Goal: Task Accomplishment & Management: Manage account settings

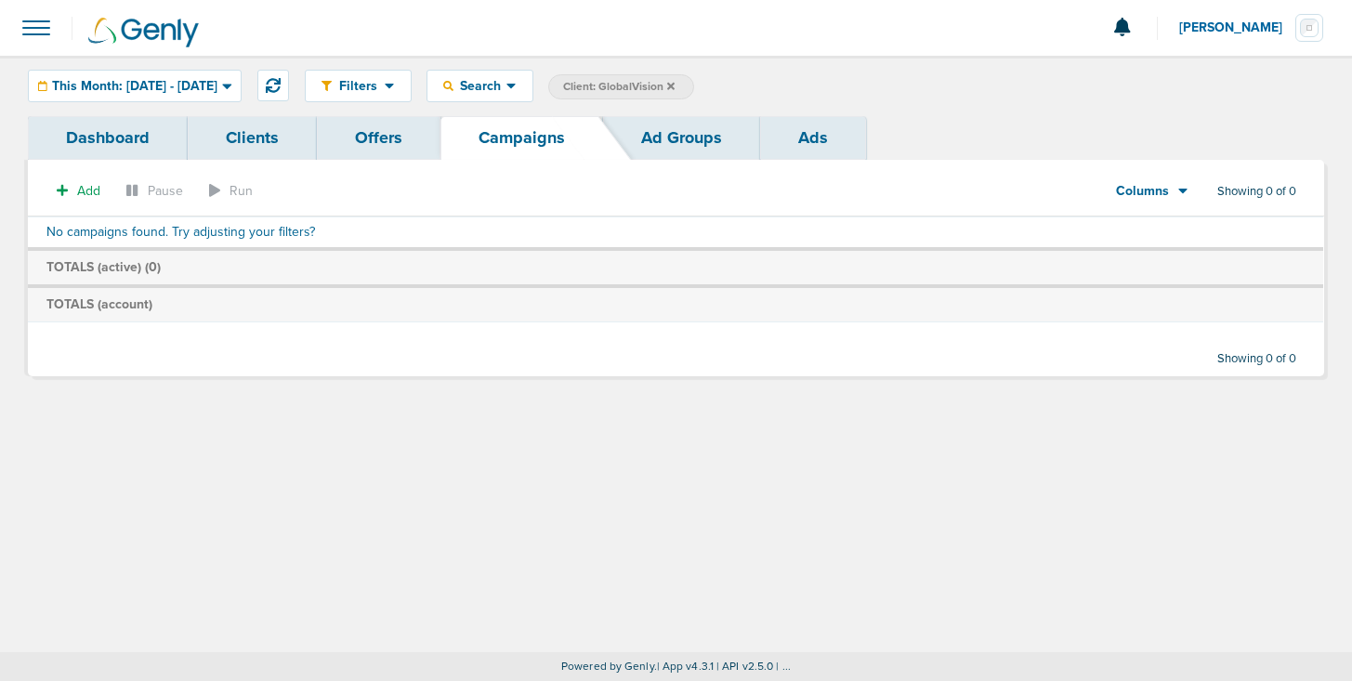
click at [675, 84] on icon at bounding box center [670, 85] width 7 height 7
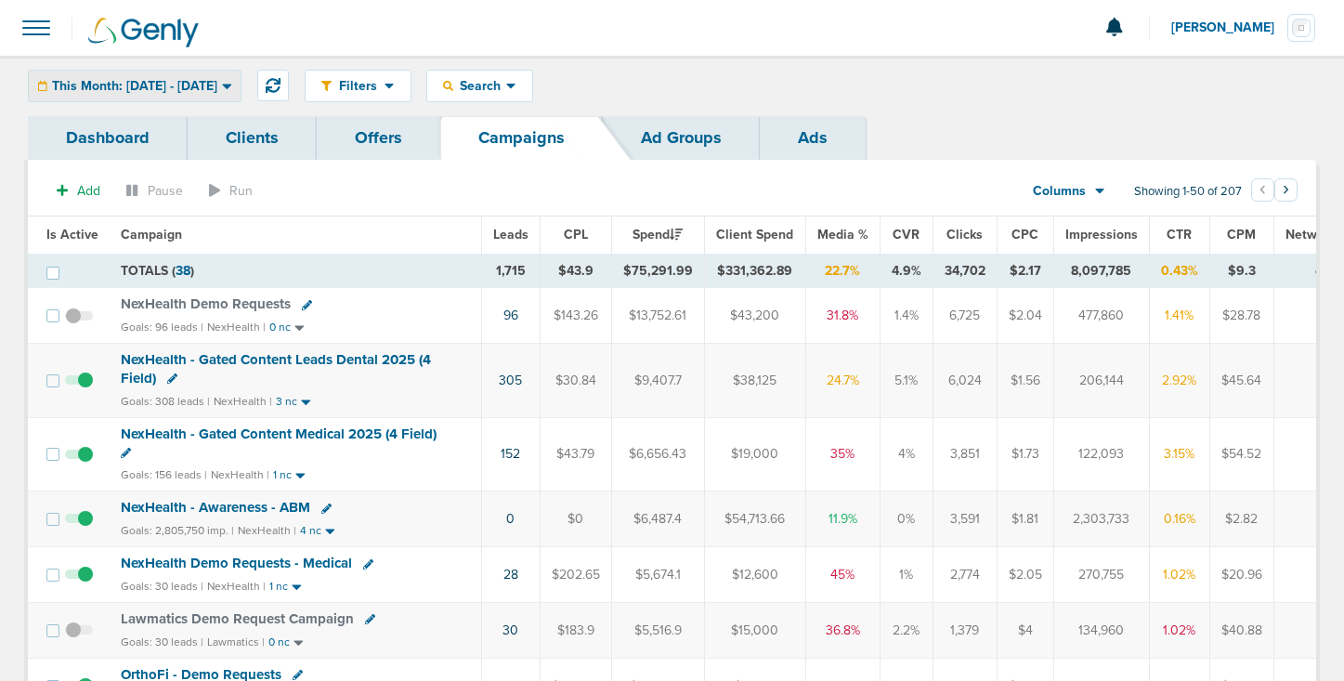
click at [208, 88] on span "This Month: [DATE] - [DATE]" at bounding box center [134, 86] width 165 height 13
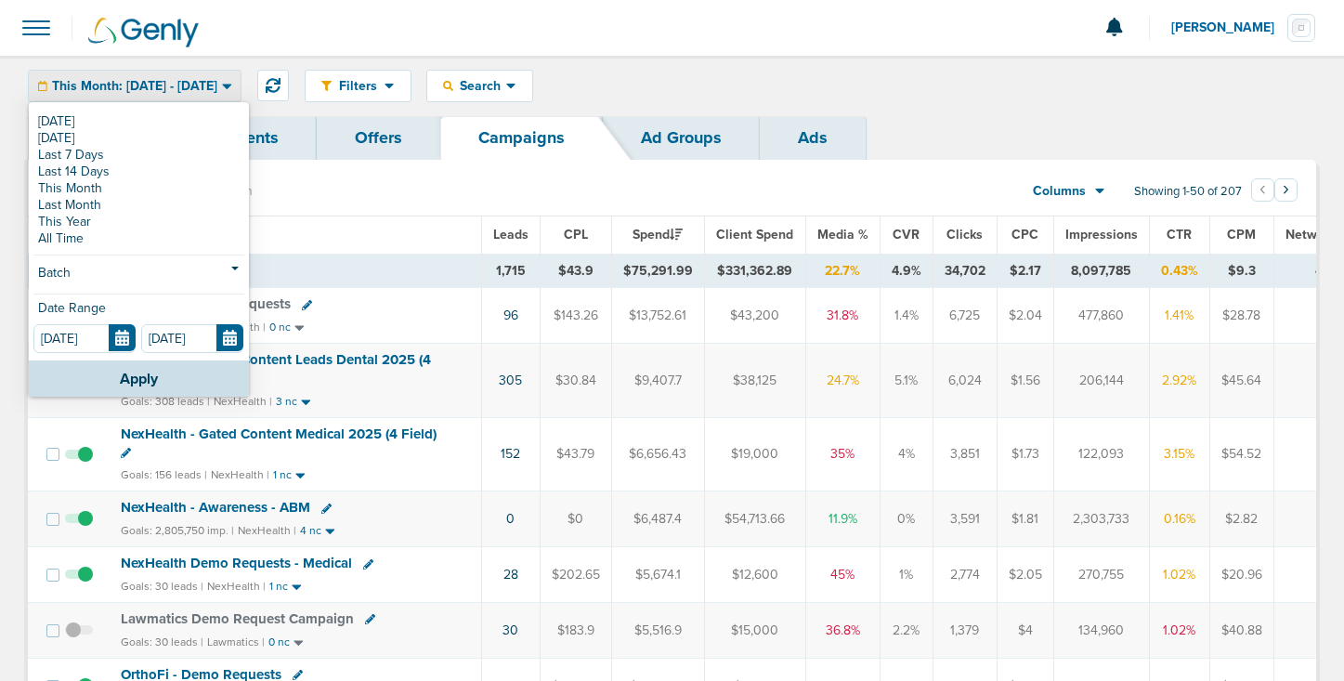
click at [208, 88] on span "This Month: [DATE] - [DATE]" at bounding box center [134, 86] width 165 height 13
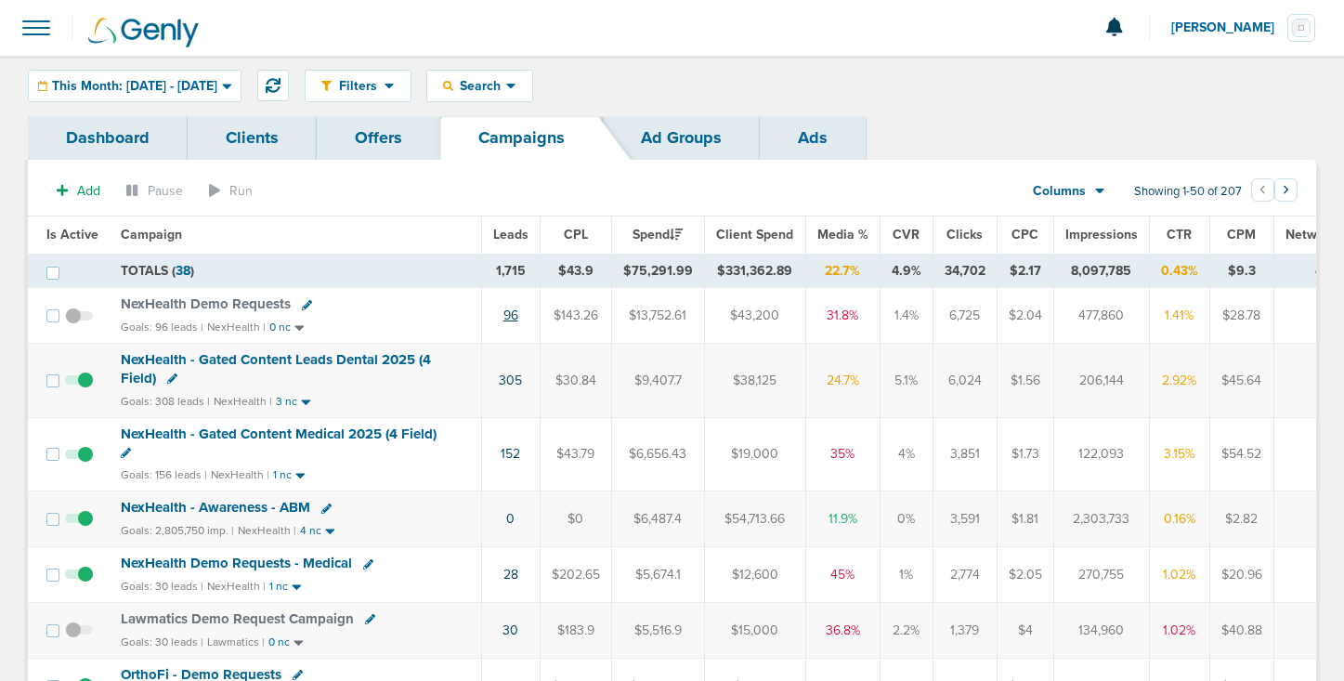
click at [511, 316] on link "96" at bounding box center [511, 316] width 15 height 16
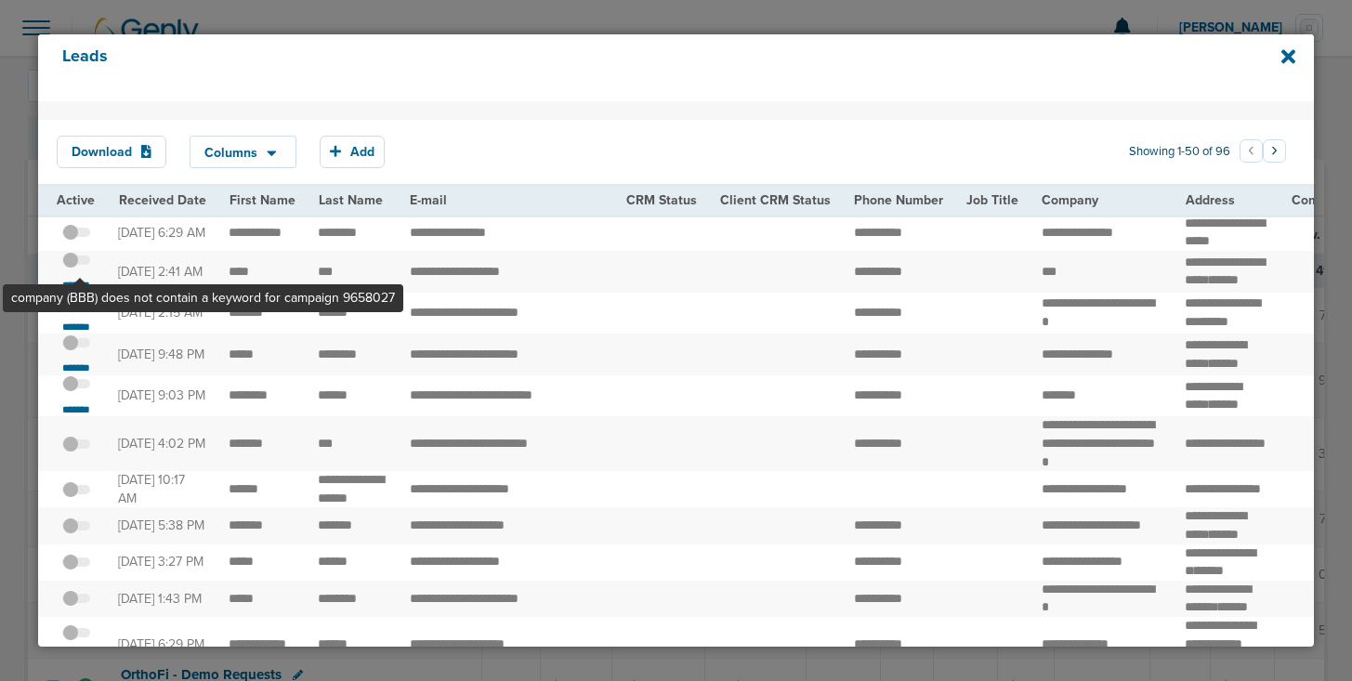
click at [81, 269] on span at bounding box center [76, 269] width 28 height 0
click at [76, 263] on input "checkbox" at bounding box center [76, 263] width 0 height 0
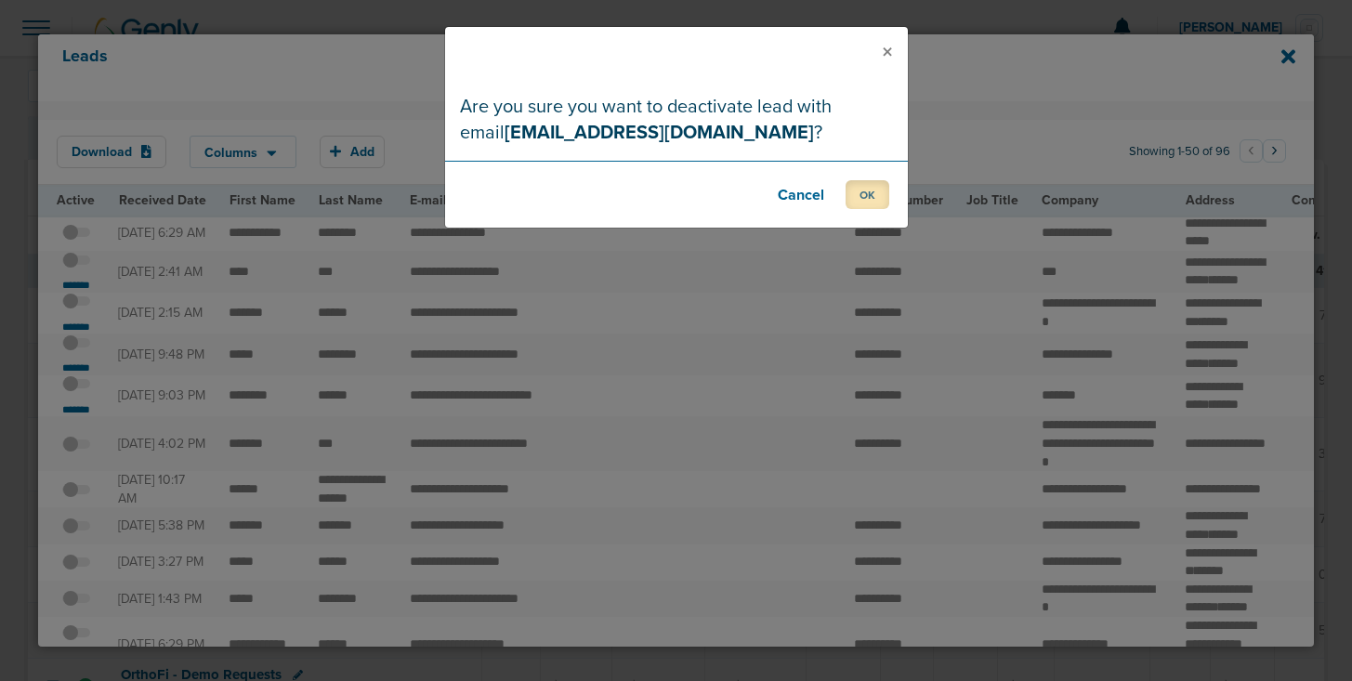
click at [866, 195] on button "OK" at bounding box center [867, 194] width 44 height 29
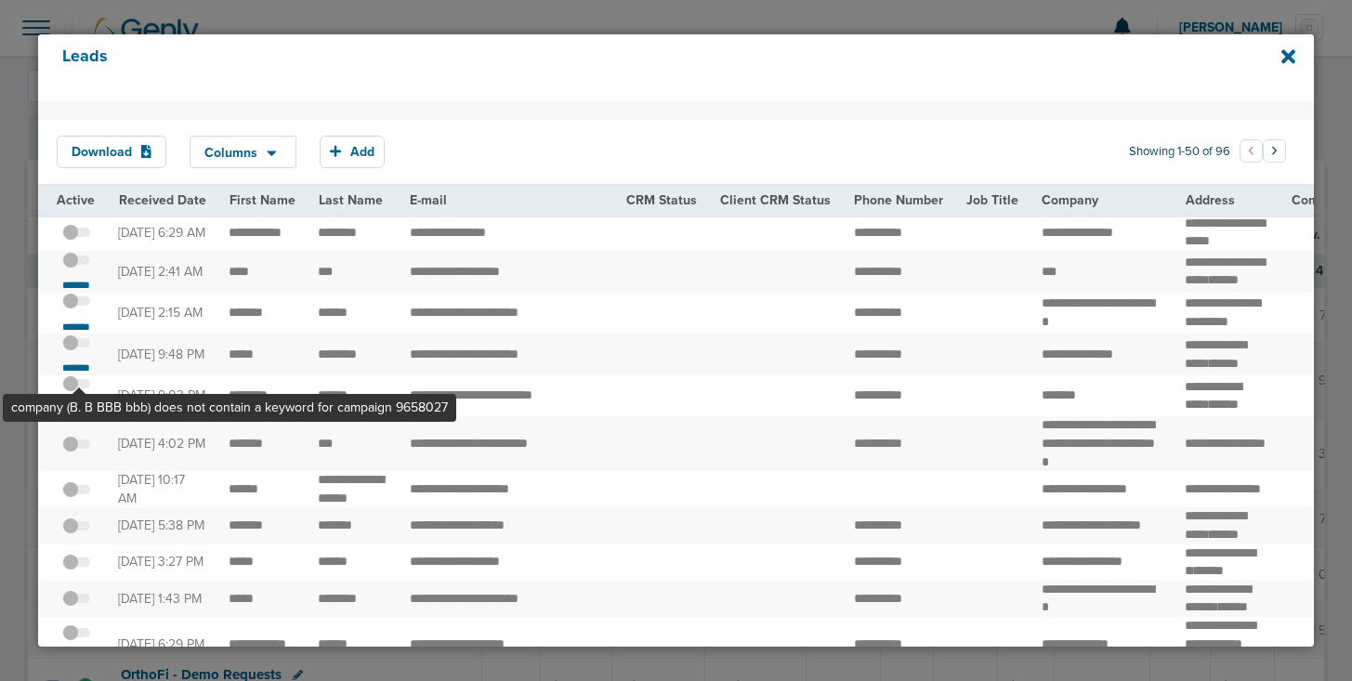
click at [80, 352] on span at bounding box center [76, 352] width 28 height 0
click at [76, 346] on input "checkbox" at bounding box center [76, 346] width 0 height 0
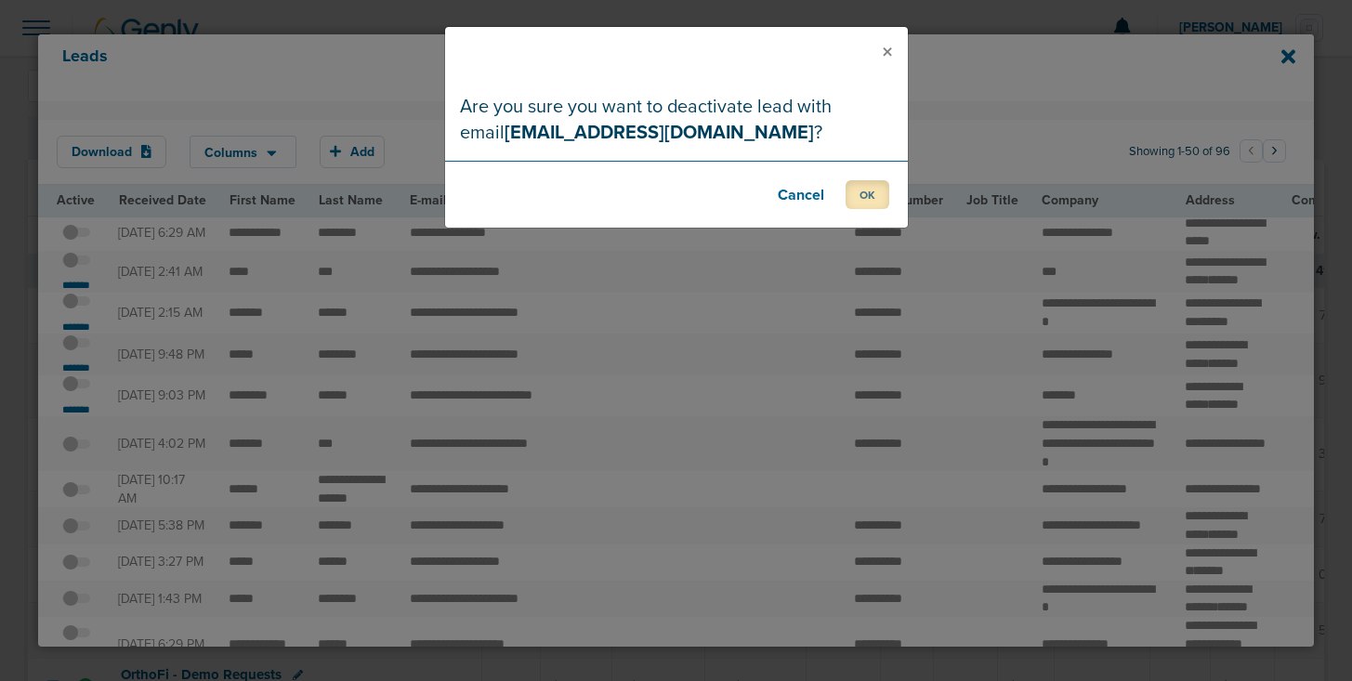
click at [863, 188] on button "OK" at bounding box center [867, 194] width 44 height 29
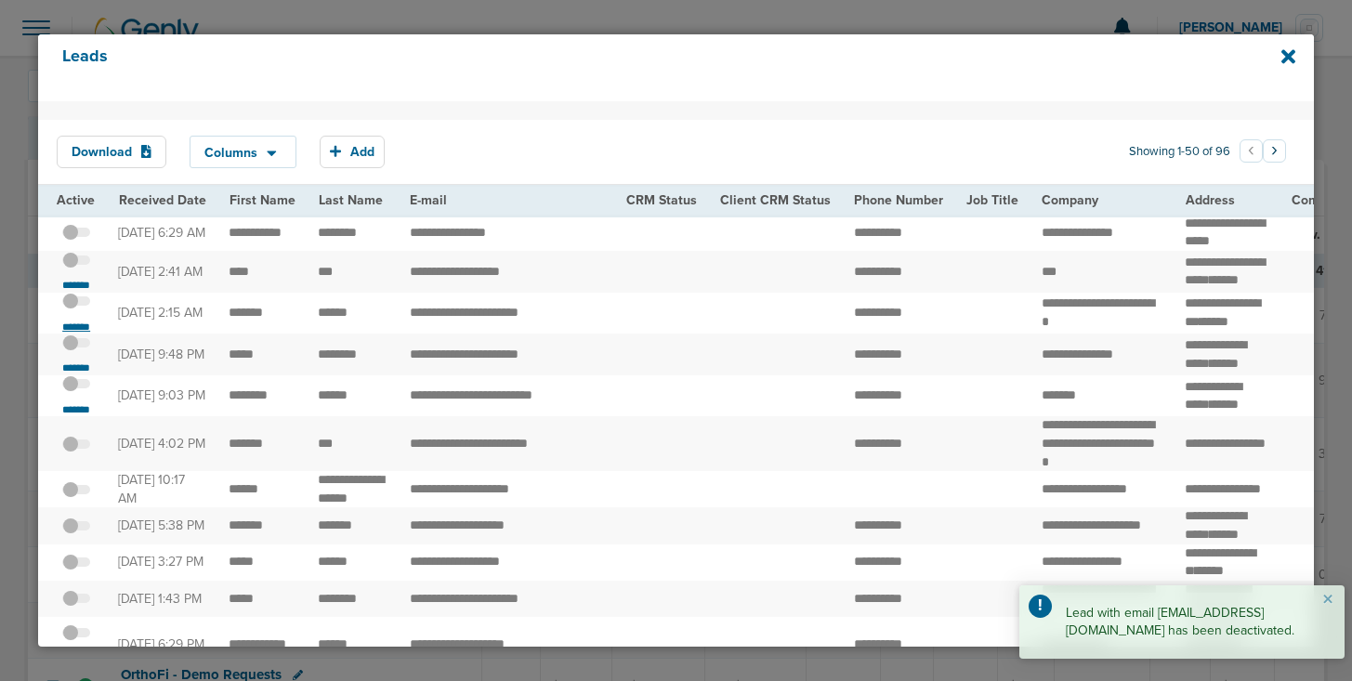
click at [80, 334] on small "*******" at bounding box center [76, 327] width 39 height 15
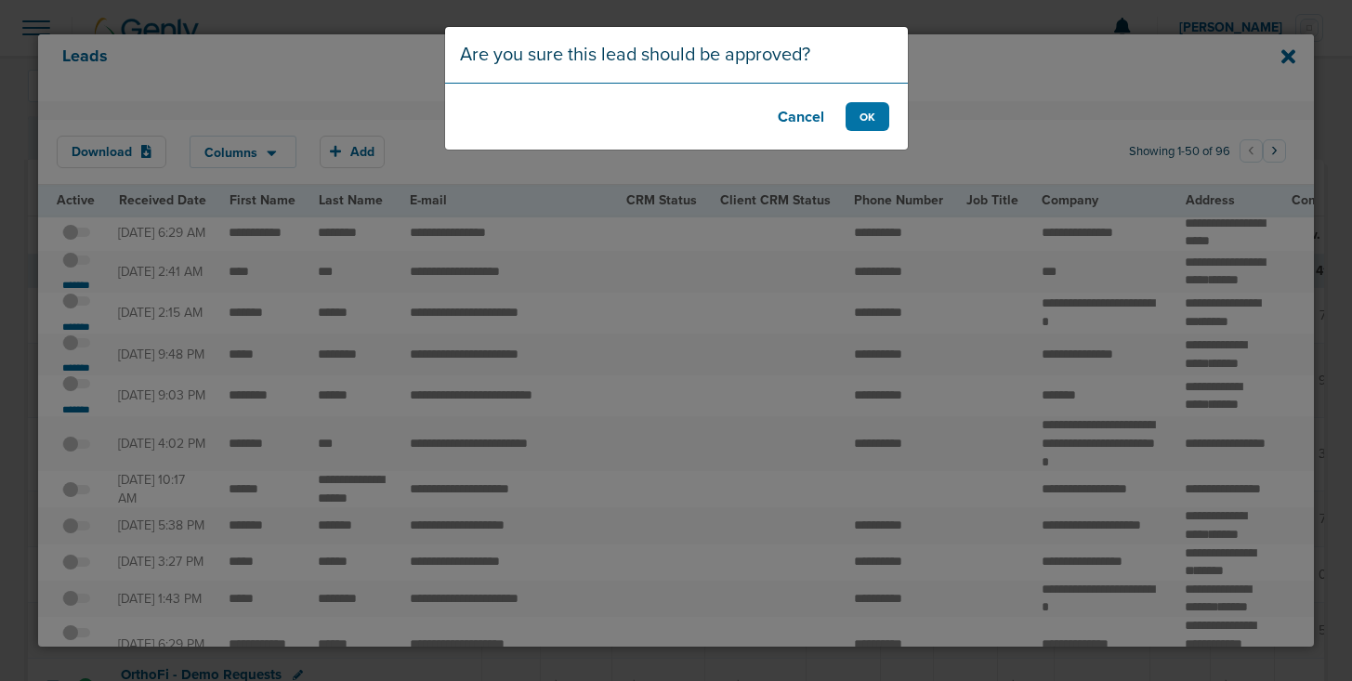
click at [873, 135] on footer "Cancel OK" at bounding box center [676, 116] width 463 height 67
click at [862, 108] on button "OK" at bounding box center [867, 116] width 44 height 29
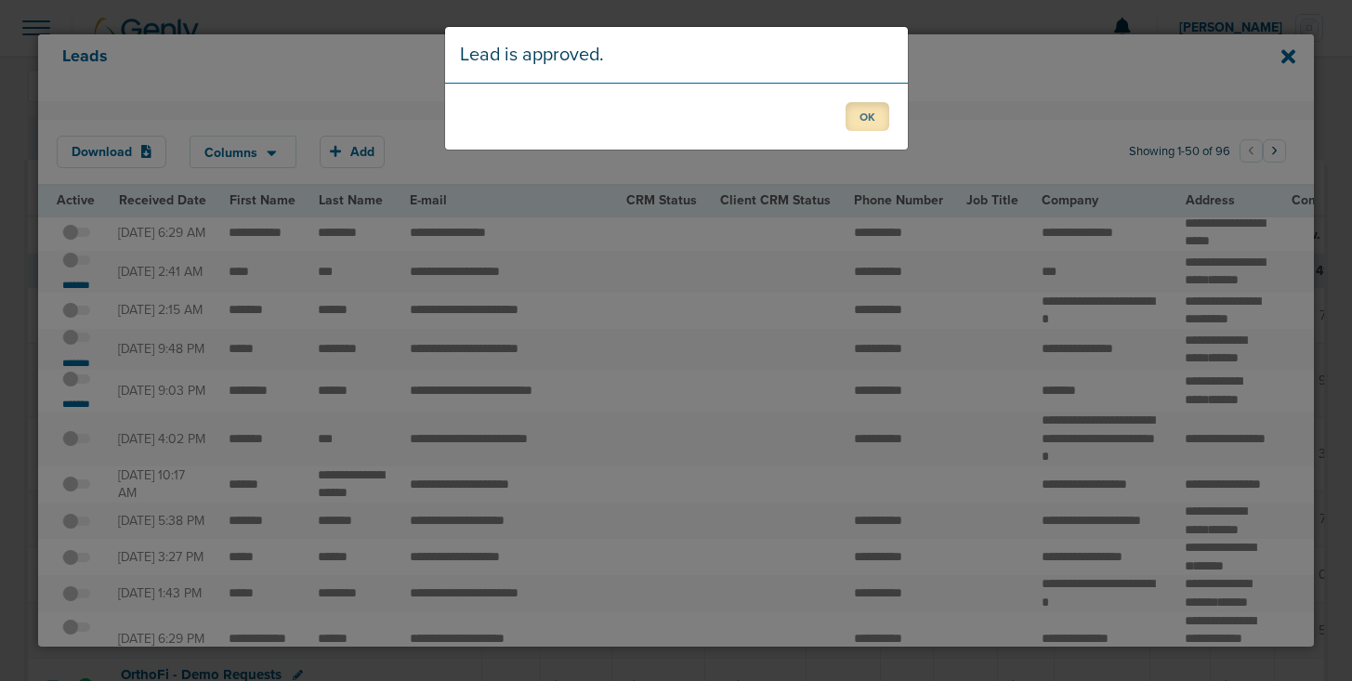
click at [868, 114] on button "OK" at bounding box center [867, 116] width 44 height 29
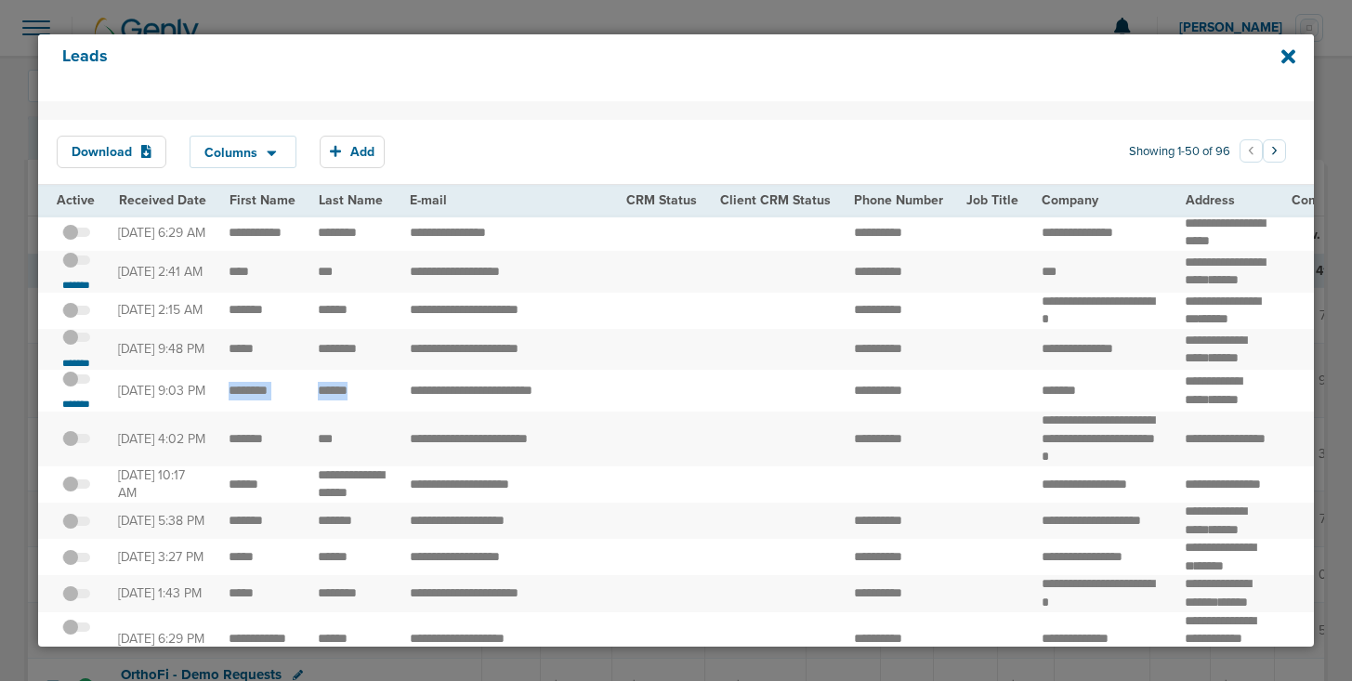
drag, startPoint x: 228, startPoint y: 443, endPoint x: 351, endPoint y: 441, distance: 123.6
click at [79, 388] on span at bounding box center [76, 388] width 28 height 0
click at [76, 382] on input "checkbox" at bounding box center [76, 382] width 0 height 0
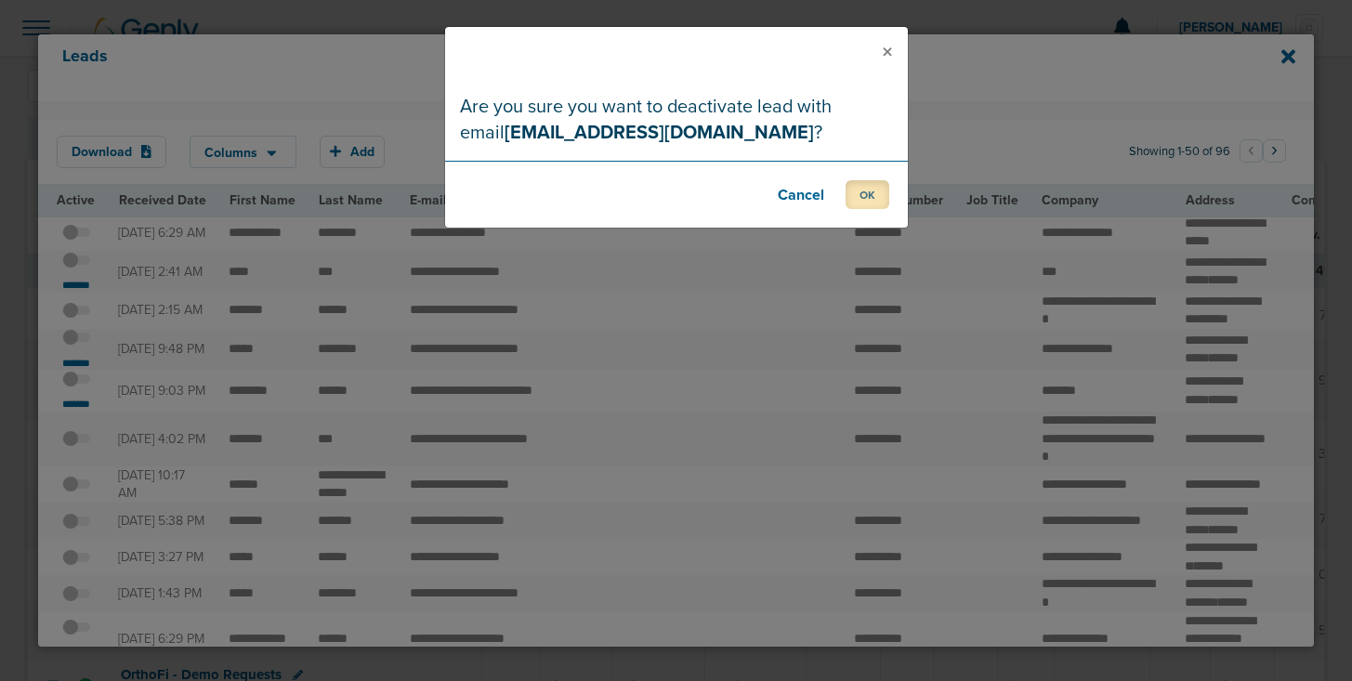
click at [863, 195] on button "OK" at bounding box center [867, 194] width 44 height 29
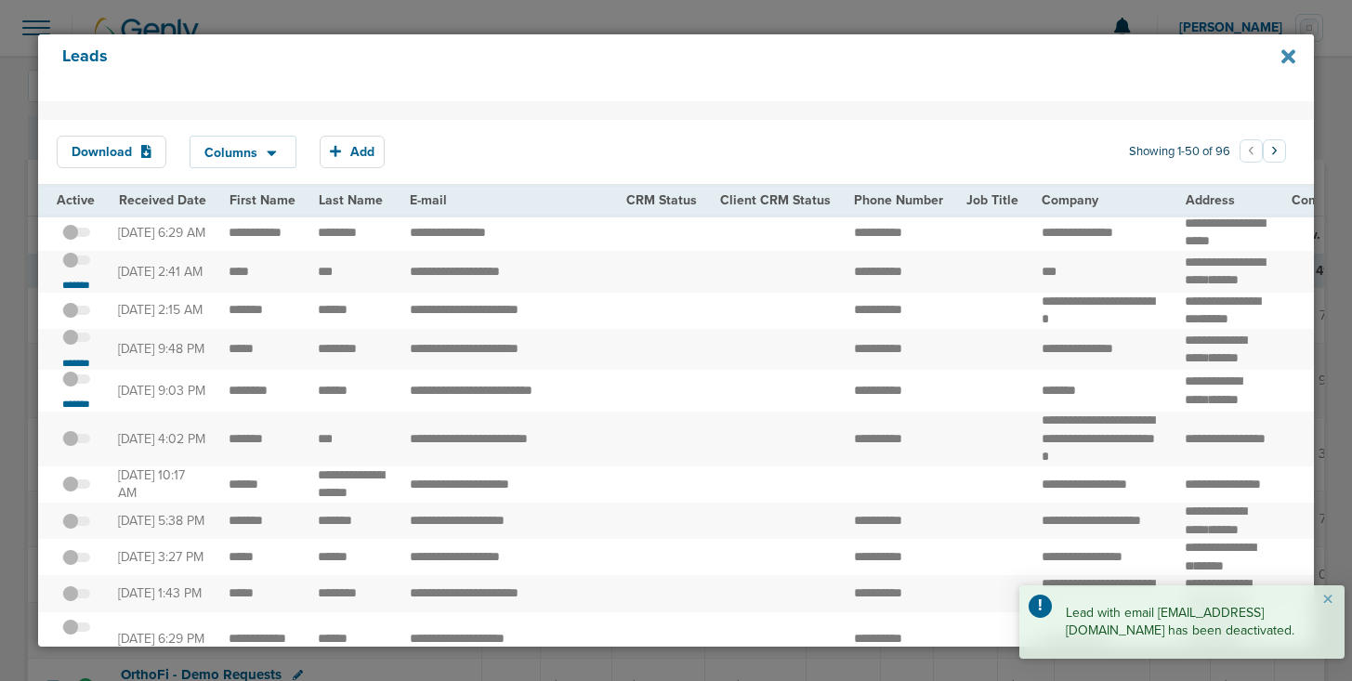
click at [1285, 52] on icon at bounding box center [1288, 57] width 14 height 14
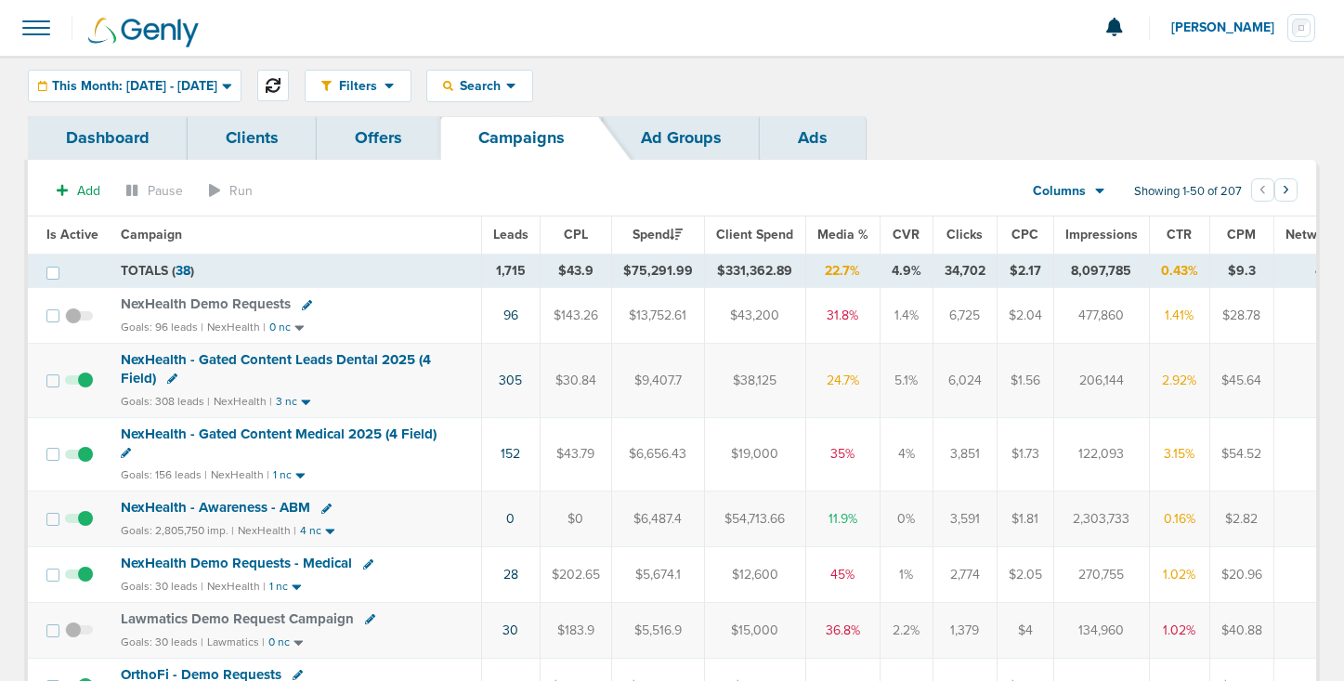
click at [281, 80] on icon at bounding box center [273, 85] width 15 height 15
click at [173, 301] on span "NexHealth Demo Requests" at bounding box center [206, 303] width 170 height 17
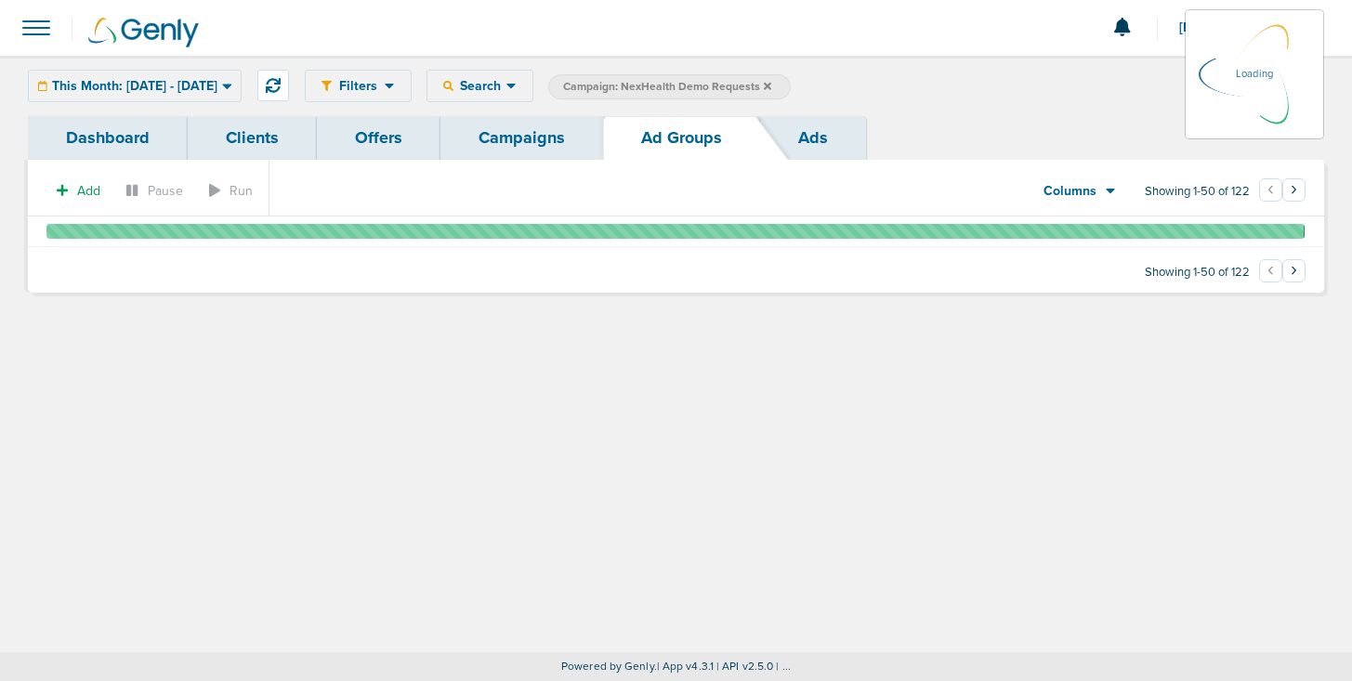
click at [497, 141] on link "Campaigns" at bounding box center [521, 138] width 163 height 44
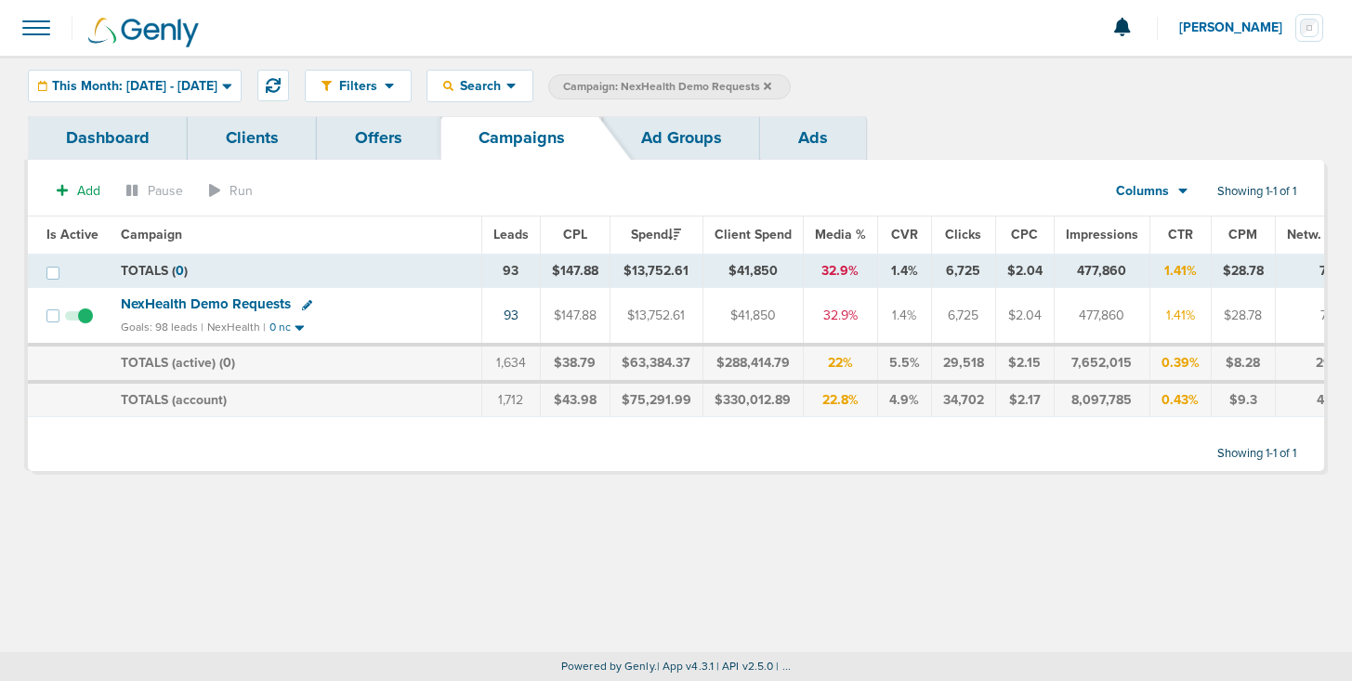
click at [305, 300] on icon at bounding box center [307, 305] width 10 height 10
select select
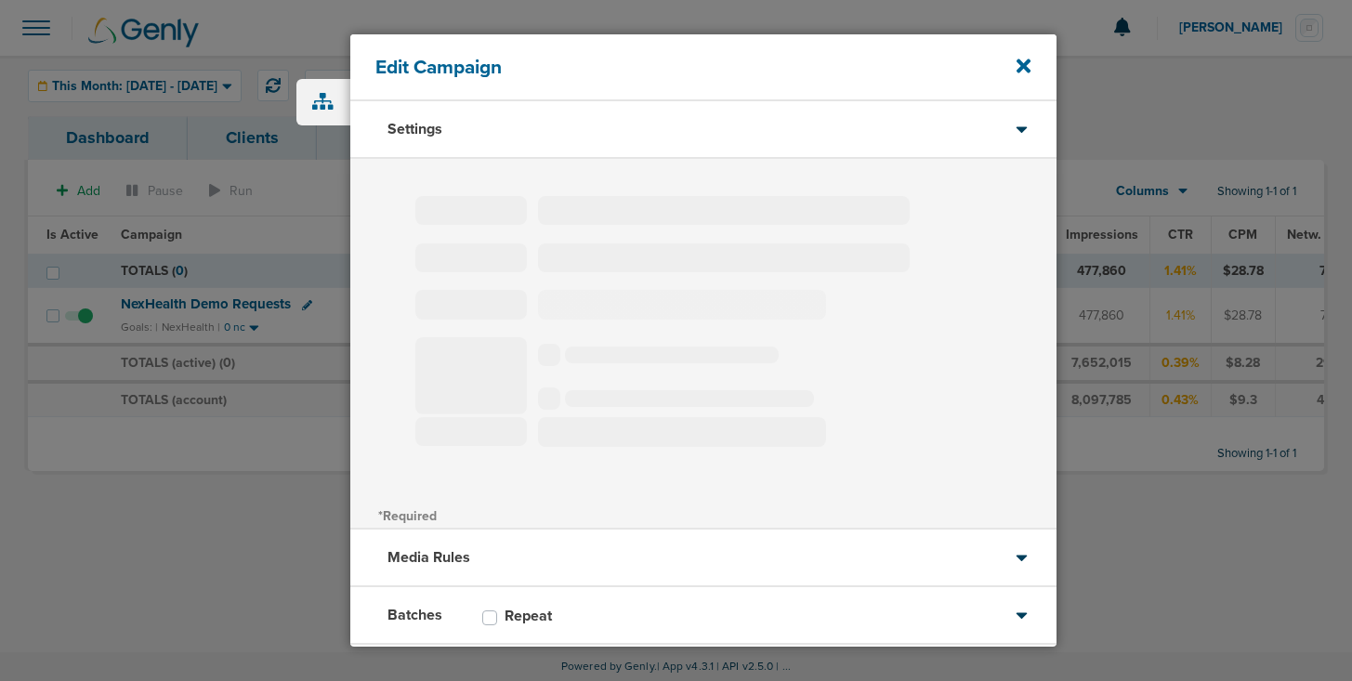
type input "NexHealth Demo Requests"
select select "Leads"
radio input "true"
select select "readWrite"
select select "1"
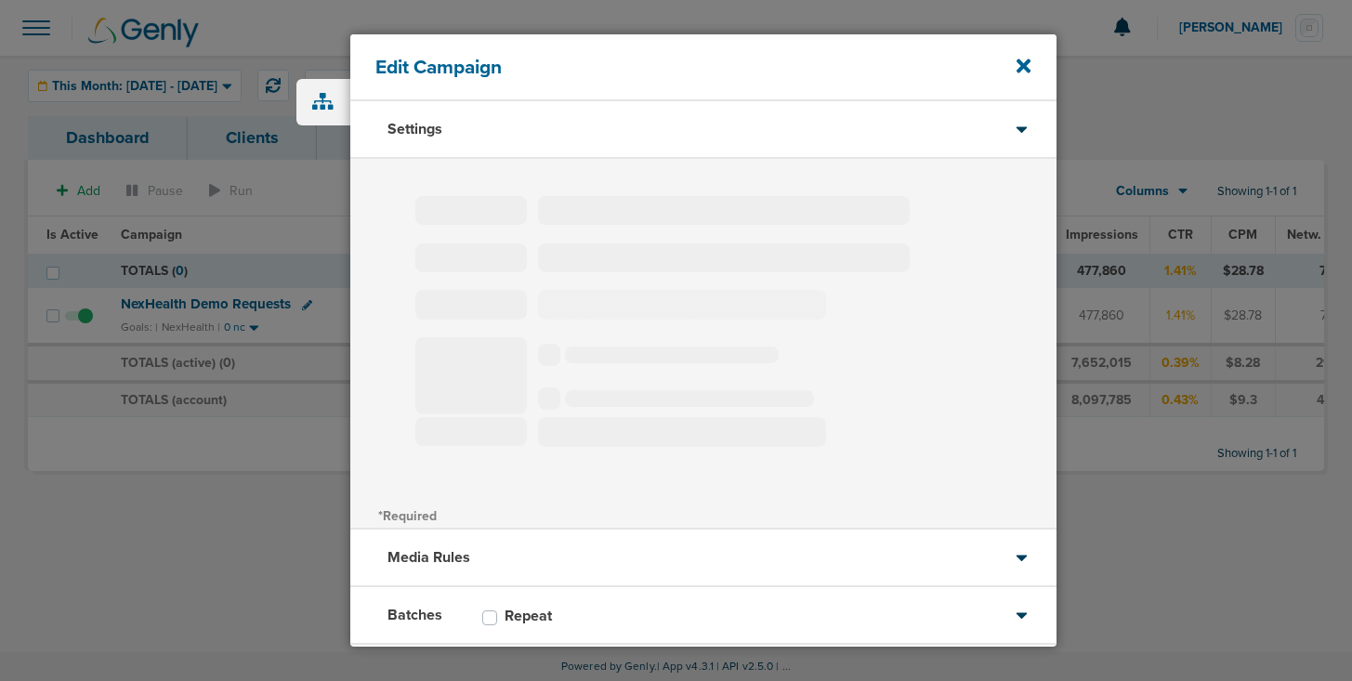
select select "1"
select select "2"
select select "3"
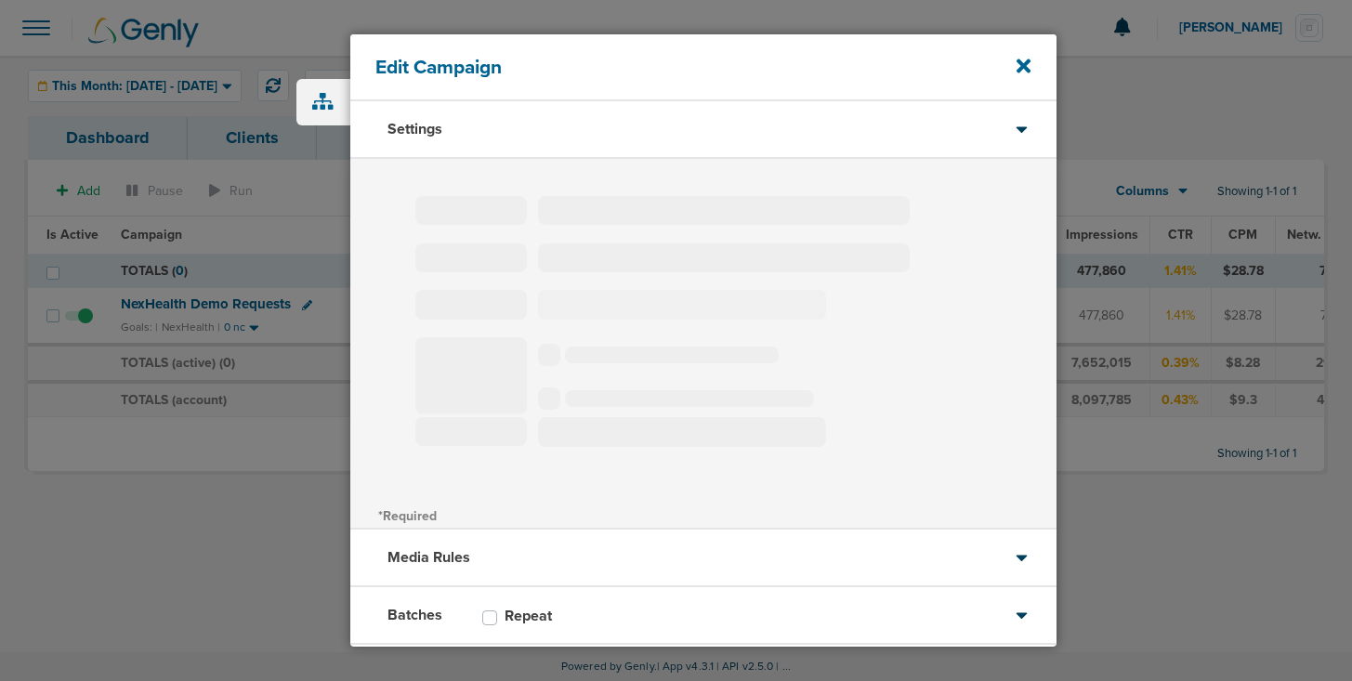
select select "4"
select select "6"
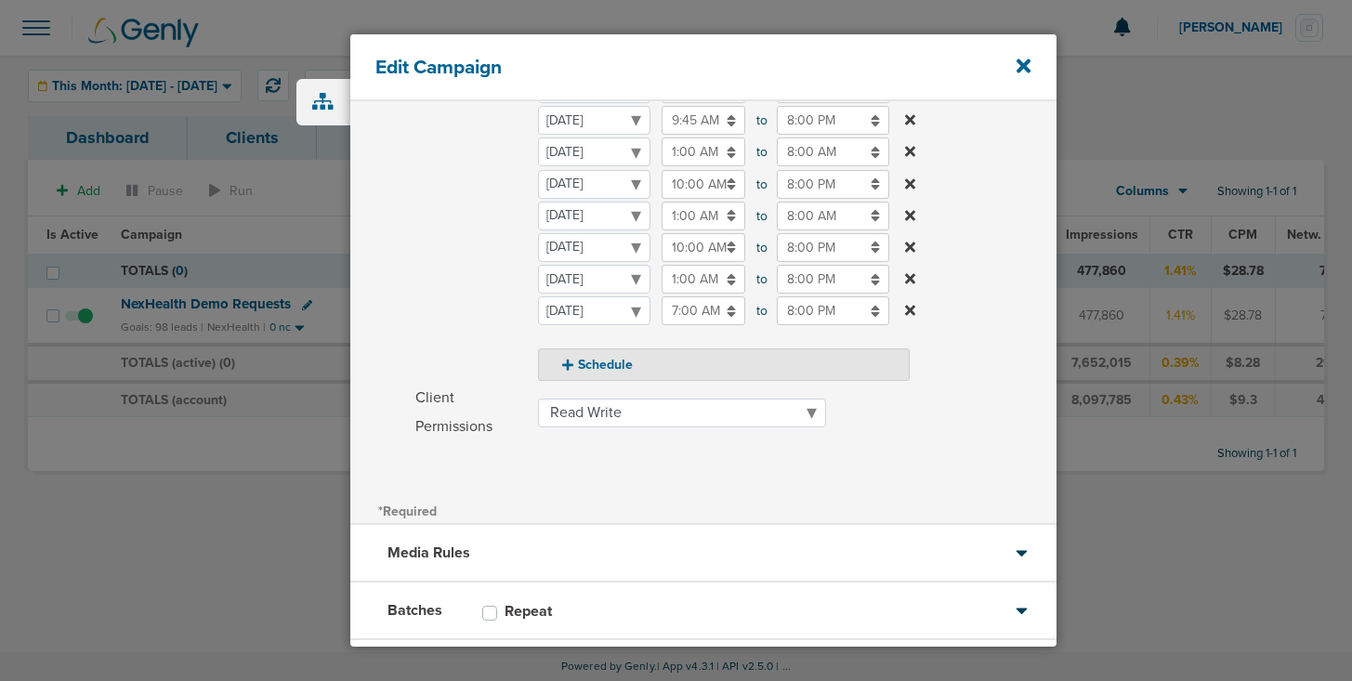
scroll to position [509, 0]
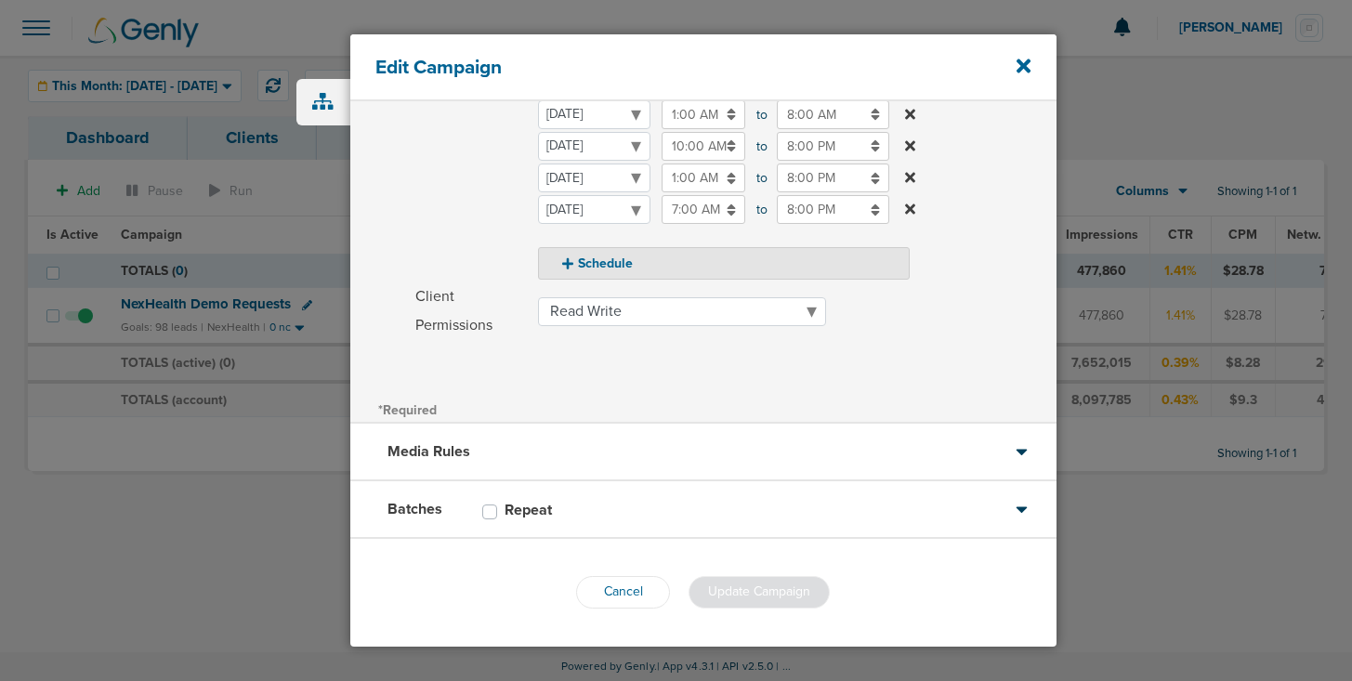
click at [580, 516] on div "Batches Repeat" at bounding box center [703, 510] width 706 height 58
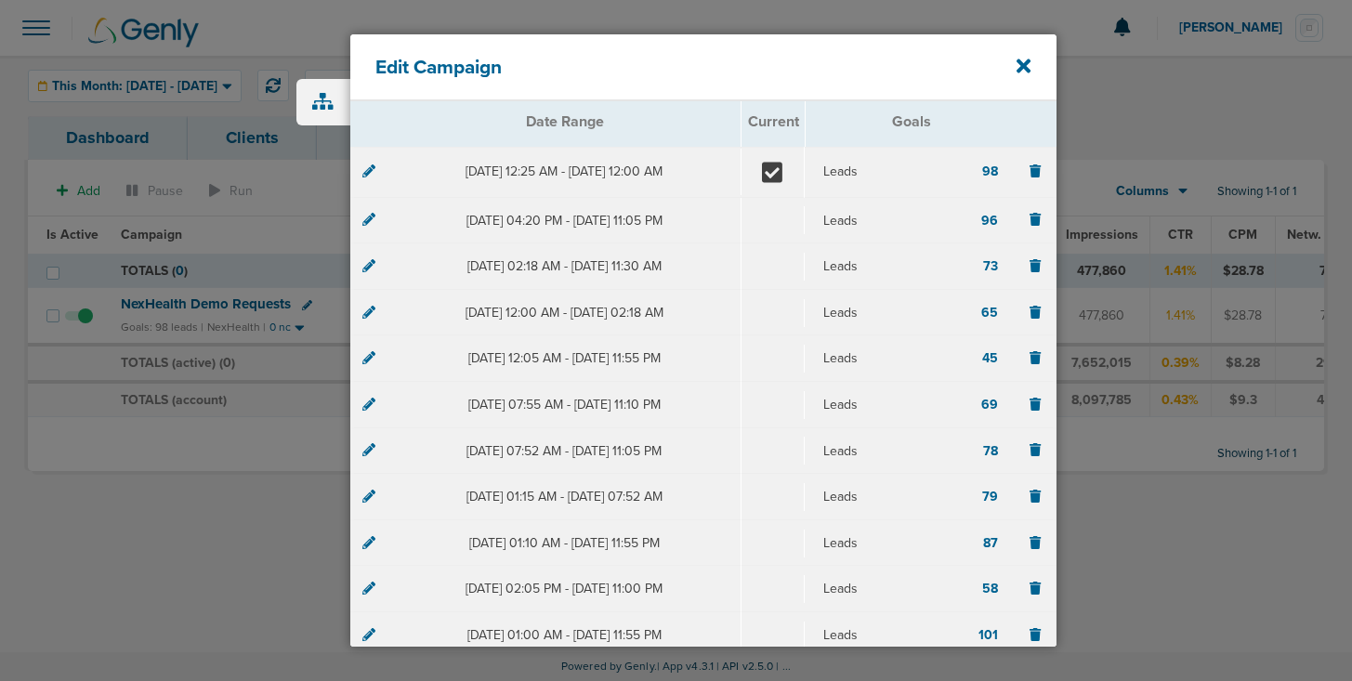
scroll to position [0, 0]
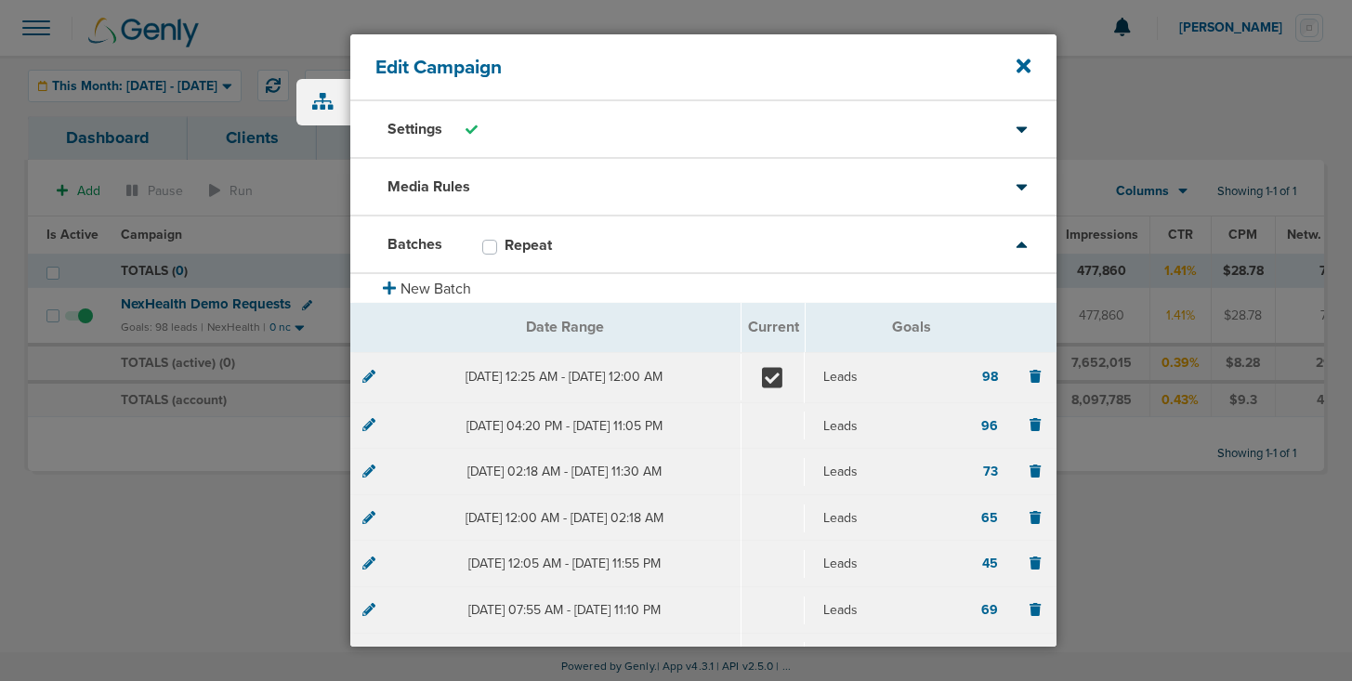
click at [366, 380] on icon at bounding box center [368, 376] width 13 height 13
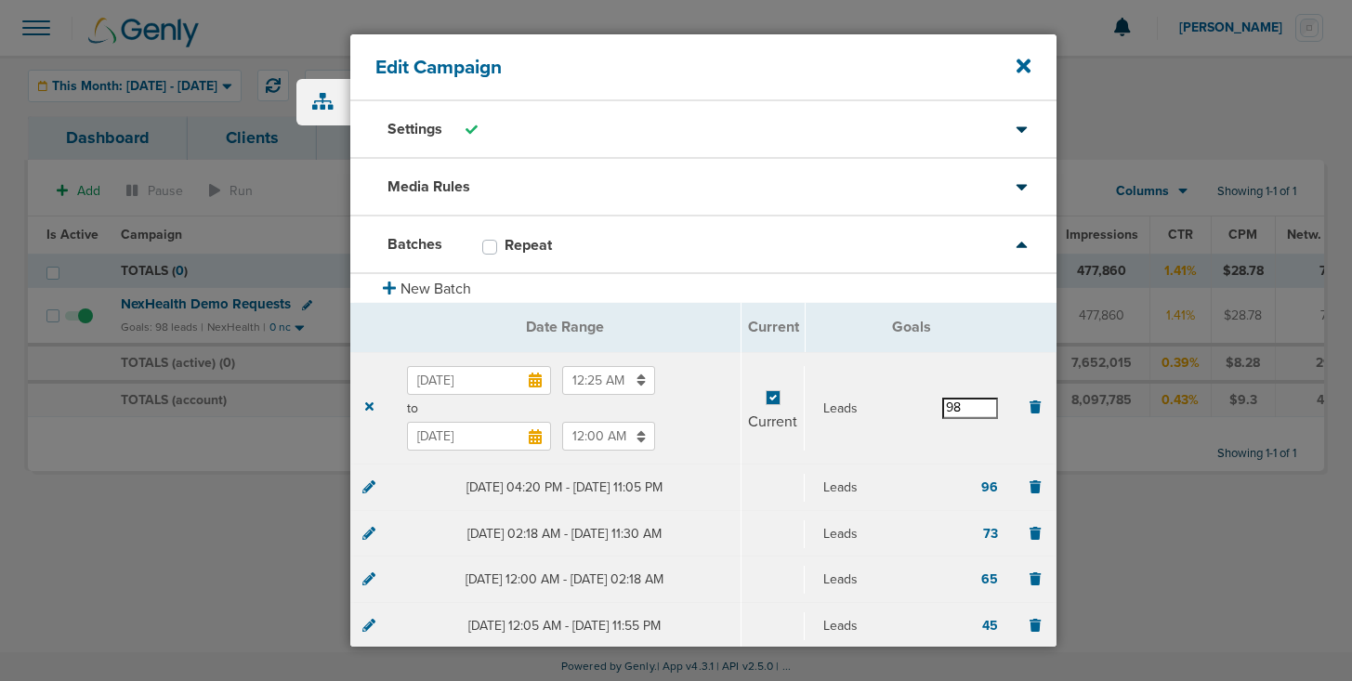
click at [962, 413] on input "98" at bounding box center [970, 408] width 56 height 20
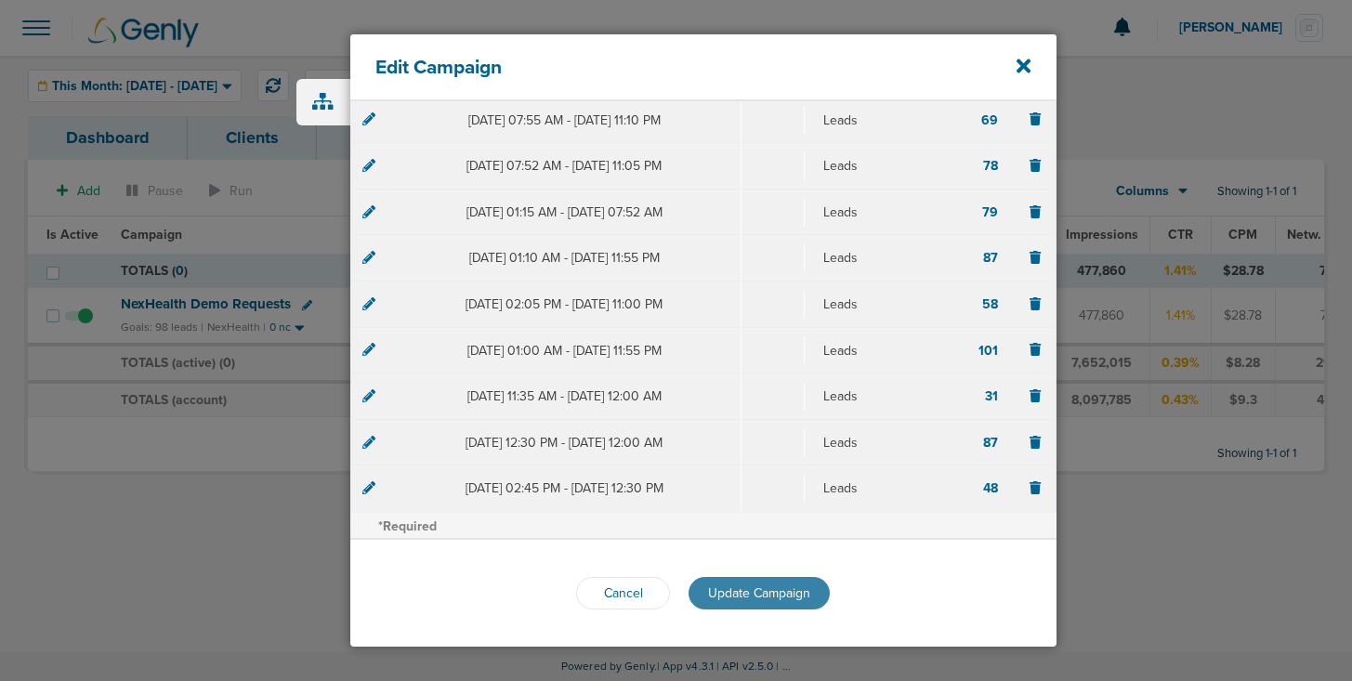
type input "96"
click at [710, 597] on span "Update Campaign" at bounding box center [759, 593] width 102 height 16
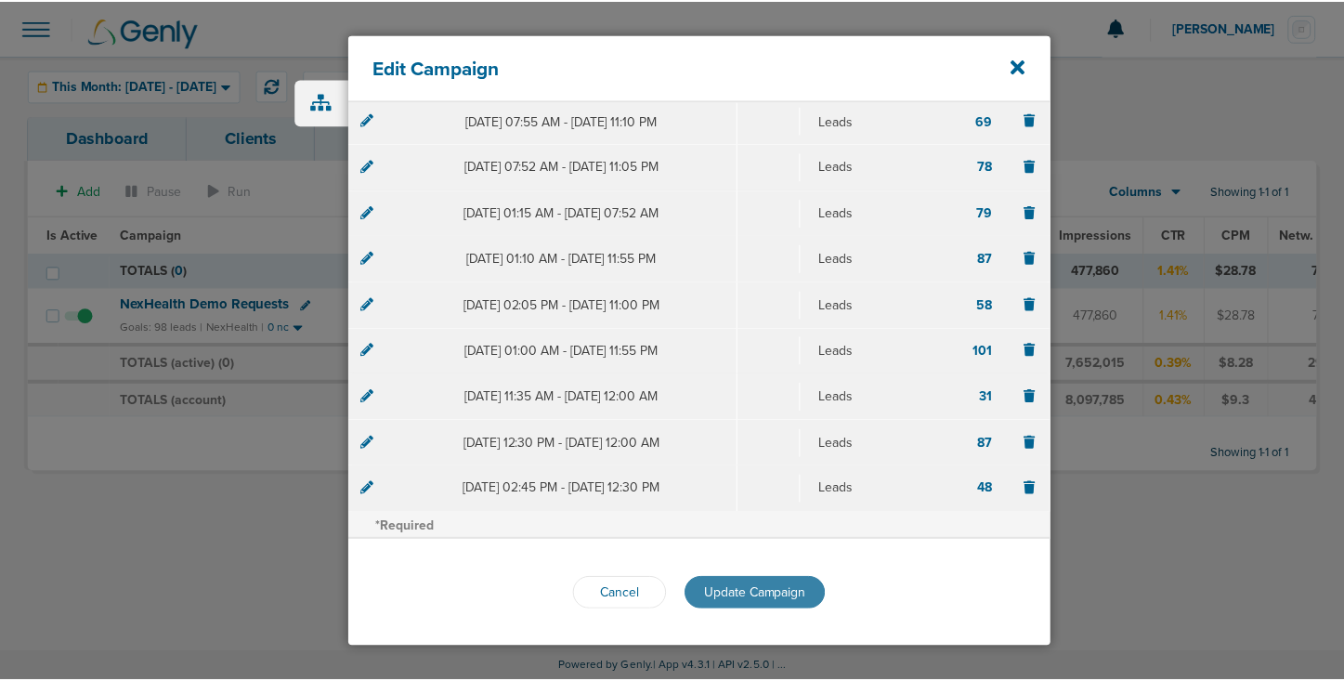
scroll to position [491, 0]
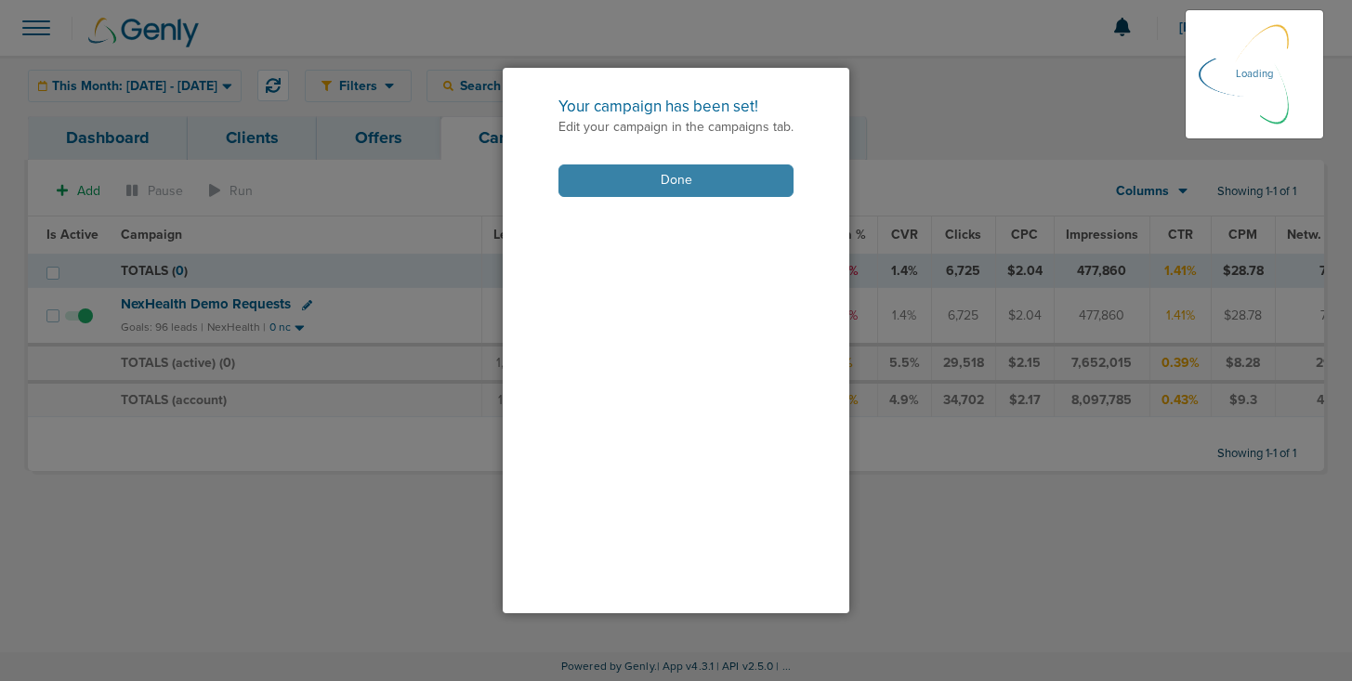
click at [666, 173] on button "Done" at bounding box center [675, 180] width 235 height 33
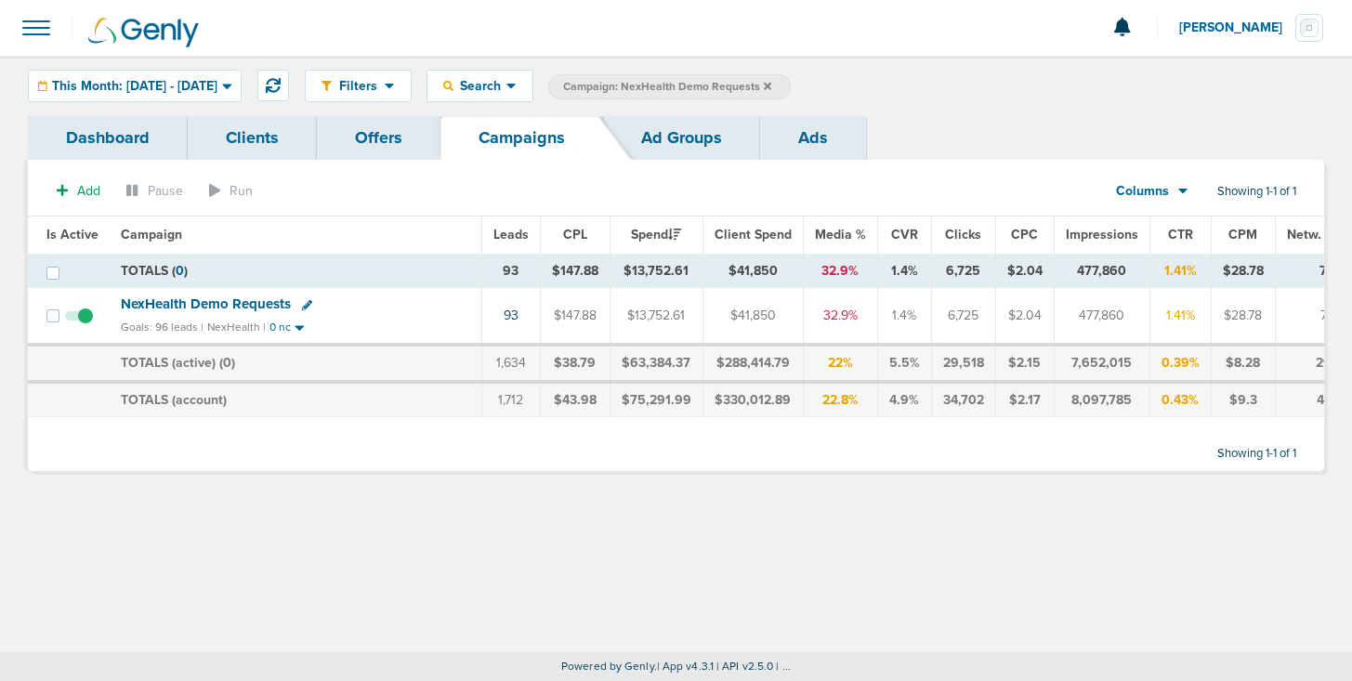
click at [258, 305] on span "NexHealth Demo Requests" at bounding box center [206, 303] width 170 height 17
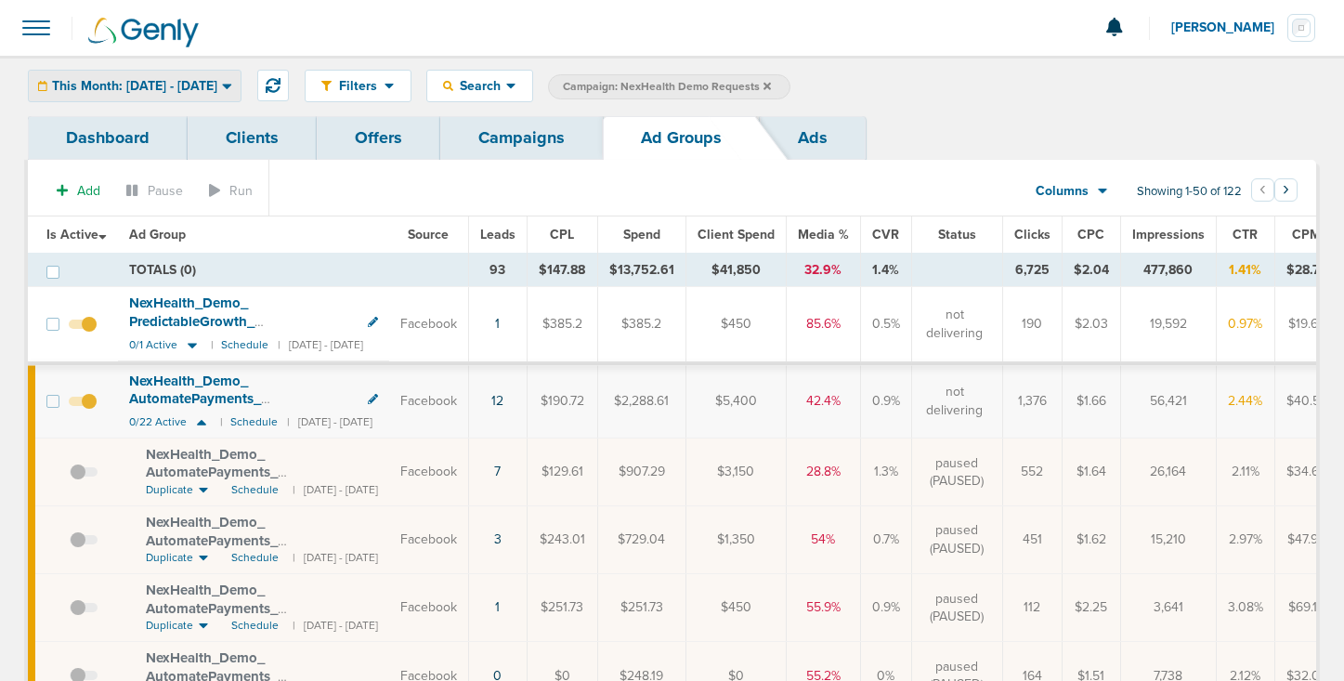
click at [196, 86] on span "This Month: [DATE] - [DATE]" at bounding box center [134, 86] width 165 height 13
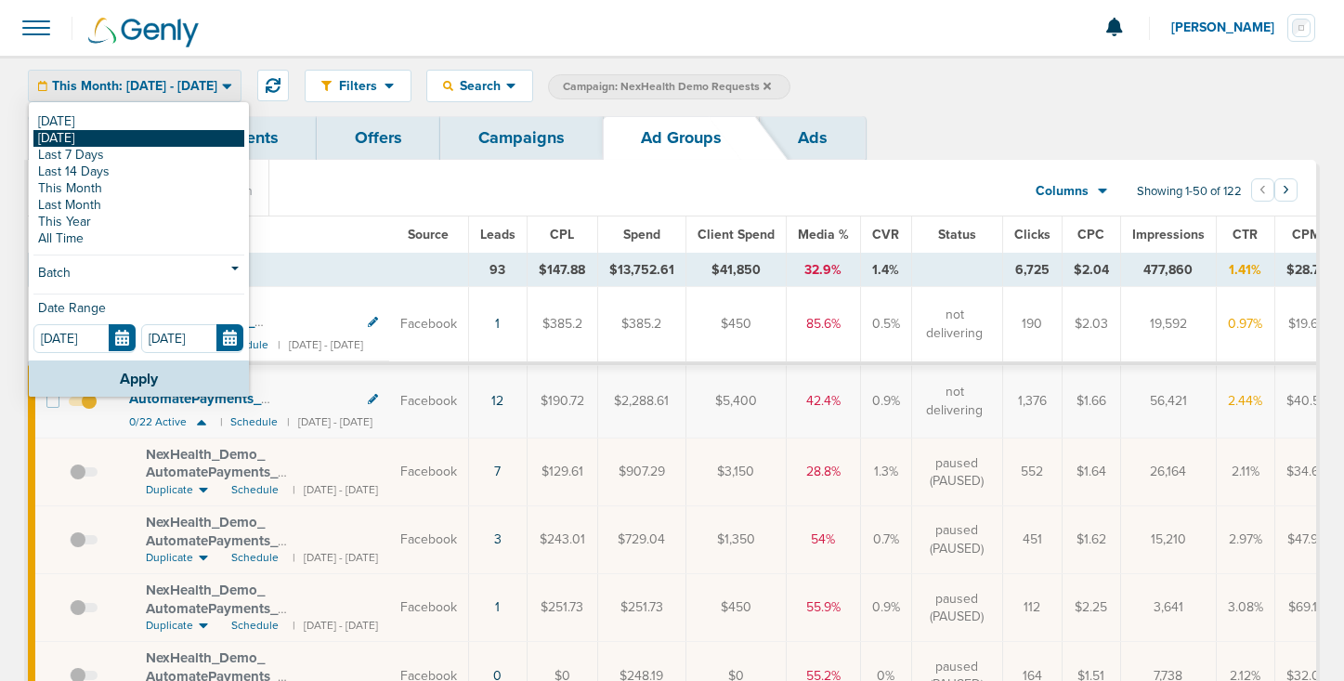
click at [169, 133] on link "[DATE]" at bounding box center [138, 138] width 211 height 17
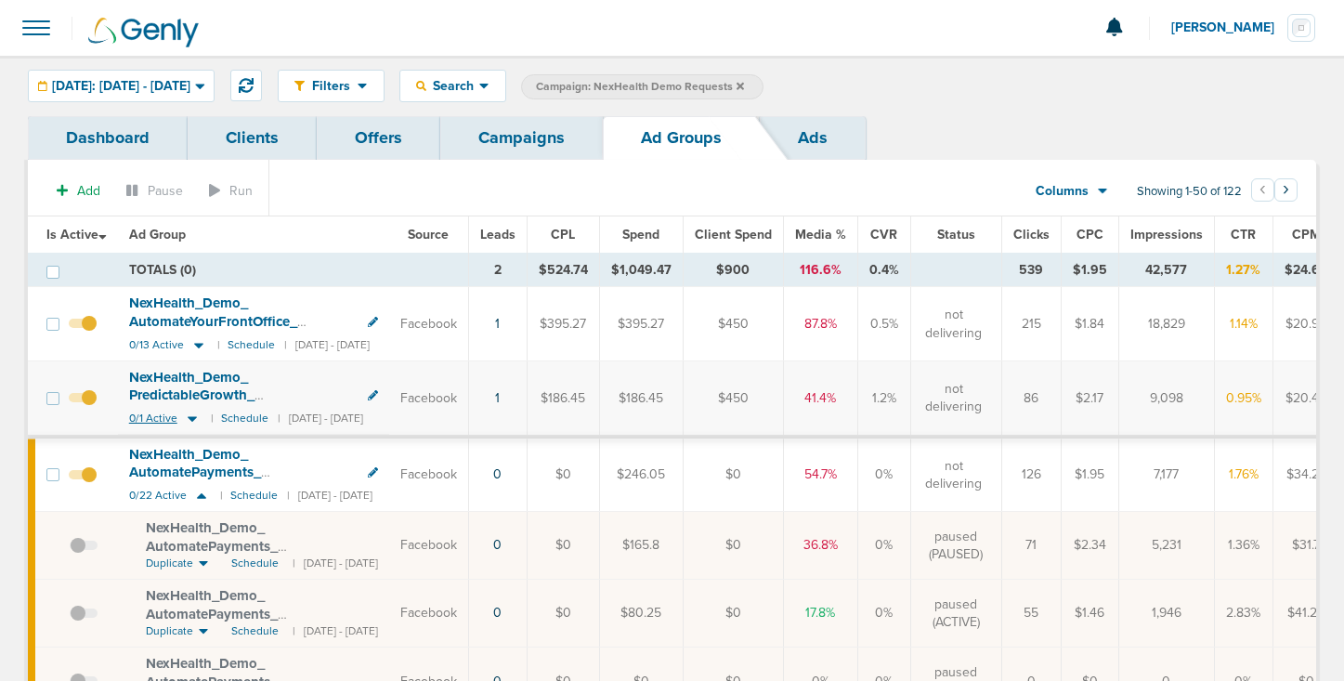
click at [192, 419] on icon at bounding box center [192, 419] width 9 height 6
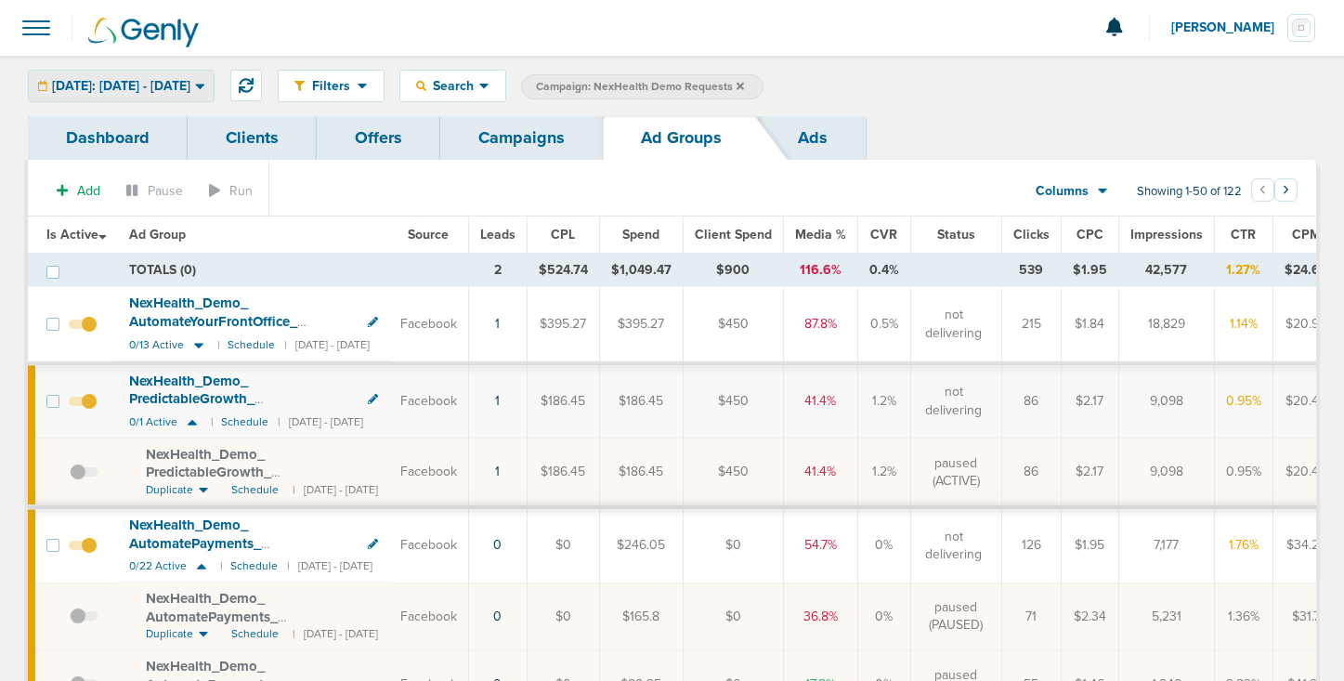
click at [168, 86] on span "[DATE]: [DATE] - [DATE]" at bounding box center [121, 86] width 138 height 13
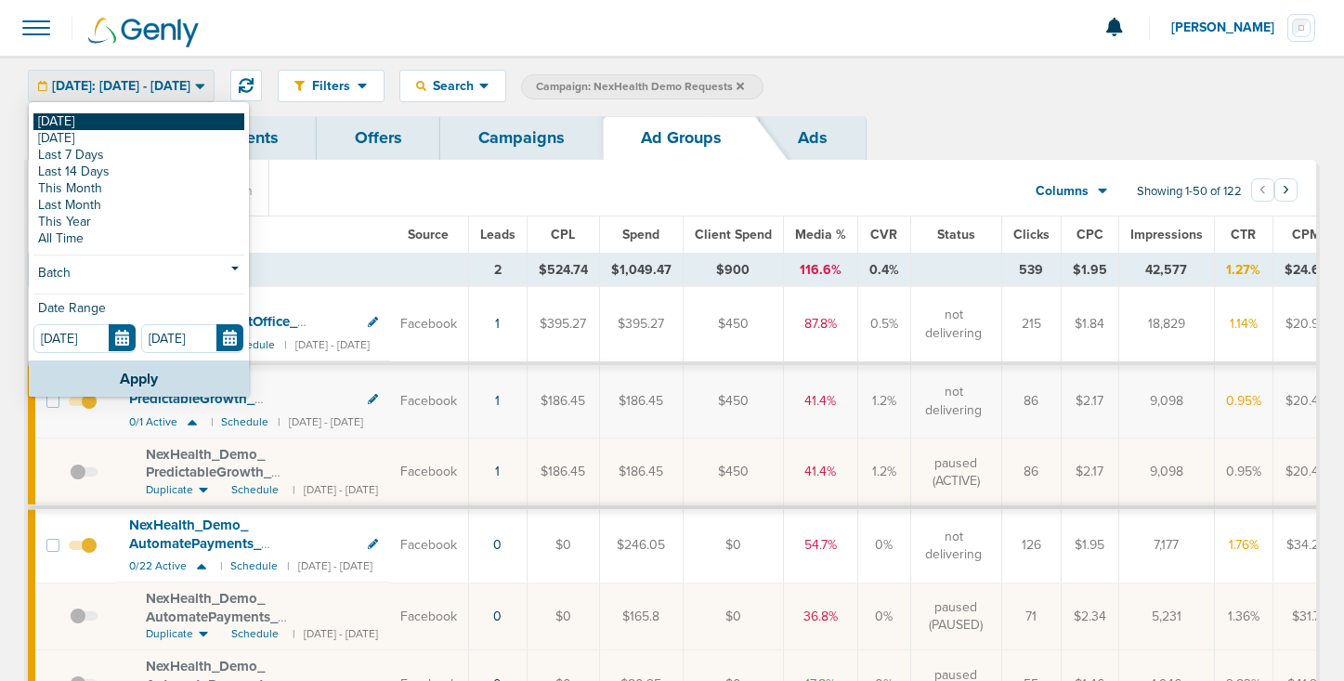
click at [165, 121] on link "[DATE]" at bounding box center [138, 121] width 211 height 17
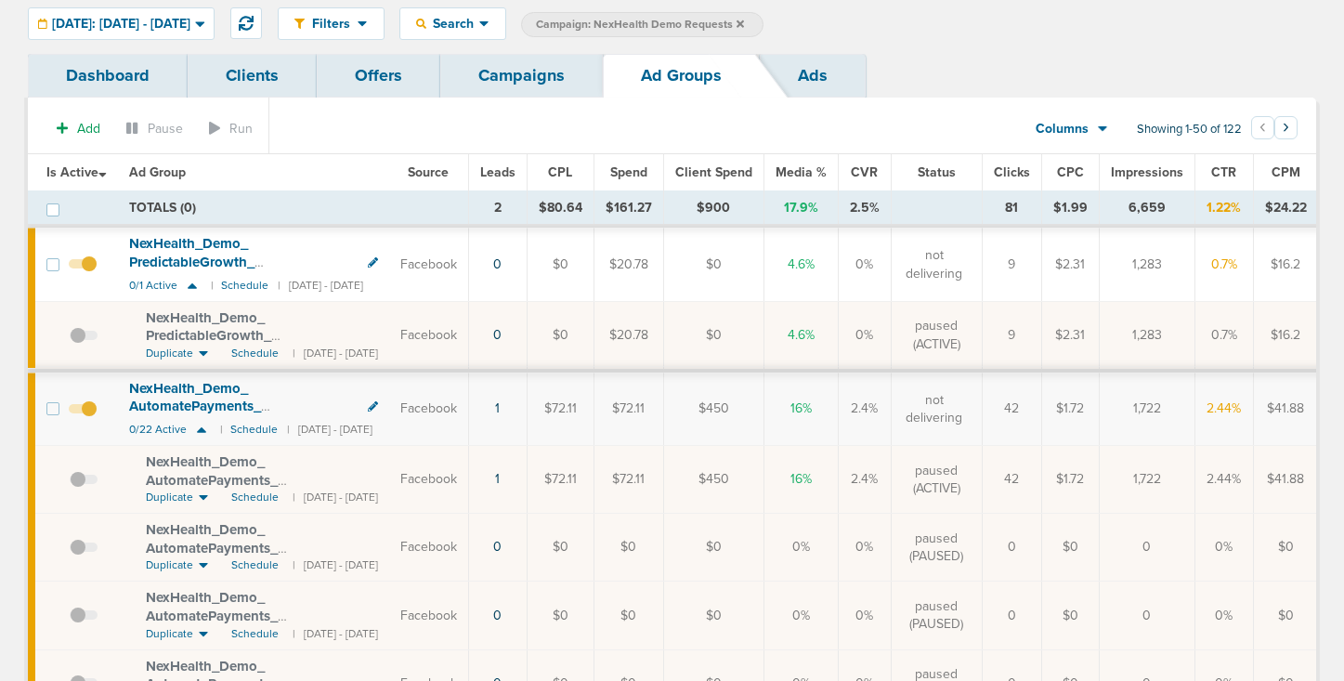
scroll to position [91, 0]
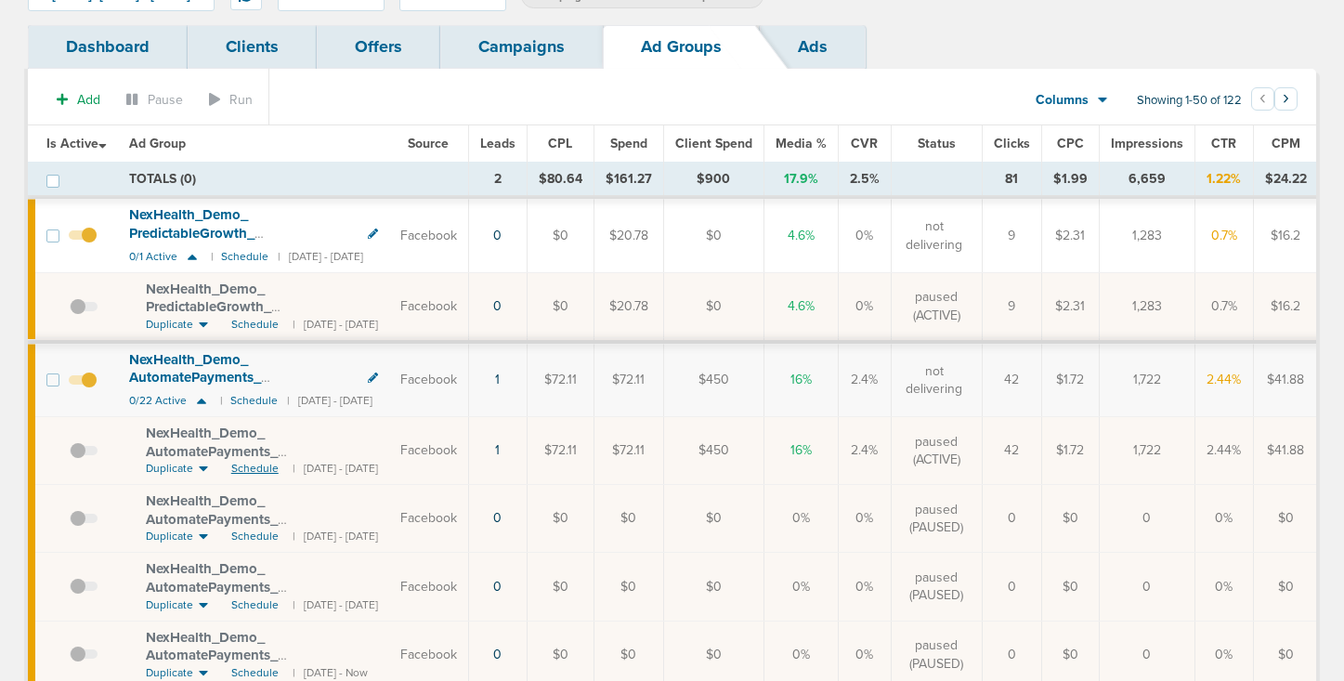
click at [252, 467] on span "Schedule" at bounding box center [254, 469] width 47 height 16
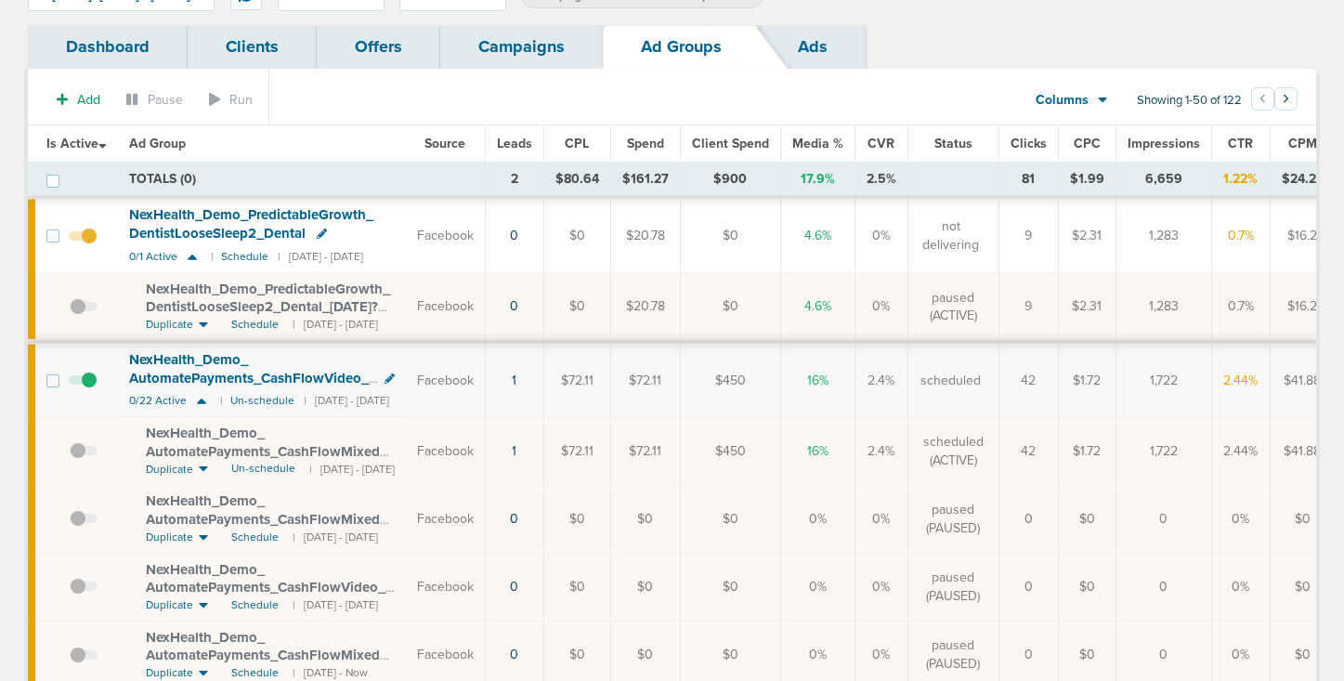
click at [79, 460] on span at bounding box center [84, 460] width 28 height 0
click at [70, 455] on input "checkbox" at bounding box center [70, 455] width 0 height 0
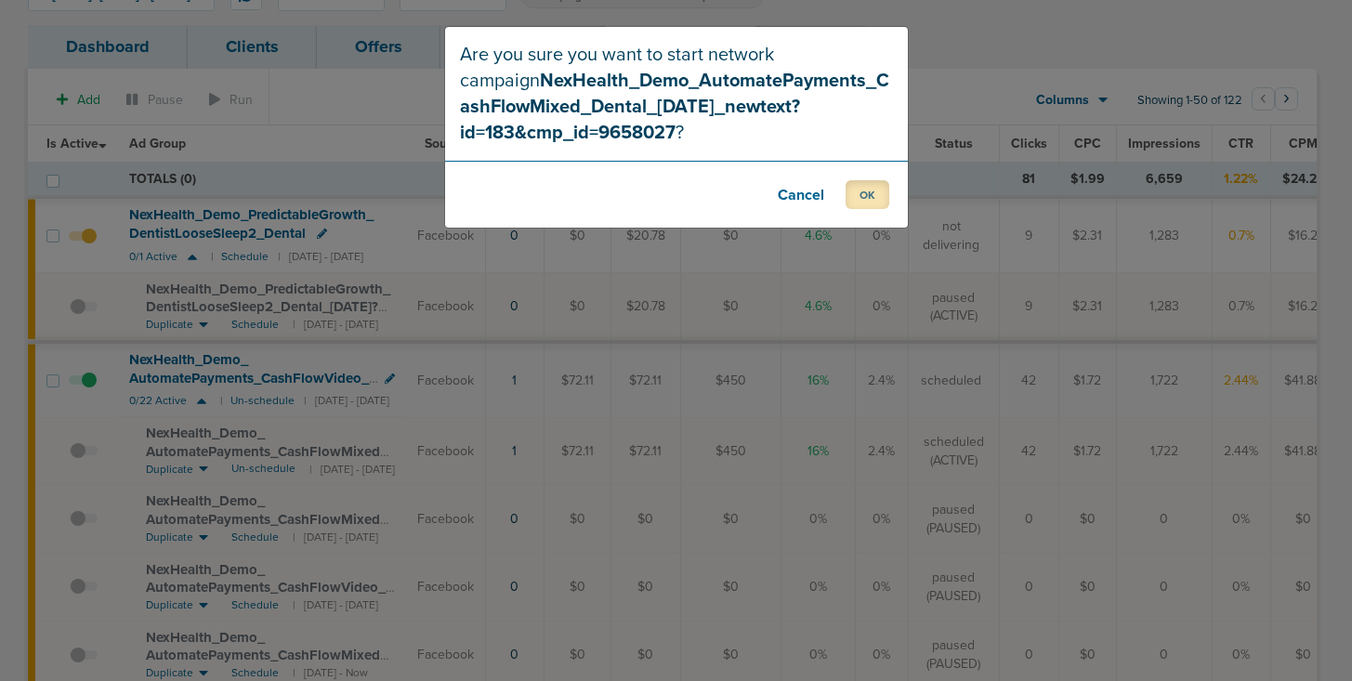
click at [872, 190] on button "OK" at bounding box center [867, 194] width 44 height 29
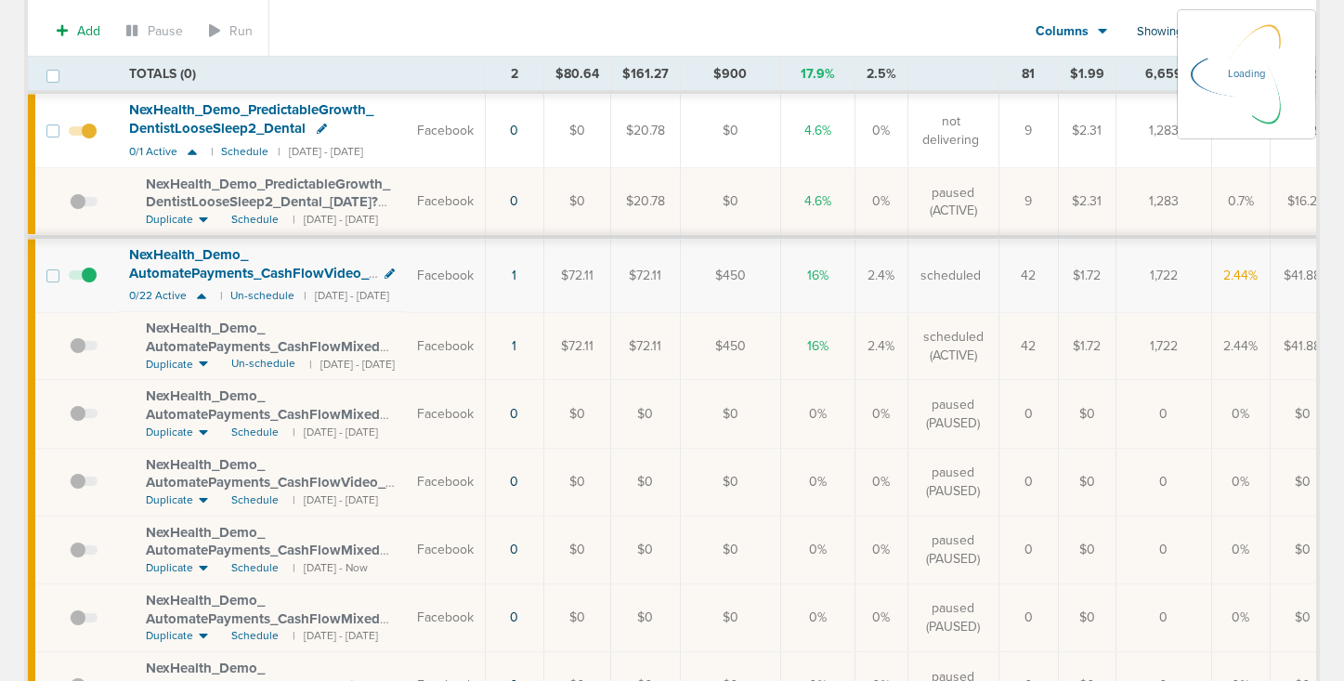
scroll to position [201, 0]
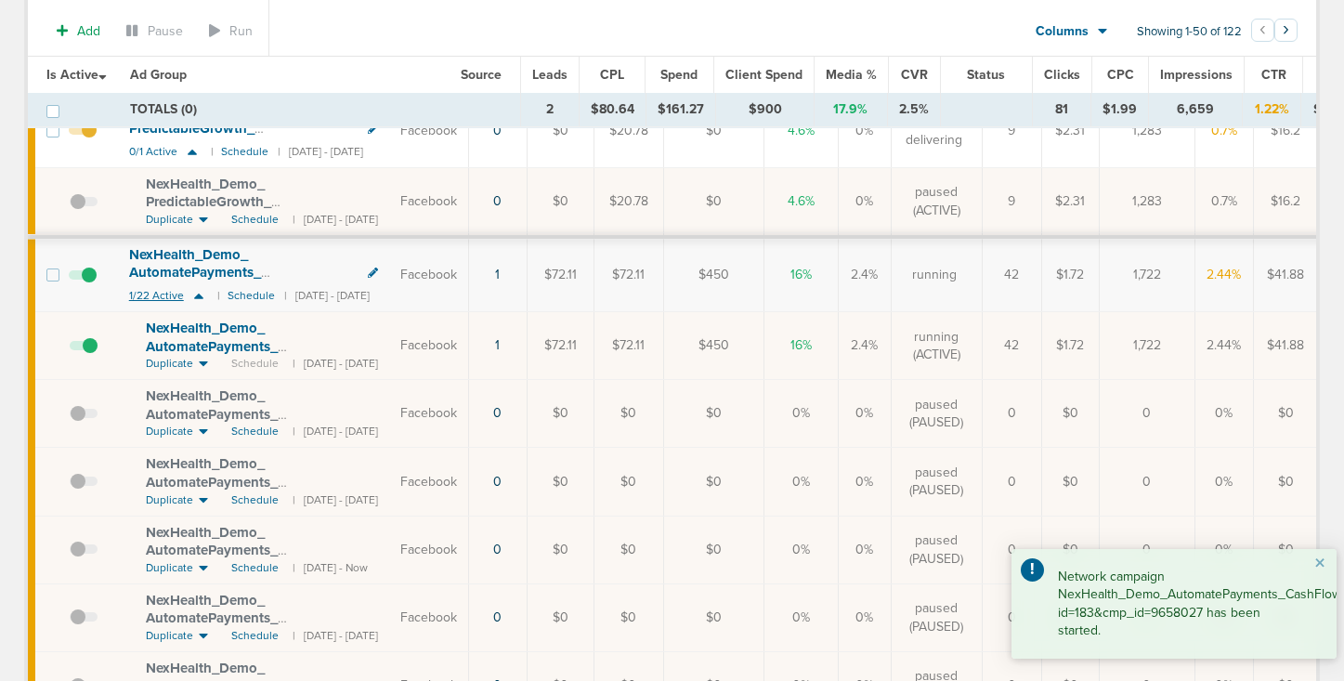
click at [202, 295] on icon at bounding box center [199, 296] width 19 height 16
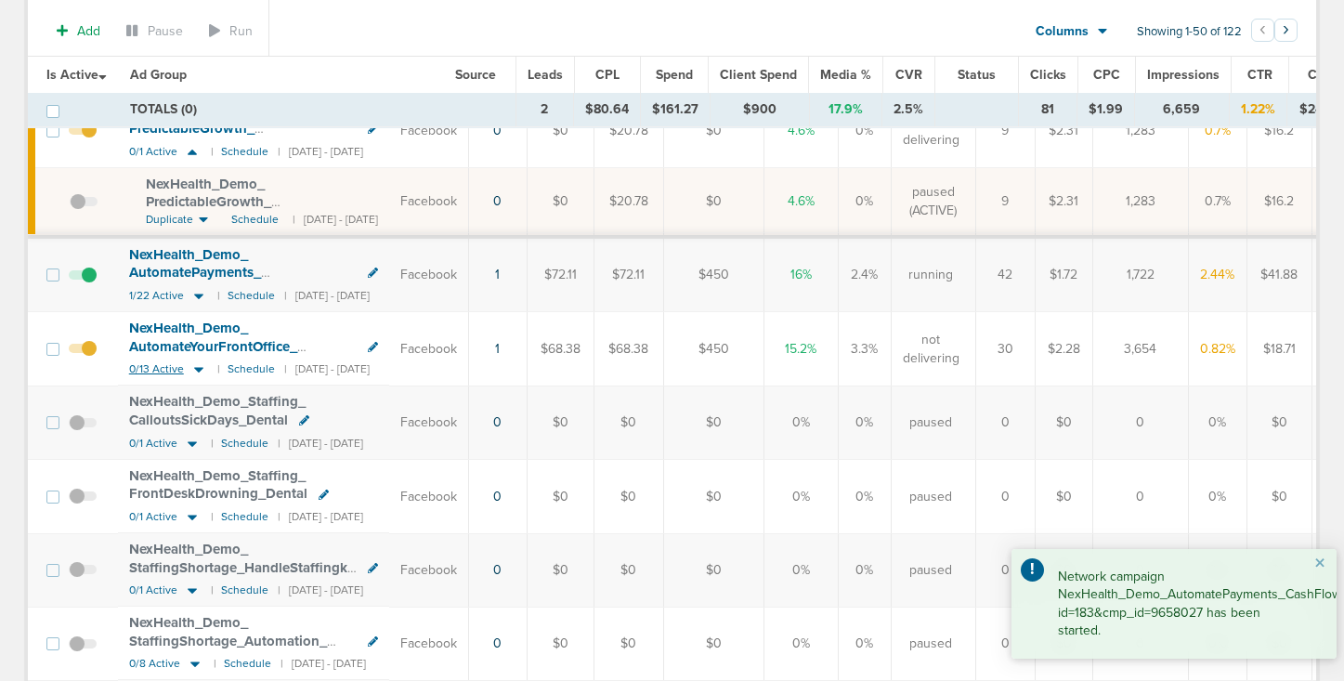
click at [195, 368] on icon at bounding box center [198, 371] width 9 height 6
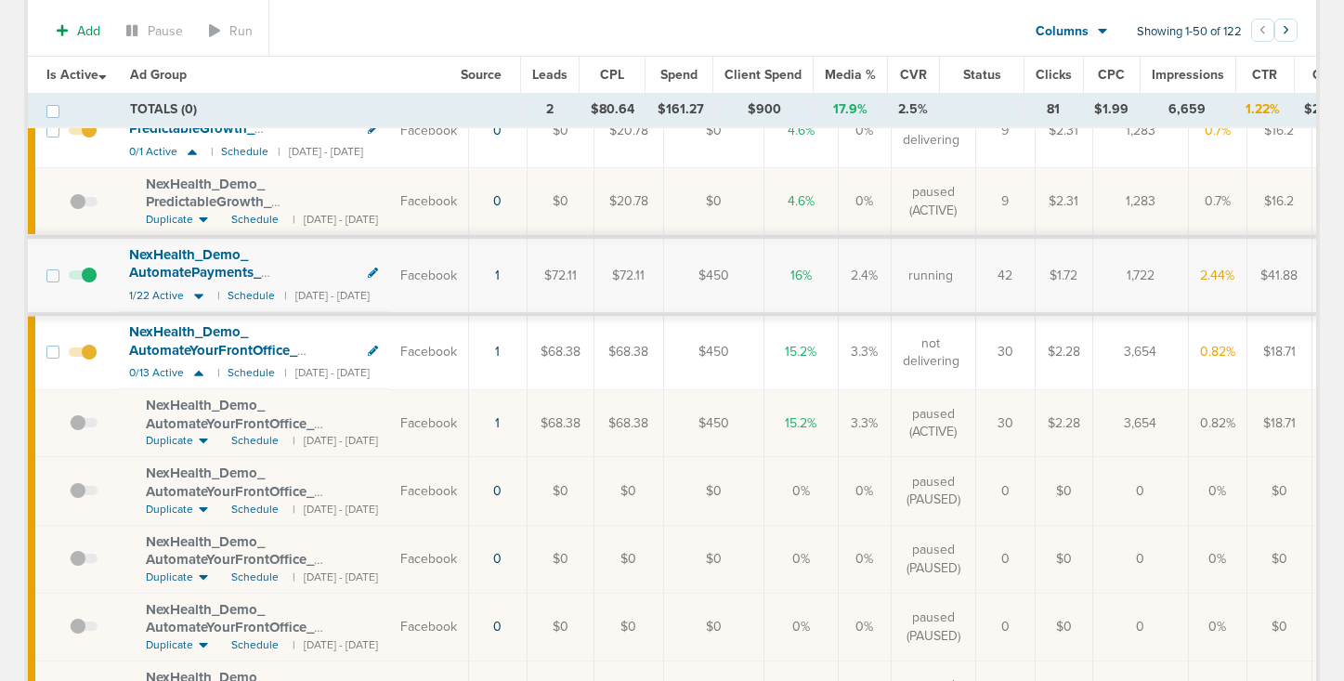
click at [68, 417] on td at bounding box center [88, 423] width 59 height 68
click at [79, 432] on span at bounding box center [84, 432] width 28 height 0
click at [70, 427] on input "checkbox" at bounding box center [70, 427] width 0 height 0
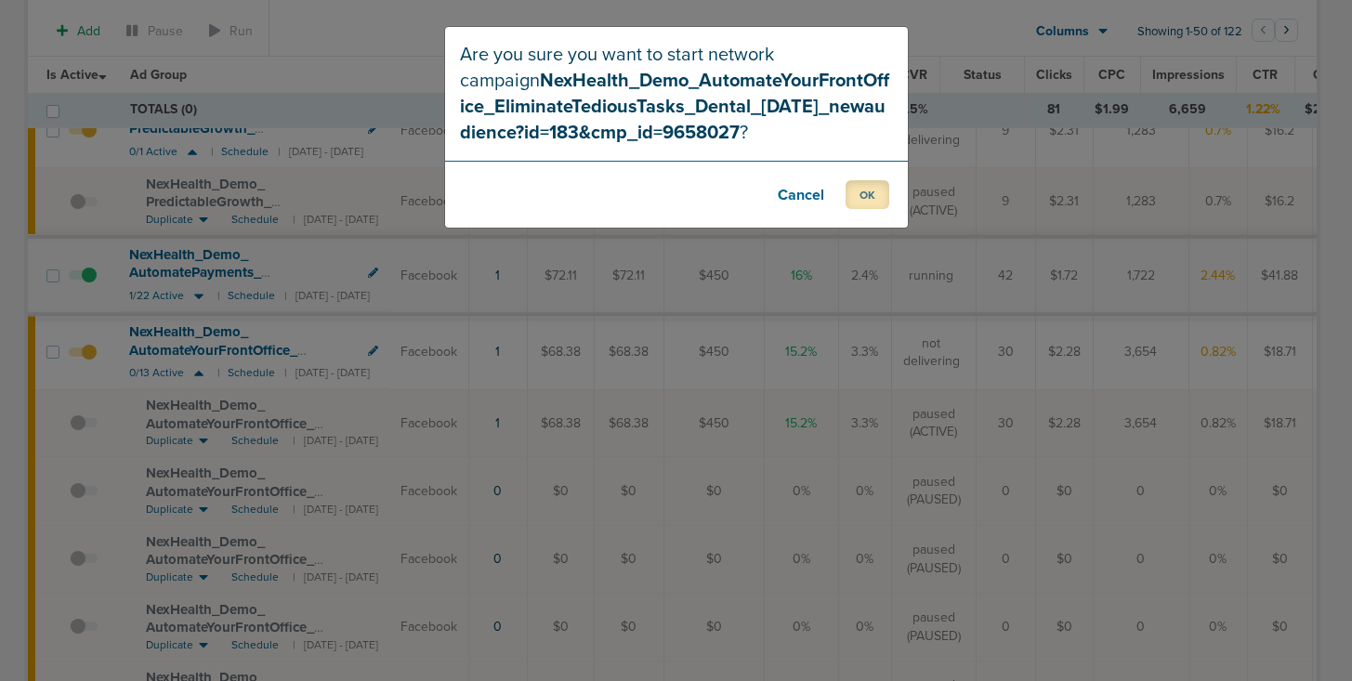
click at [861, 201] on button "OK" at bounding box center [867, 194] width 44 height 29
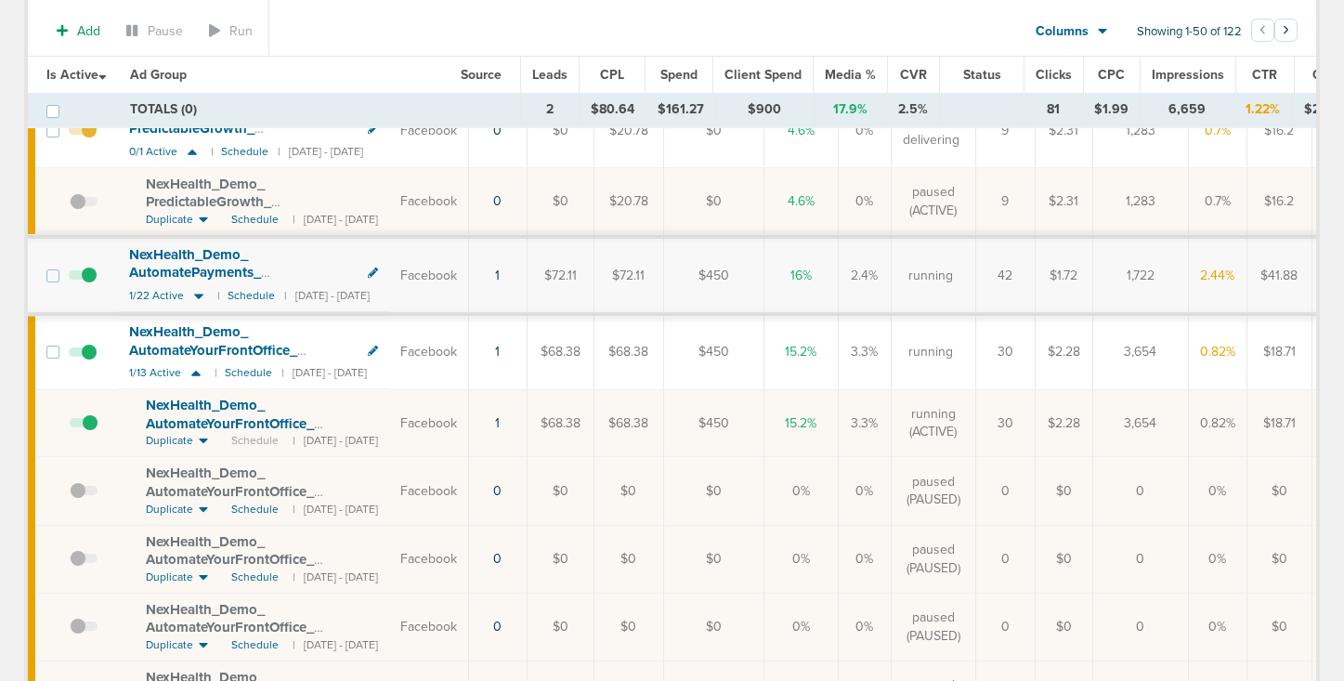
scroll to position [0, 0]
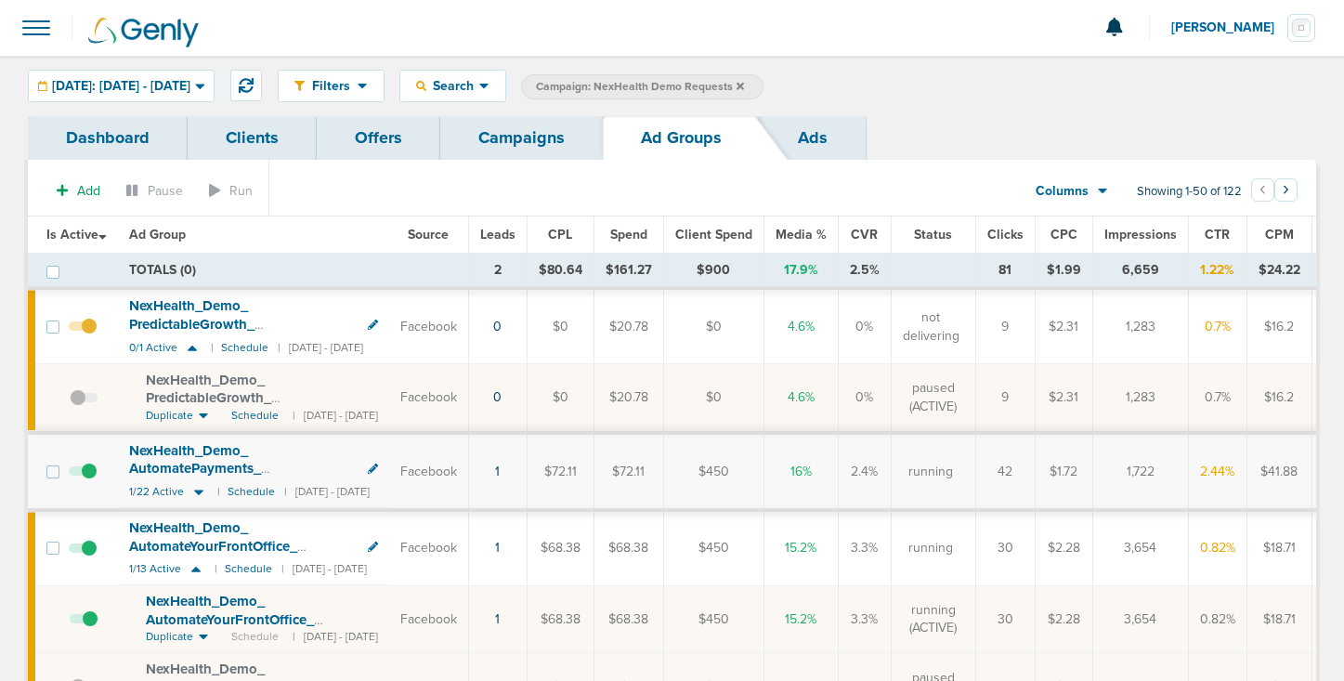
click at [501, 142] on link "Campaigns" at bounding box center [521, 138] width 163 height 44
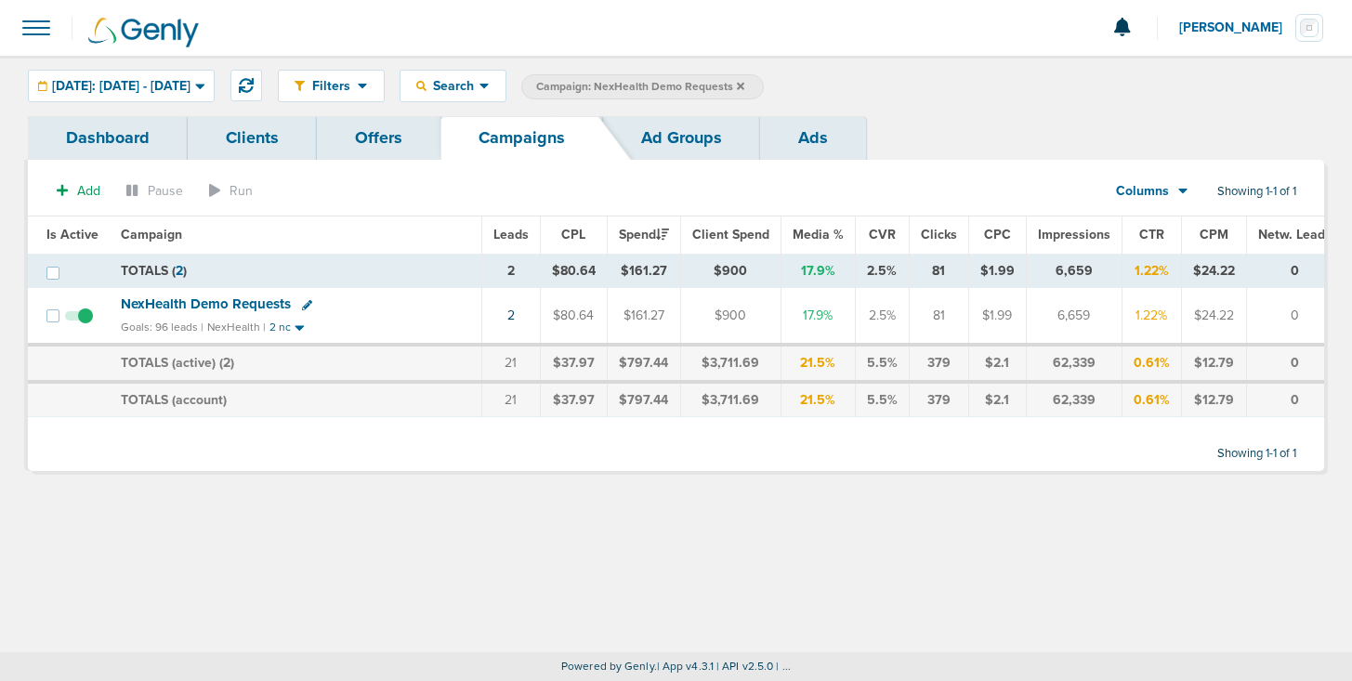
click at [764, 84] on label "Campaign: NexHealth Demo Requests" at bounding box center [642, 86] width 242 height 25
click at [744, 86] on icon at bounding box center [740, 85] width 7 height 7
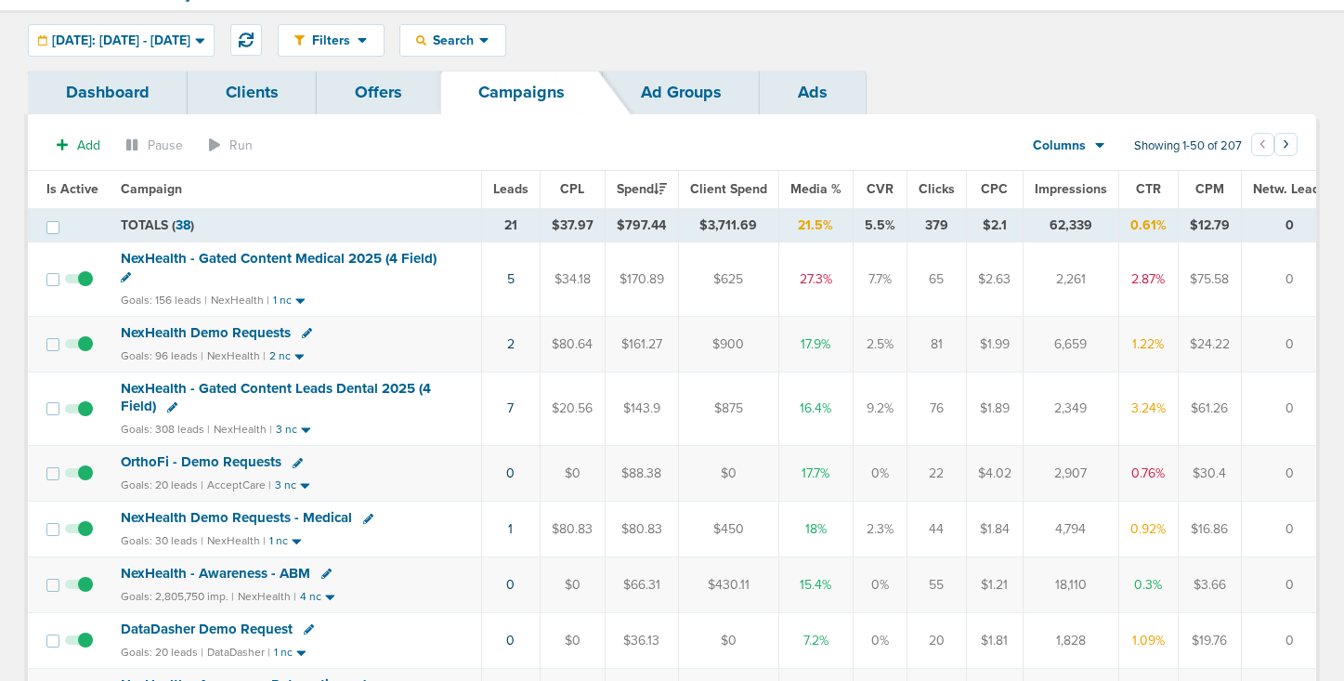
scroll to position [40, 0]
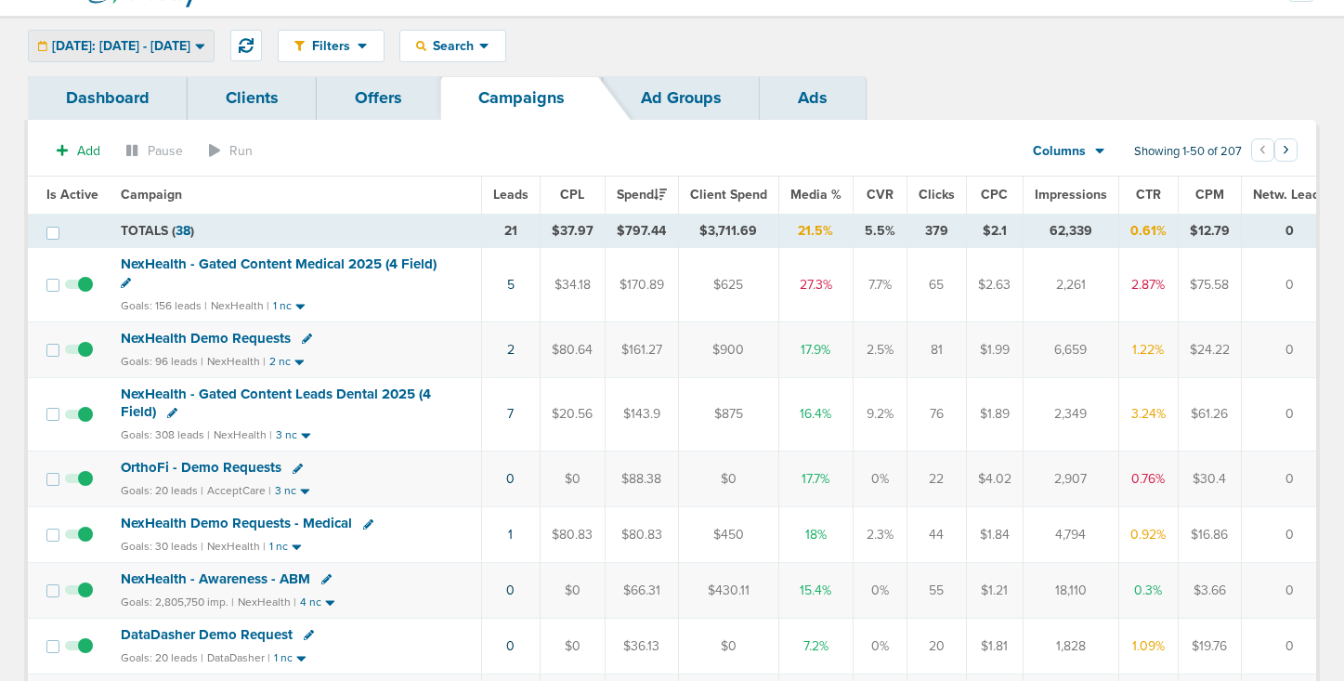
click at [148, 49] on span "[DATE]: [DATE] - [DATE]" at bounding box center [121, 46] width 138 height 13
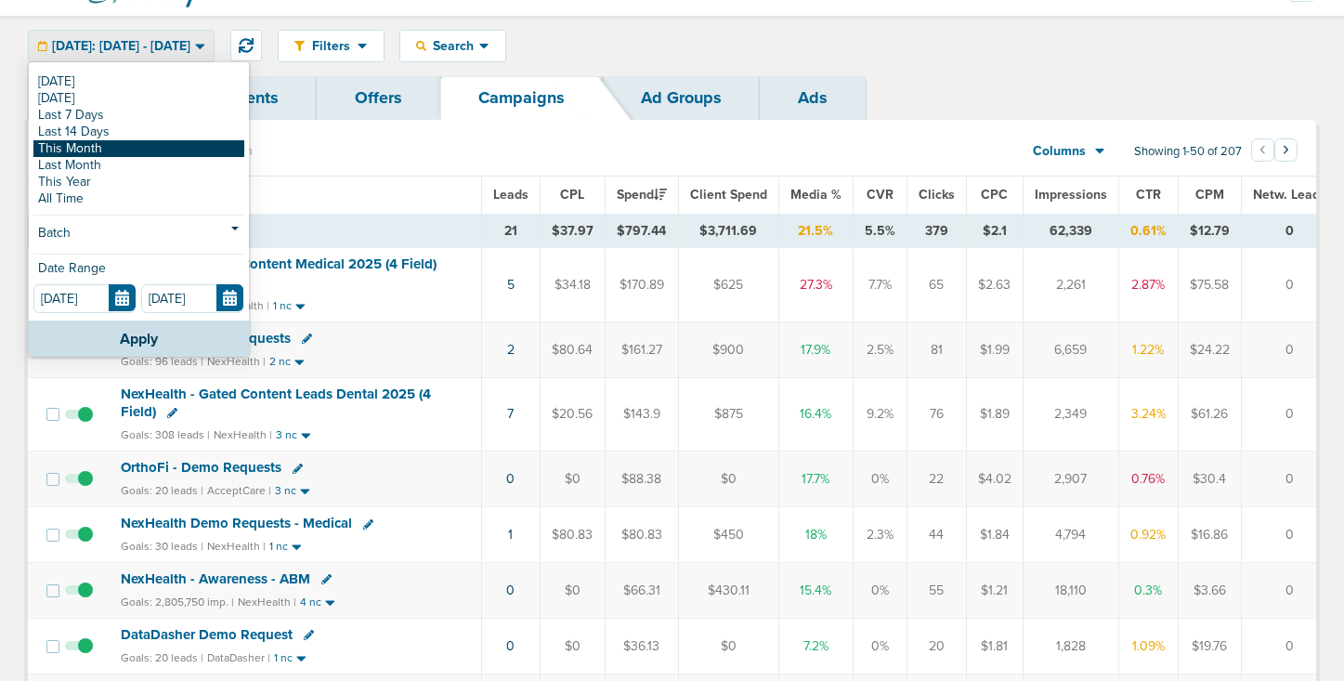
click at [131, 141] on link "This Month" at bounding box center [138, 148] width 211 height 17
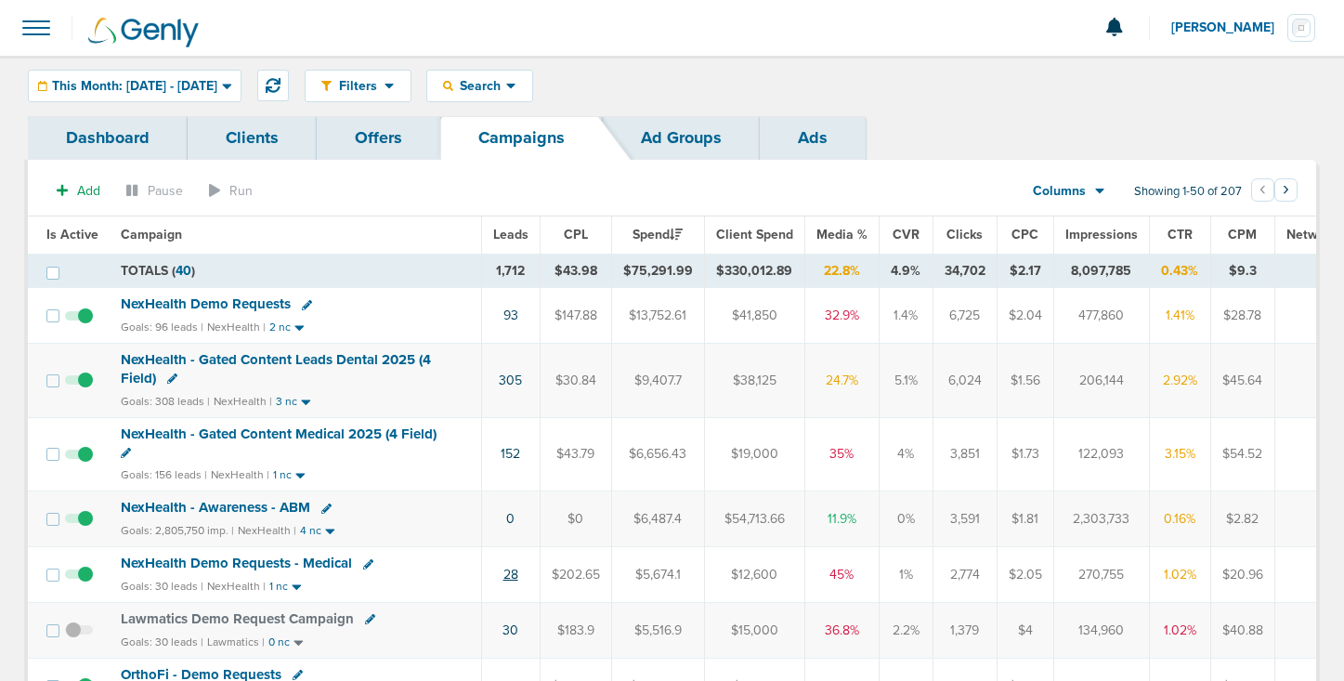
click at [505, 577] on link "28" at bounding box center [511, 575] width 15 height 16
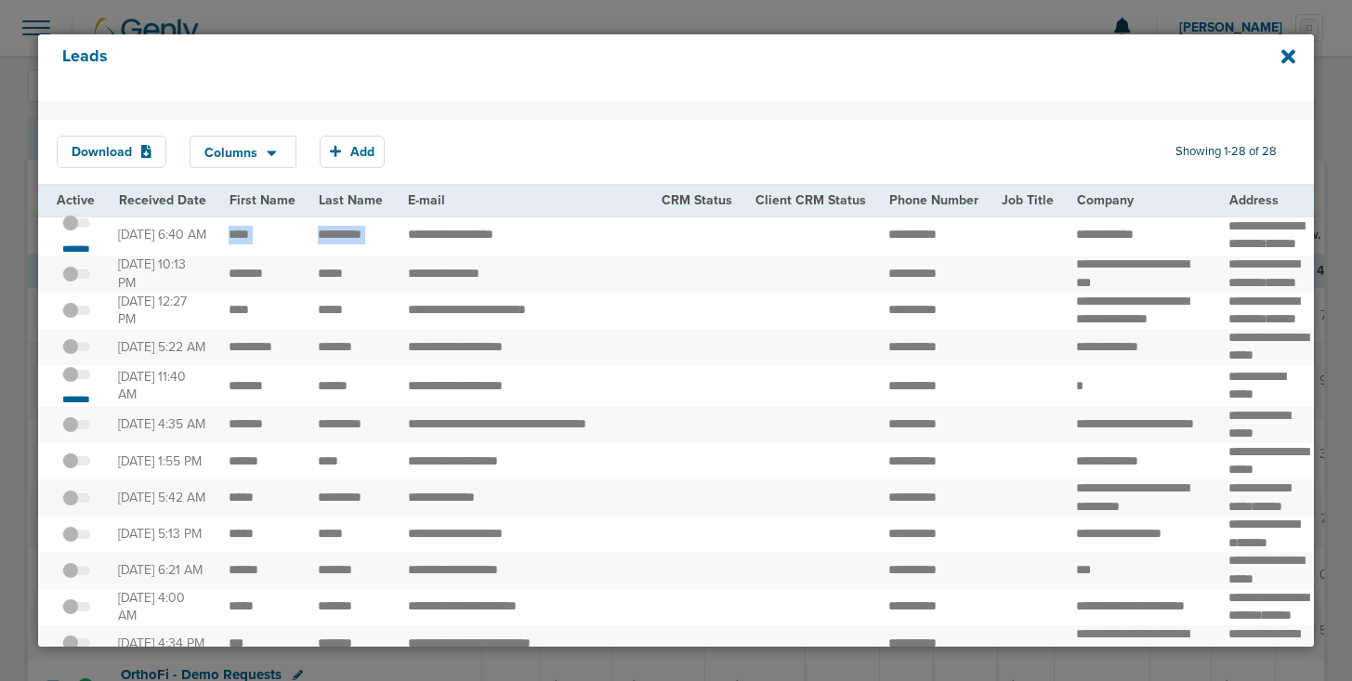
drag, startPoint x: 216, startPoint y: 241, endPoint x: 396, endPoint y: 242, distance: 179.3
click at [80, 232] on span at bounding box center [76, 232] width 28 height 0
click at [76, 227] on input "checkbox" at bounding box center [76, 227] width 0 height 0
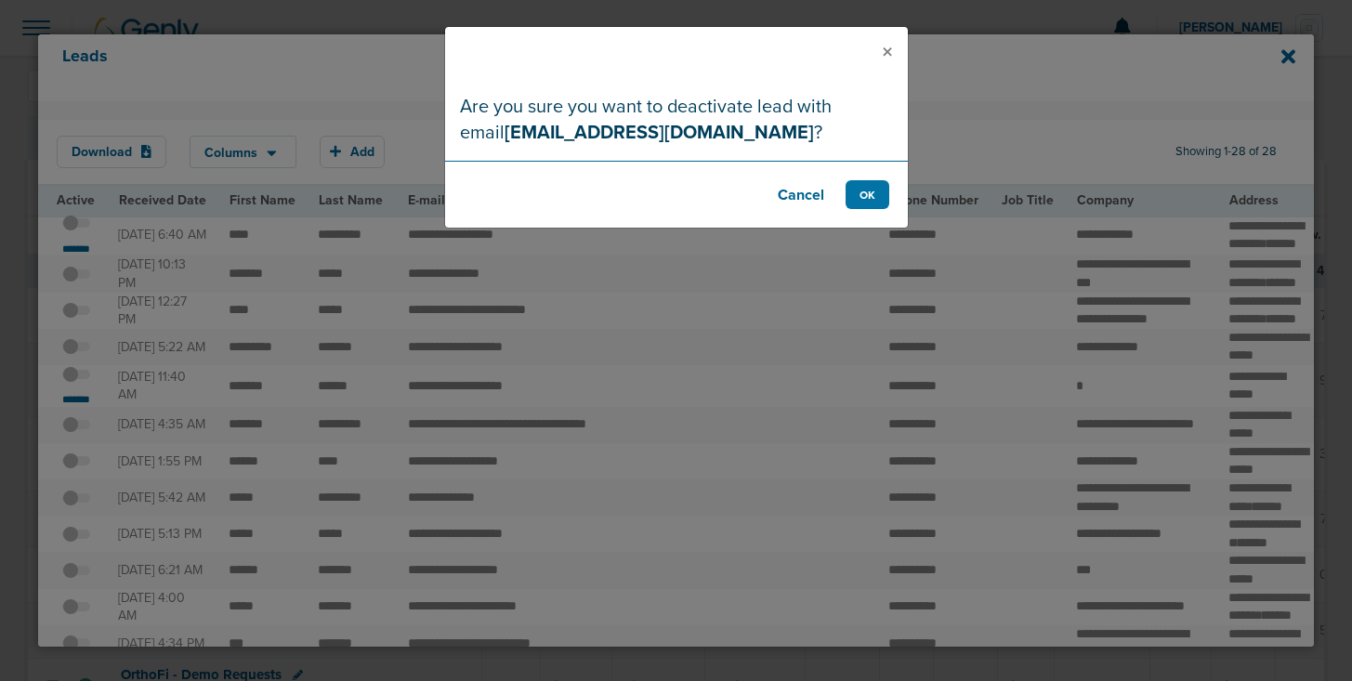
click at [788, 197] on button "Cancel" at bounding box center [801, 194] width 74 height 29
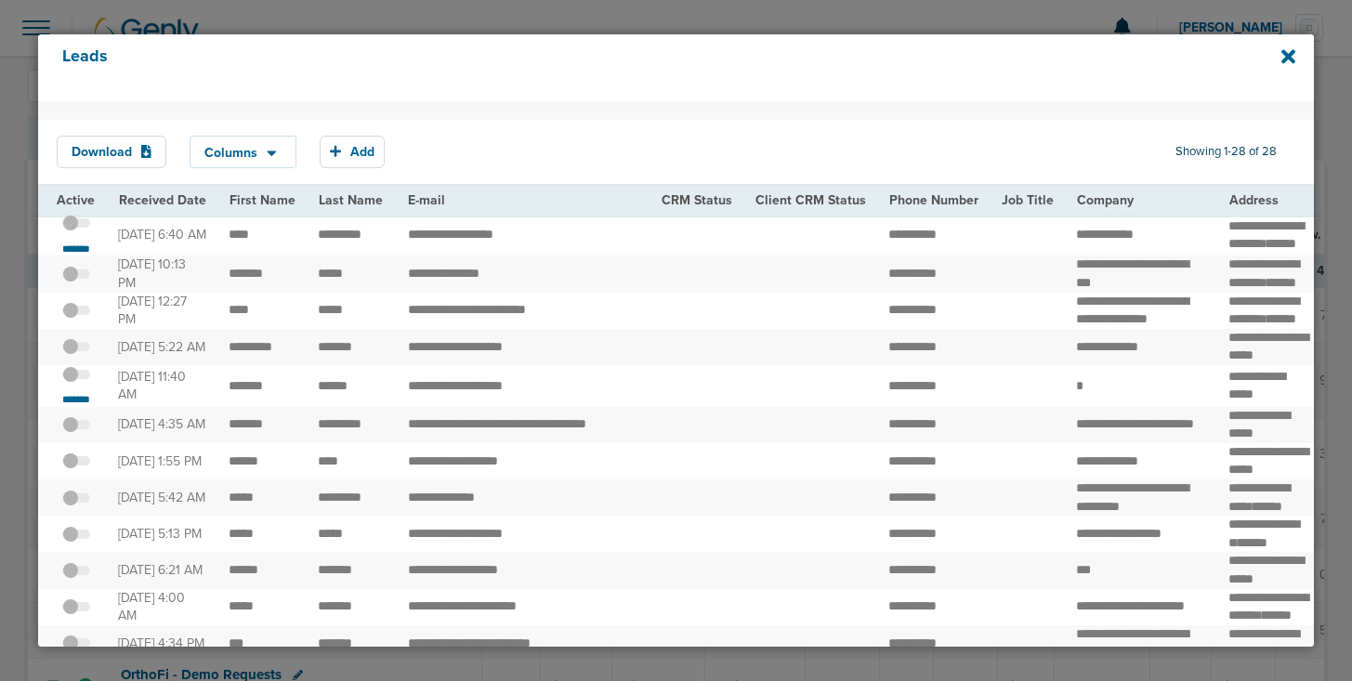
click at [85, 232] on span at bounding box center [76, 232] width 28 height 0
click at [76, 227] on input "checkbox" at bounding box center [76, 227] width 0 height 0
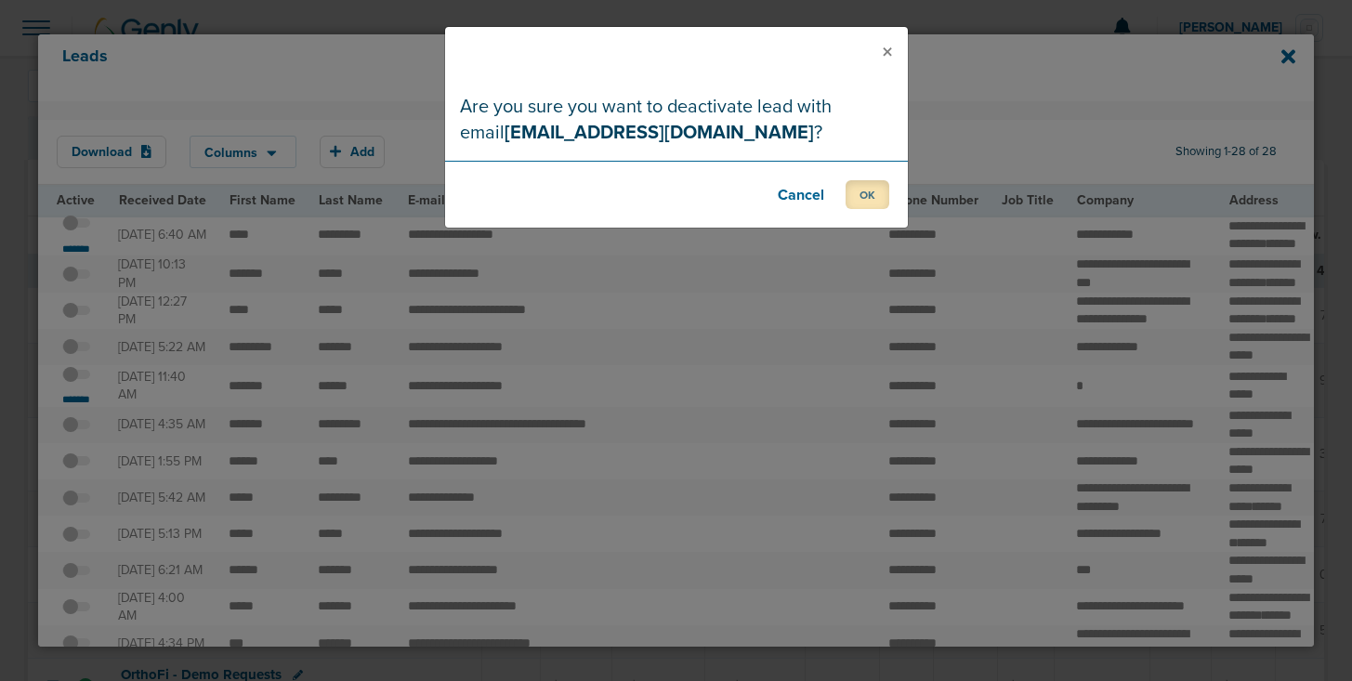
click at [855, 197] on button "OK" at bounding box center [867, 194] width 44 height 29
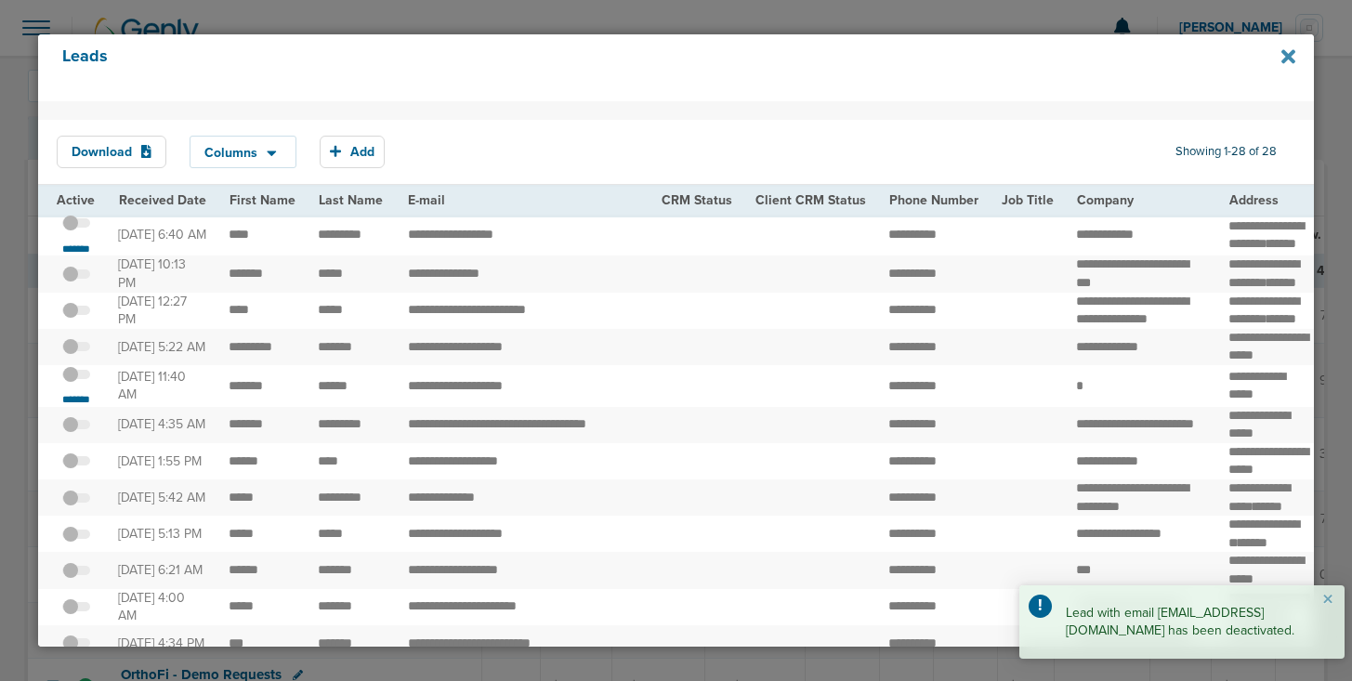
click at [1287, 51] on icon at bounding box center [1288, 56] width 14 height 20
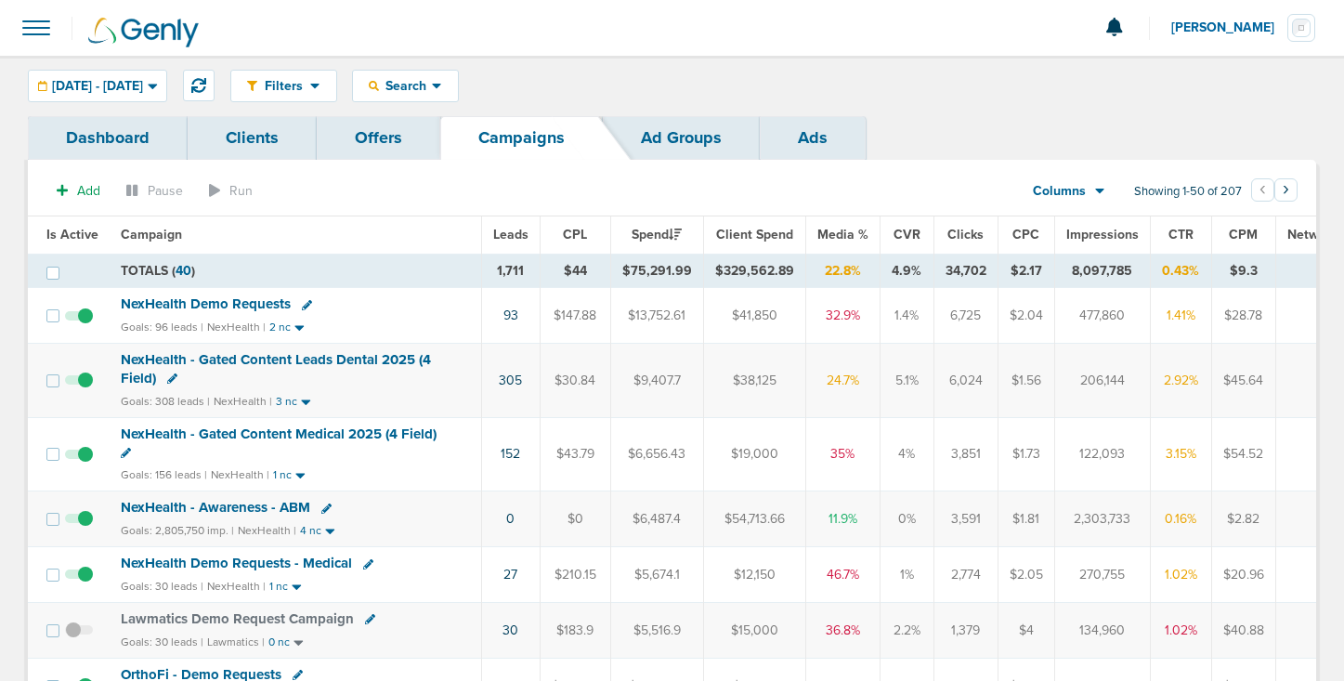
scroll to position [157, 0]
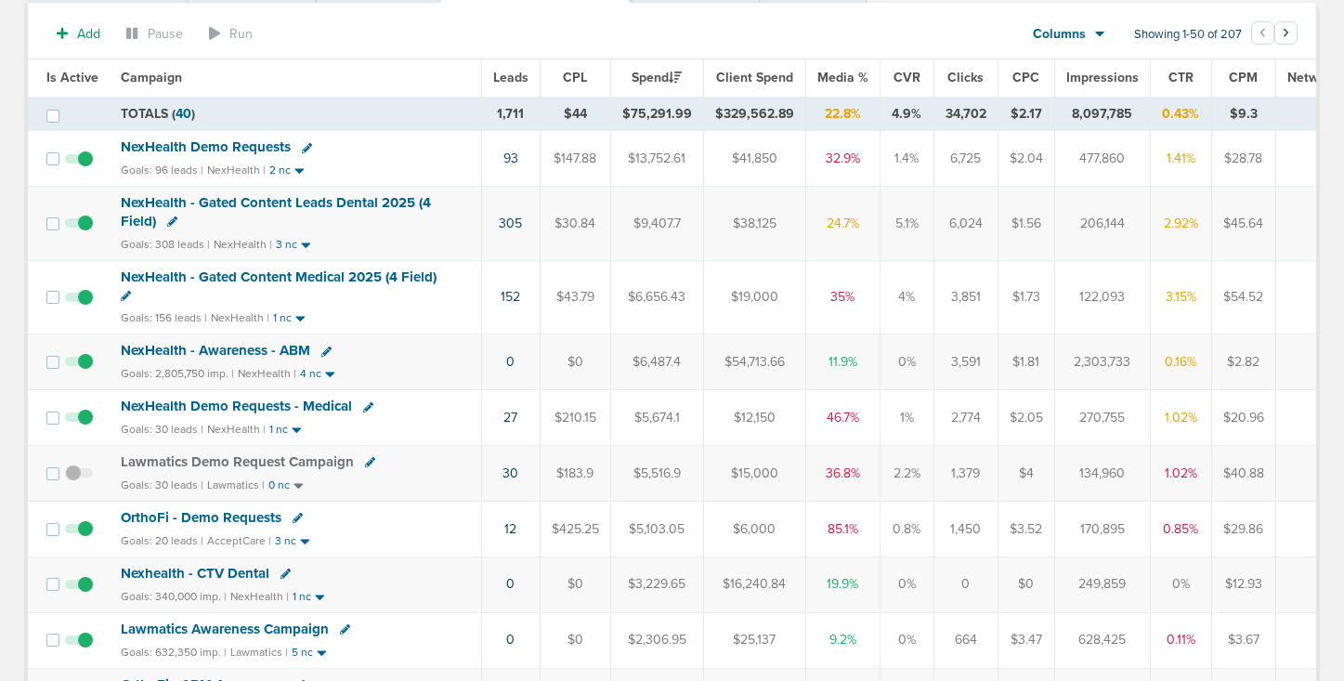
click at [204, 520] on span "OrthoFi - Demo Requests" at bounding box center [201, 517] width 161 height 17
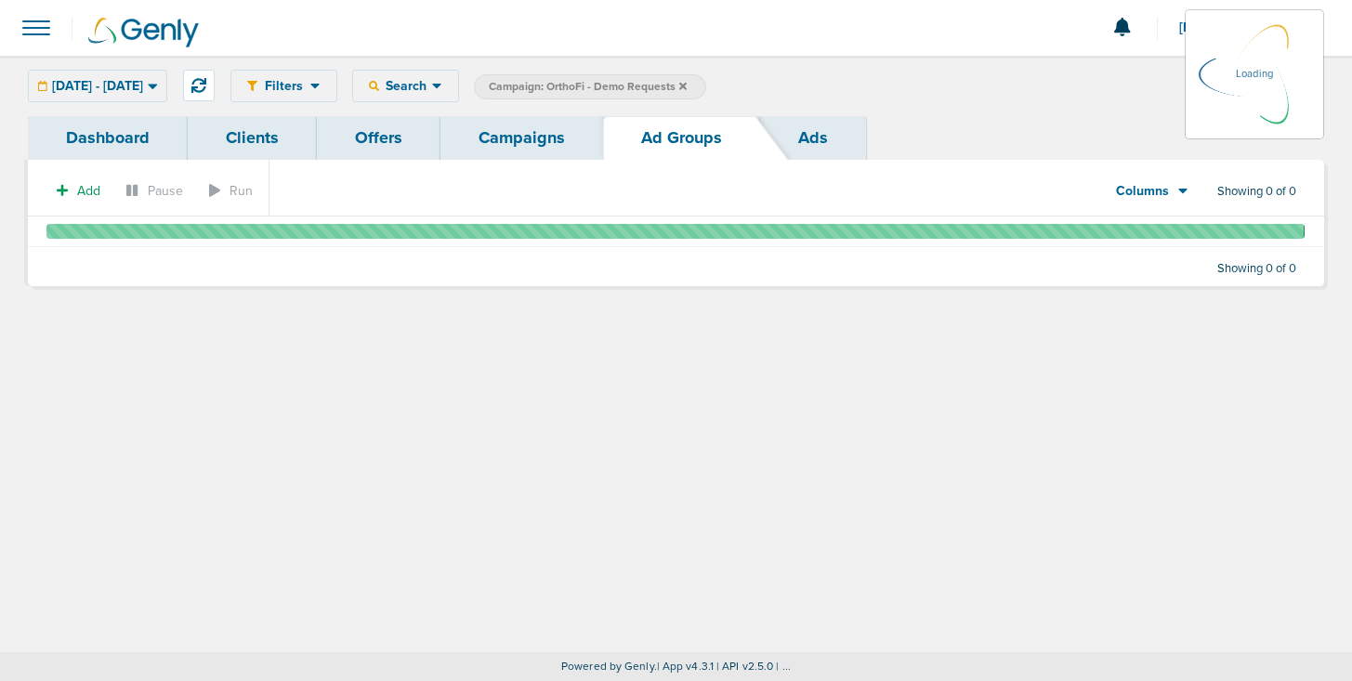
click at [154, 85] on div "[DATE] - [DATE] [DATE] [DATE] Last 7 Days Last 14 Days This Month Last Month Th…" at bounding box center [97, 86] width 139 height 33
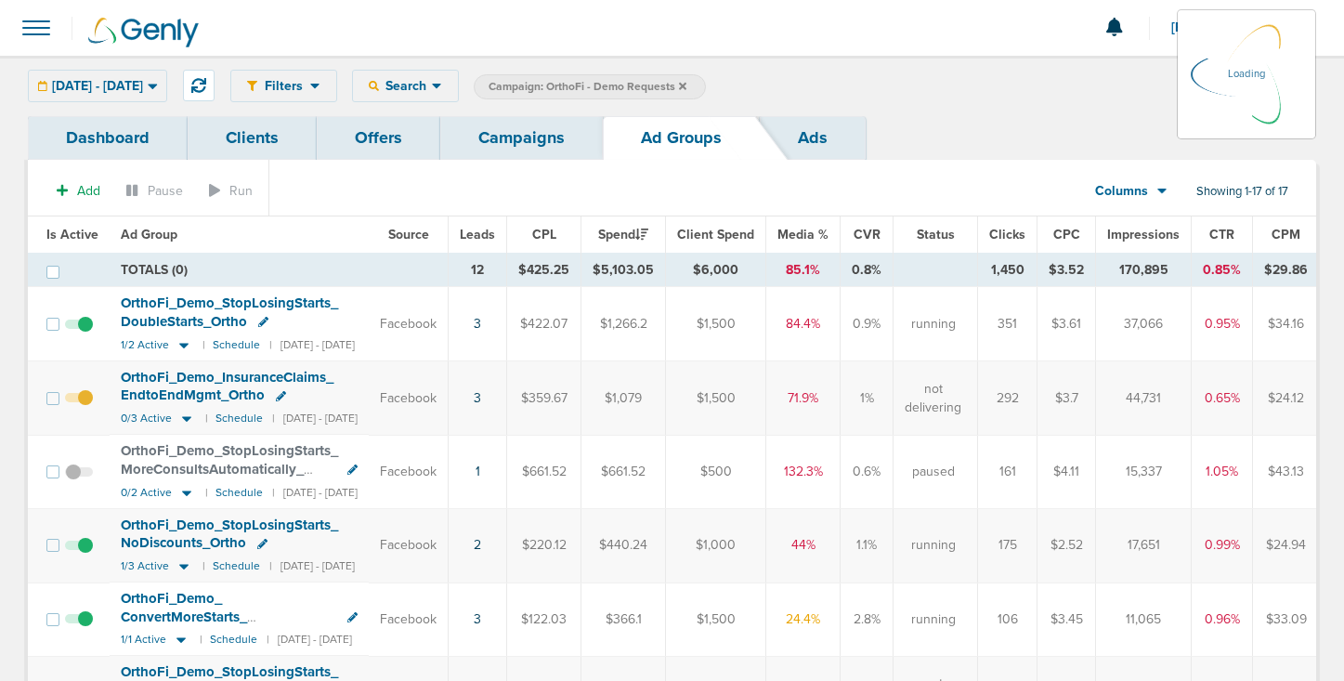
click at [143, 93] on span "[DATE] - [DATE]" at bounding box center [97, 86] width 91 height 13
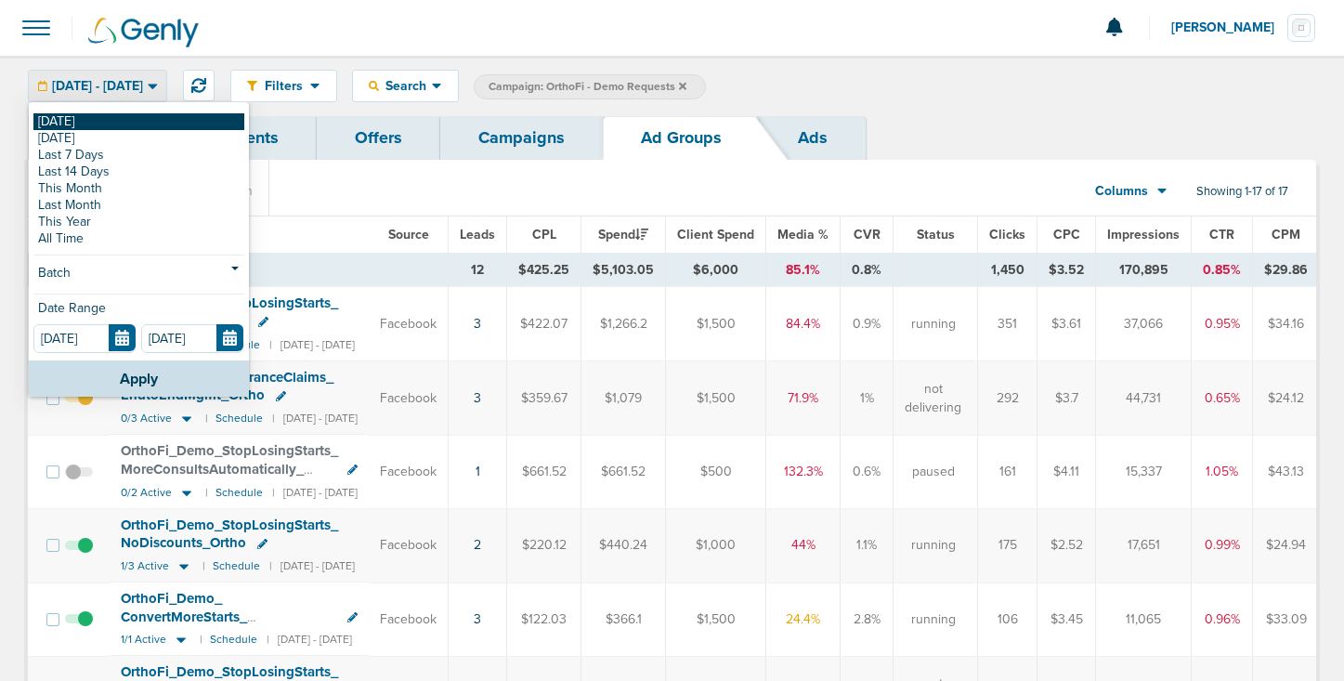
click at [143, 123] on link "[DATE]" at bounding box center [138, 121] width 211 height 17
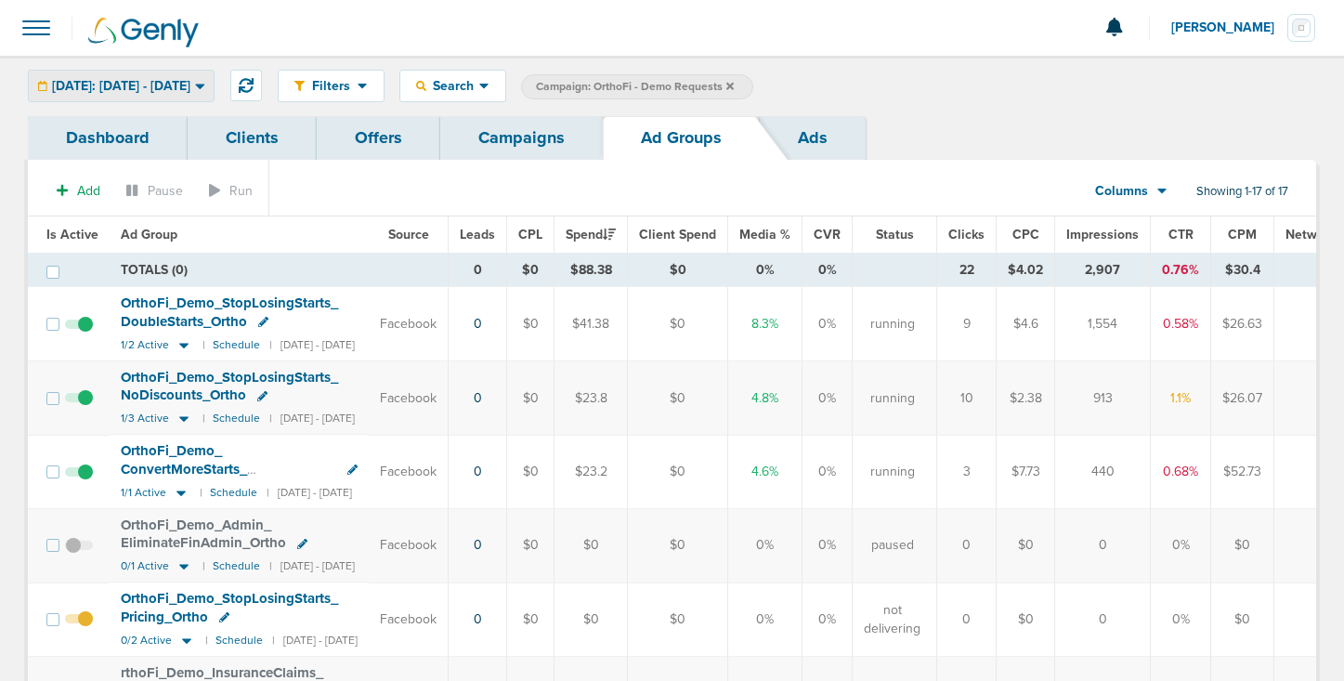
click at [124, 88] on span "[DATE]: [DATE] - [DATE]" at bounding box center [121, 86] width 138 height 13
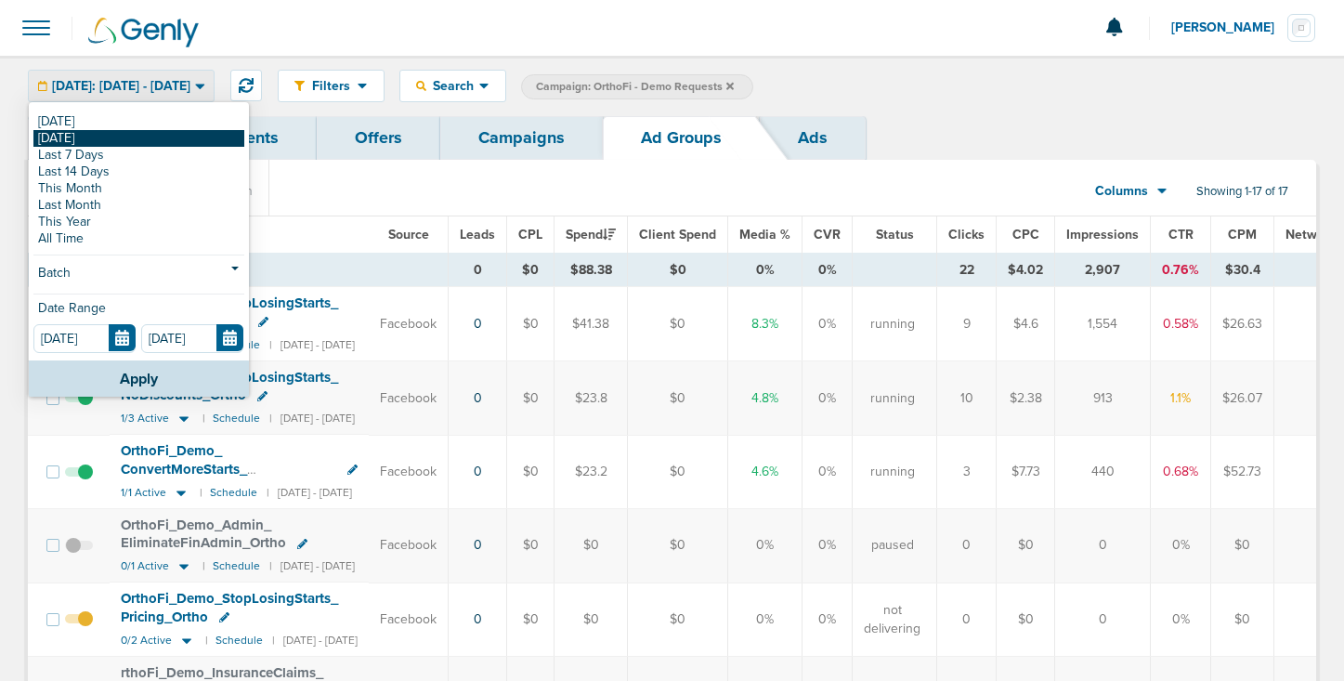
click at [122, 135] on link "[DATE]" at bounding box center [138, 138] width 211 height 17
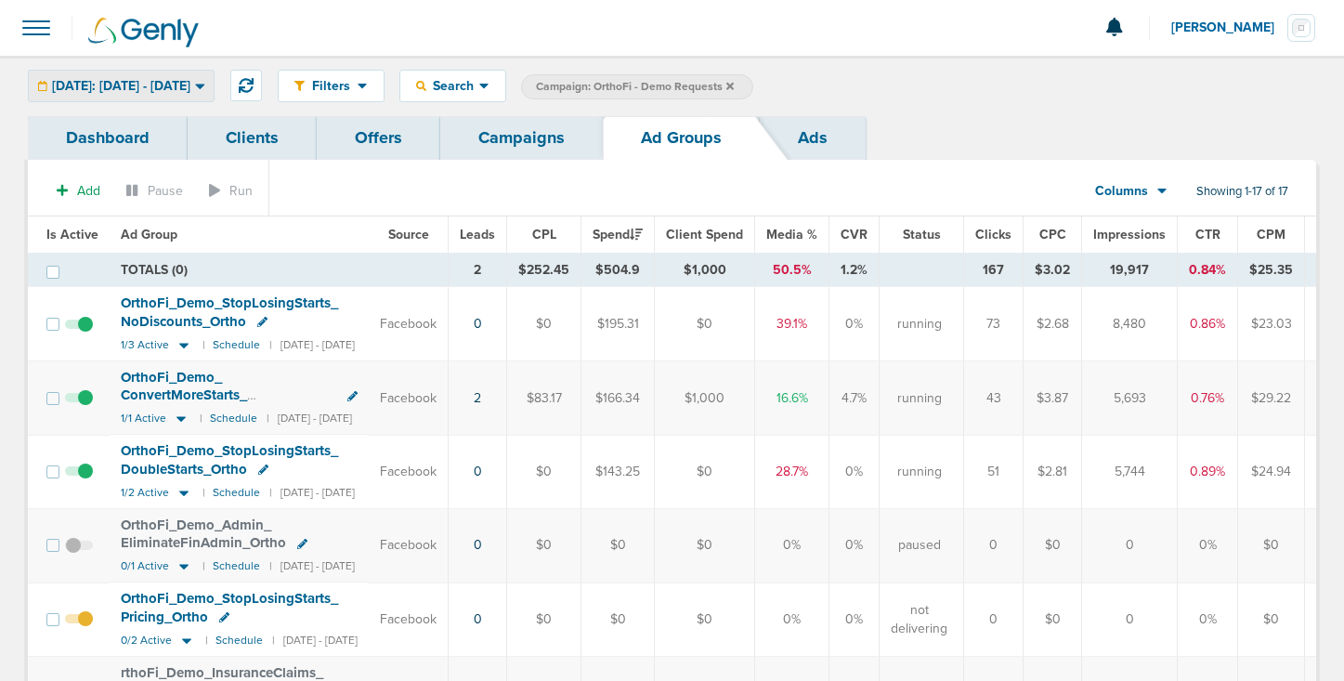
click at [130, 88] on span "[DATE]: [DATE] - [DATE]" at bounding box center [121, 86] width 138 height 13
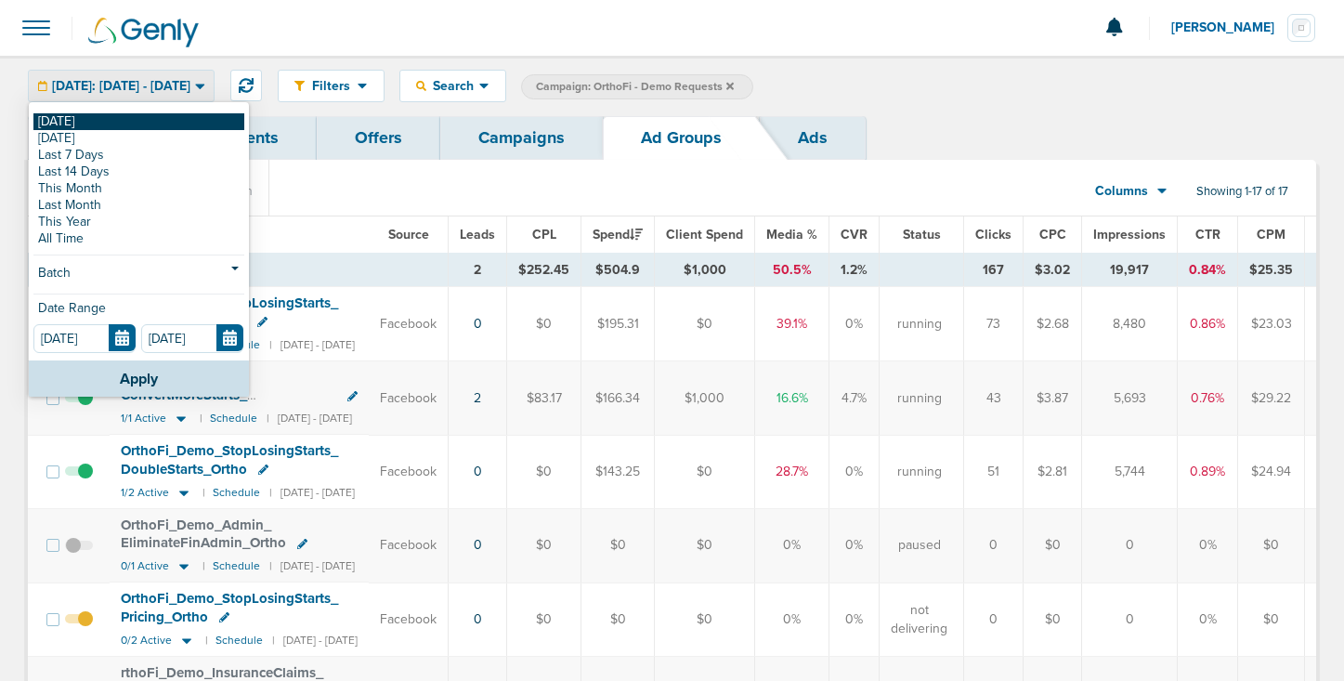
click at [128, 118] on link "[DATE]" at bounding box center [138, 121] width 211 height 17
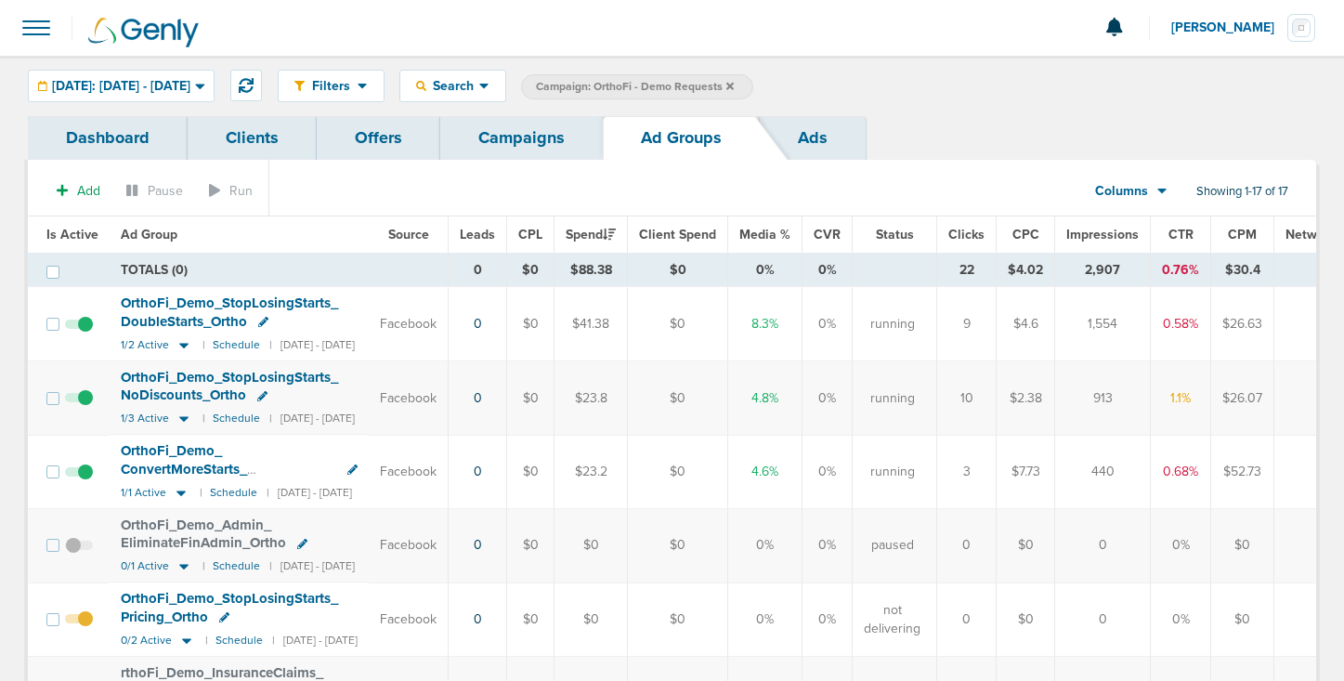
click at [530, 141] on link "Campaigns" at bounding box center [521, 138] width 163 height 44
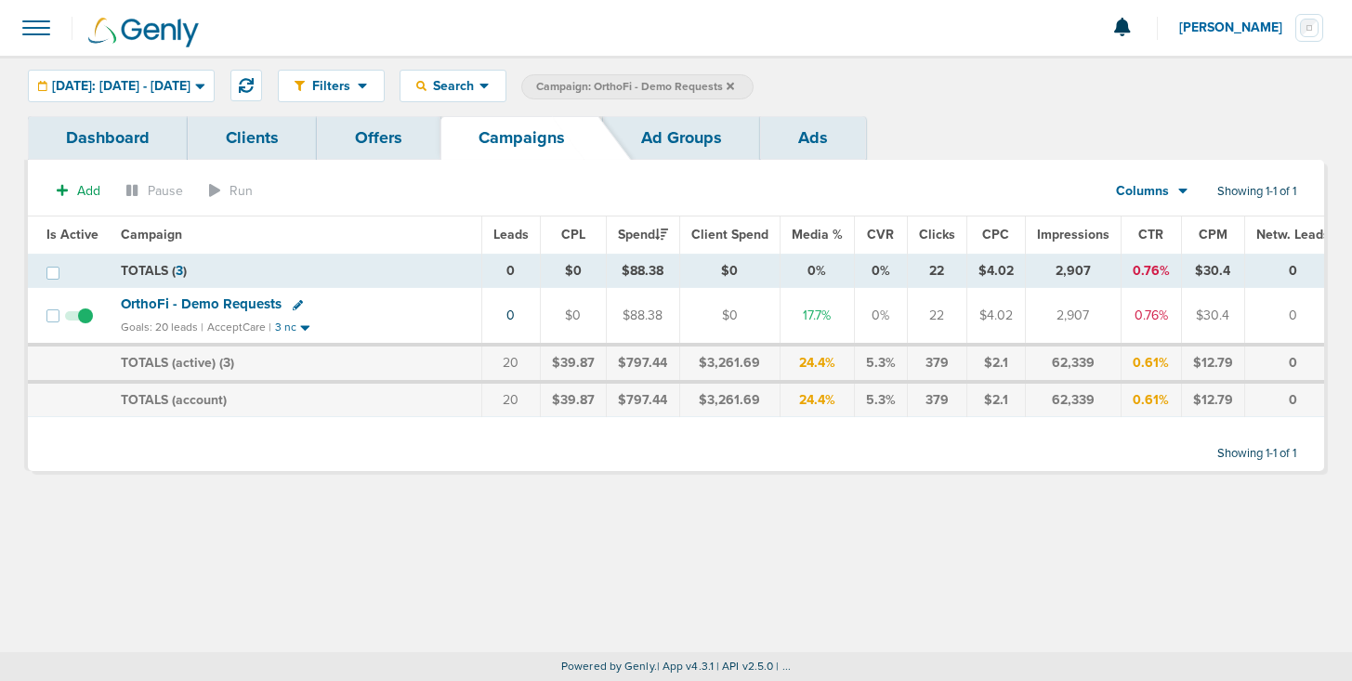
click at [753, 83] on label "Campaign: OrthoFi - Demo Requests" at bounding box center [637, 86] width 232 height 25
click at [734, 84] on icon at bounding box center [730, 86] width 7 height 11
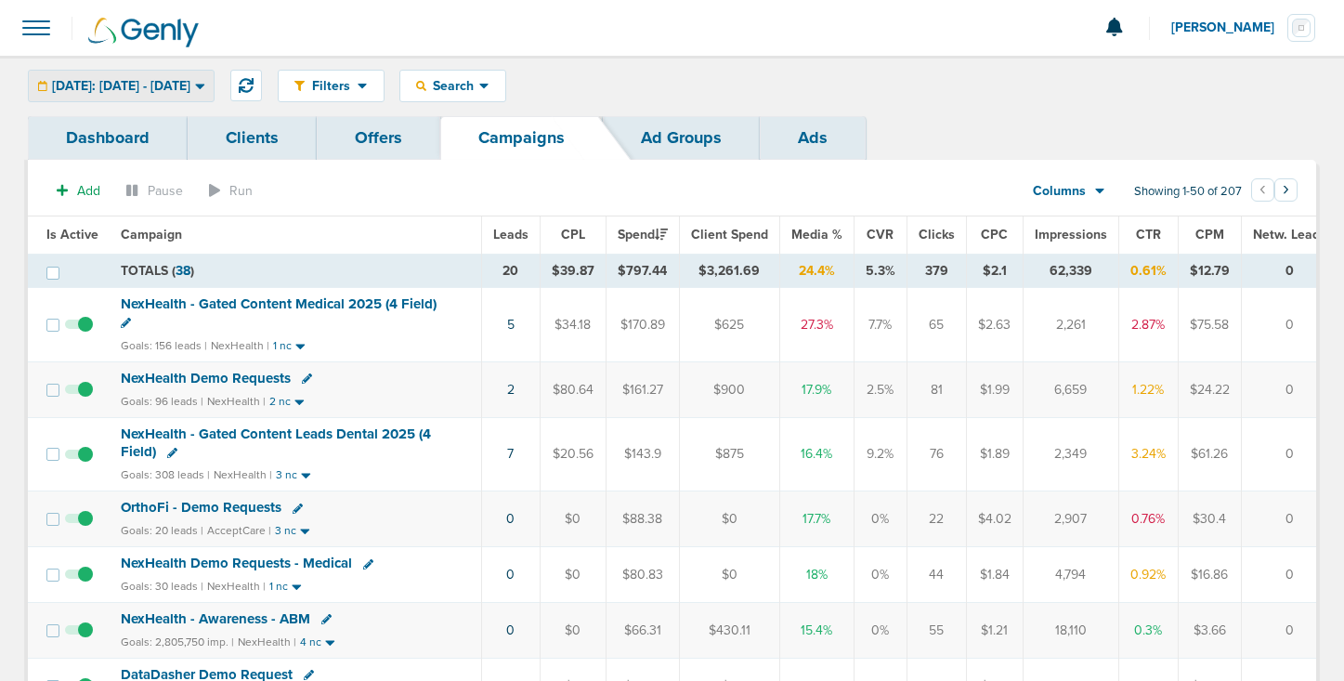
click at [190, 87] on span "[DATE]: [DATE] - [DATE]" at bounding box center [121, 86] width 138 height 13
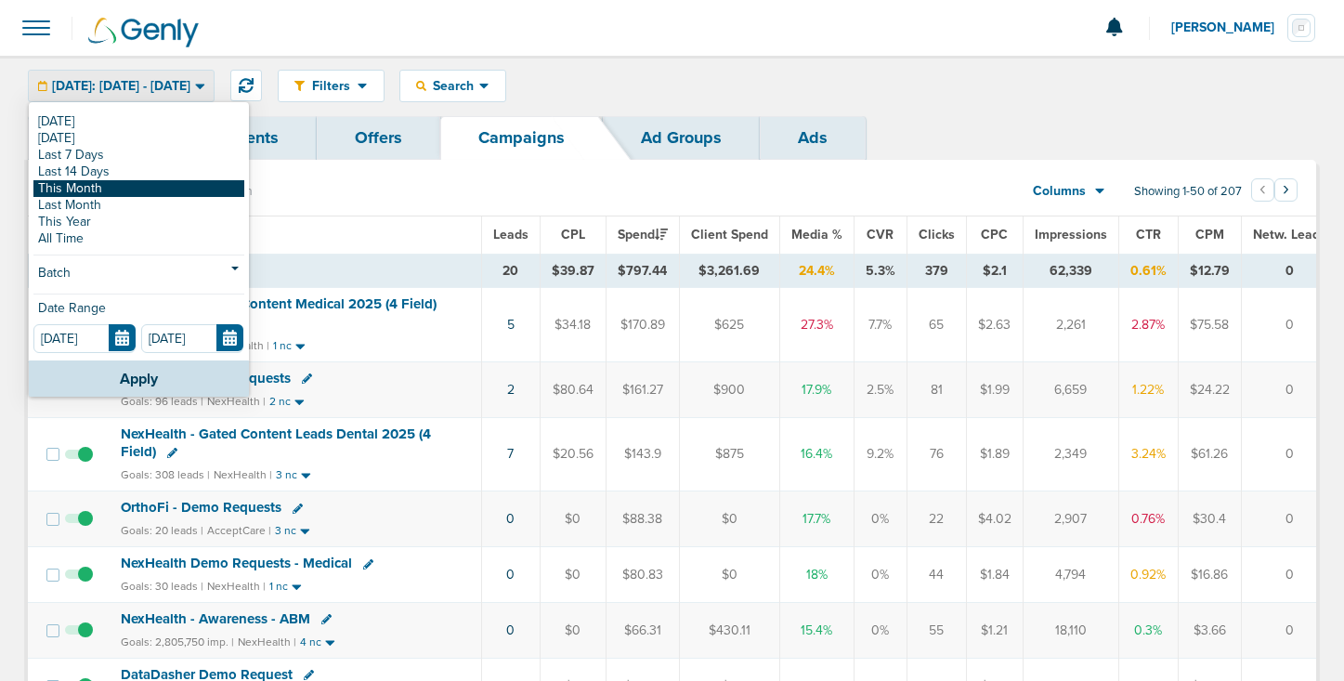
click at [175, 185] on link "This Month" at bounding box center [138, 188] width 211 height 17
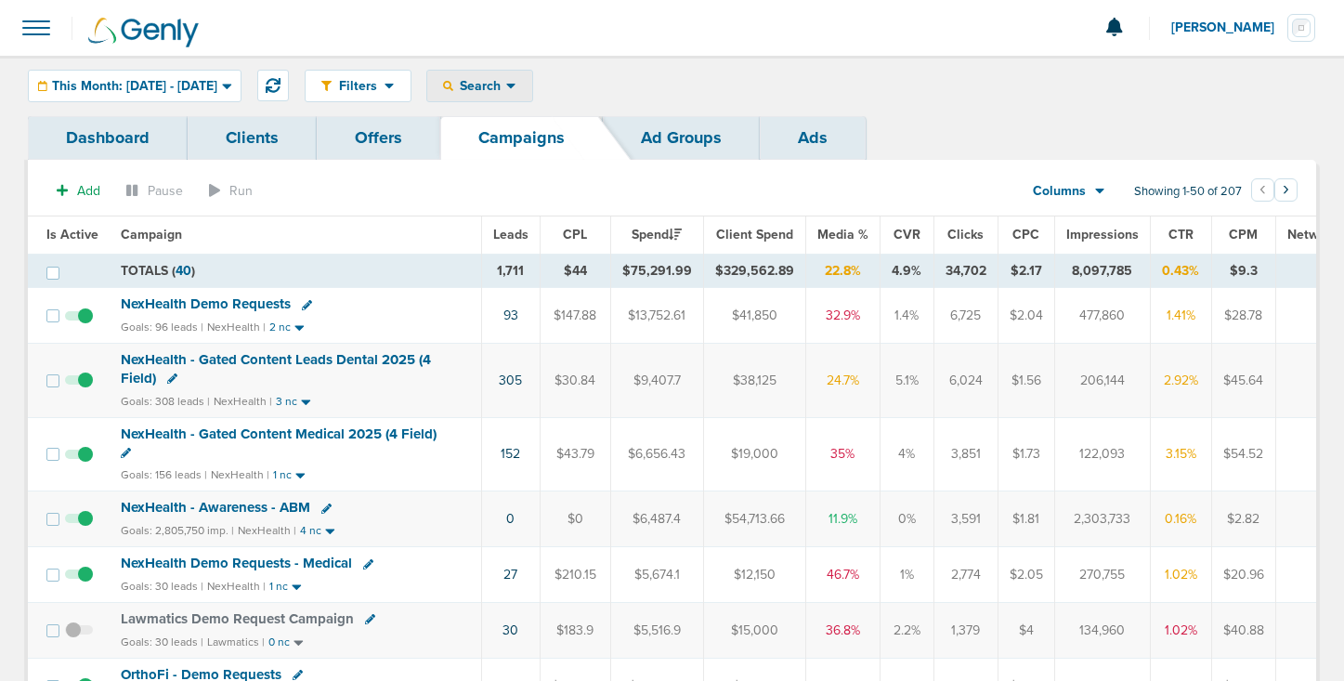
click at [506, 86] on span "Search" at bounding box center [479, 86] width 53 height 16
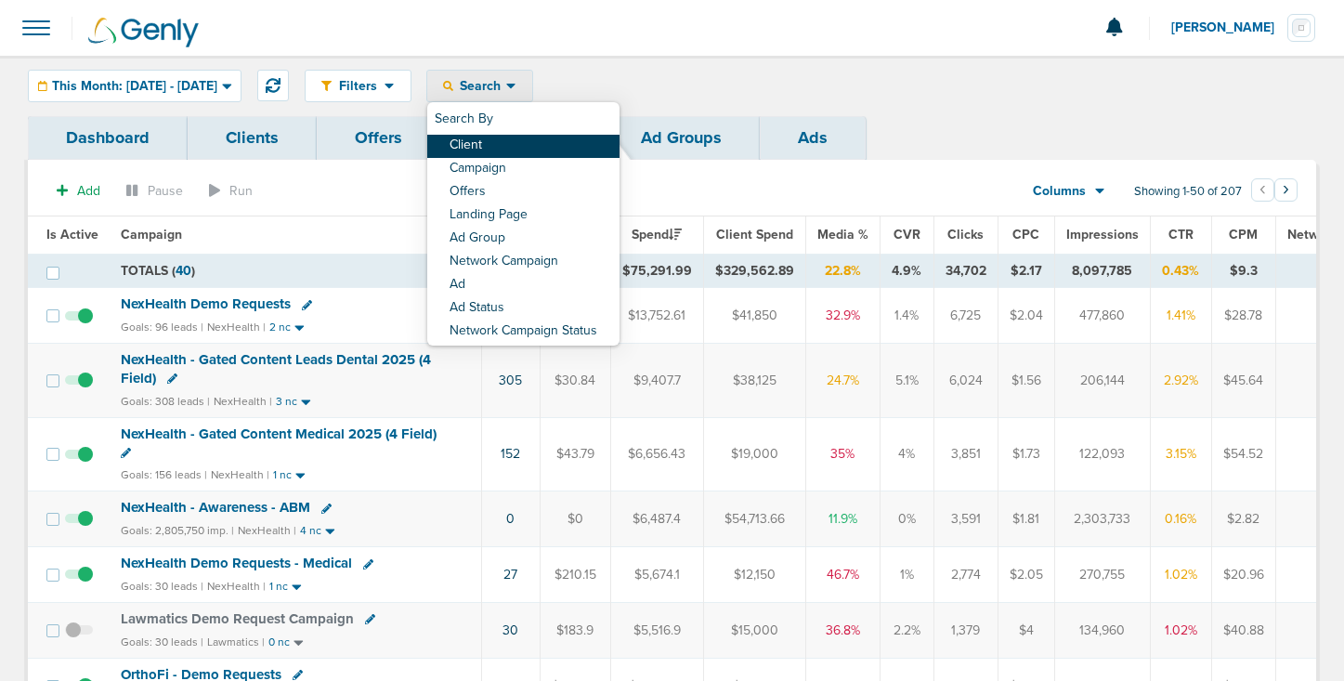
click at [514, 151] on link "Client" at bounding box center [523, 146] width 192 height 23
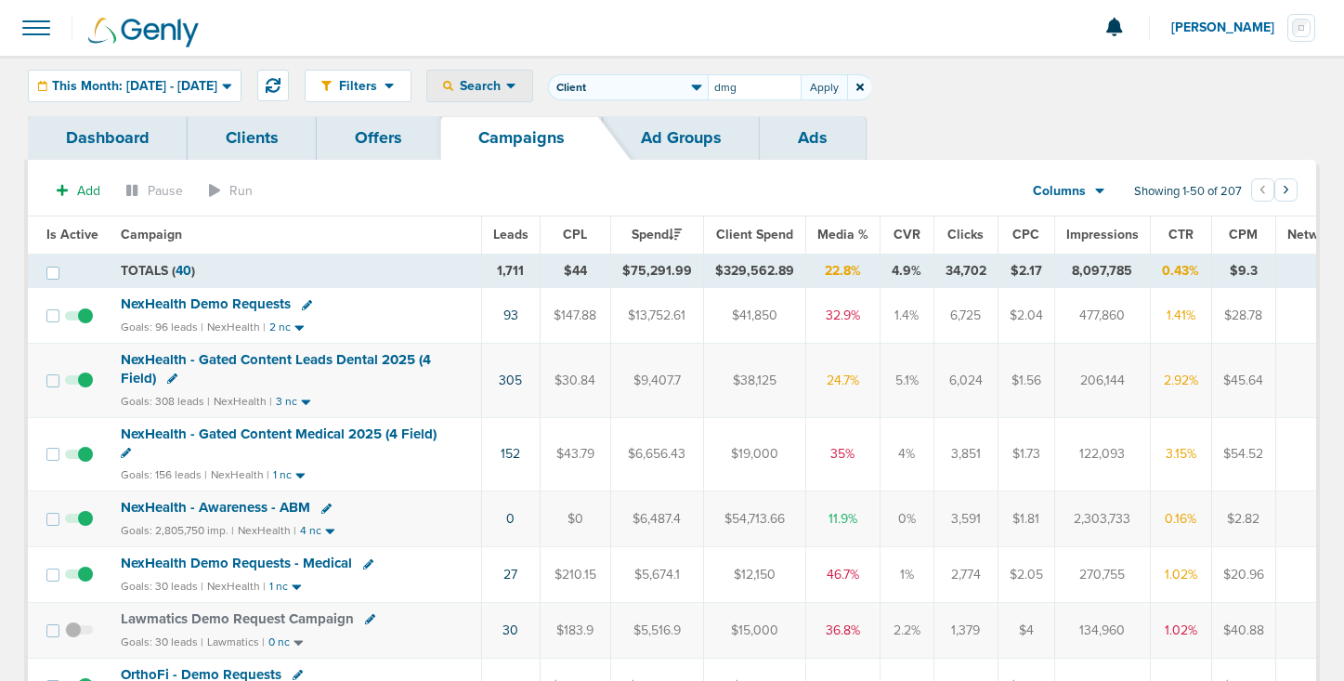
type input "dmg"
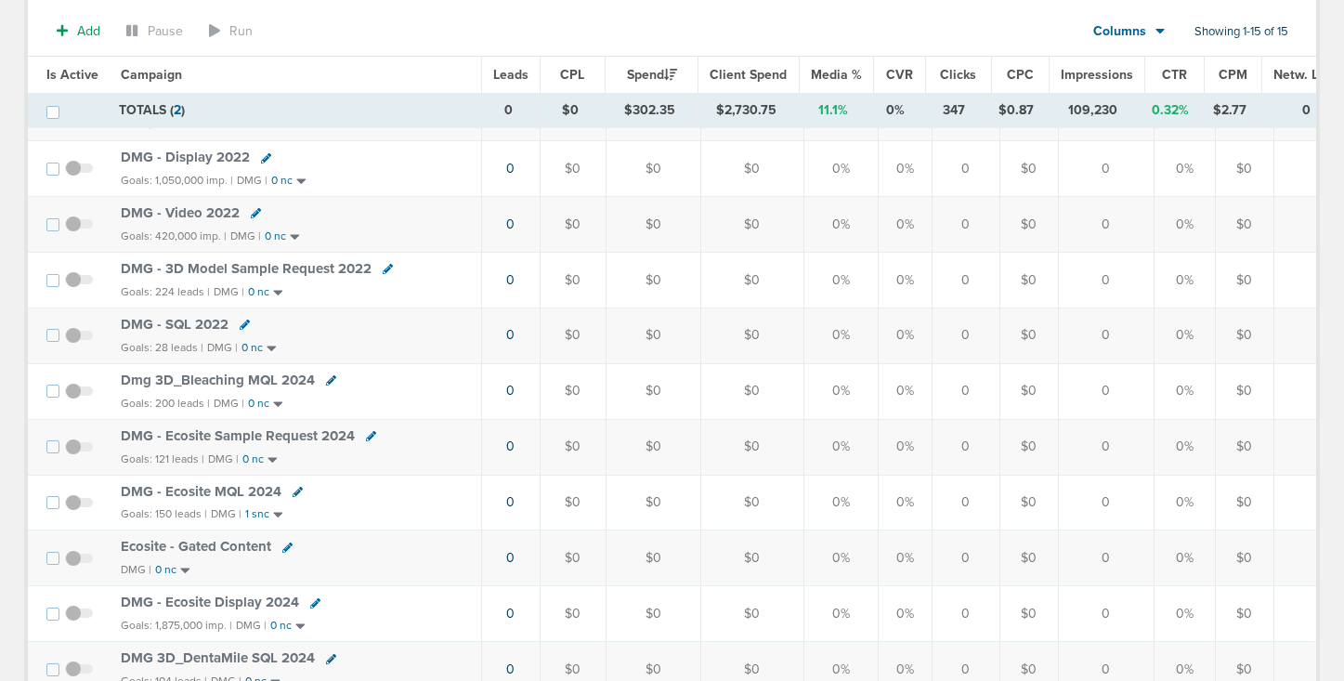
scroll to position [495, 0]
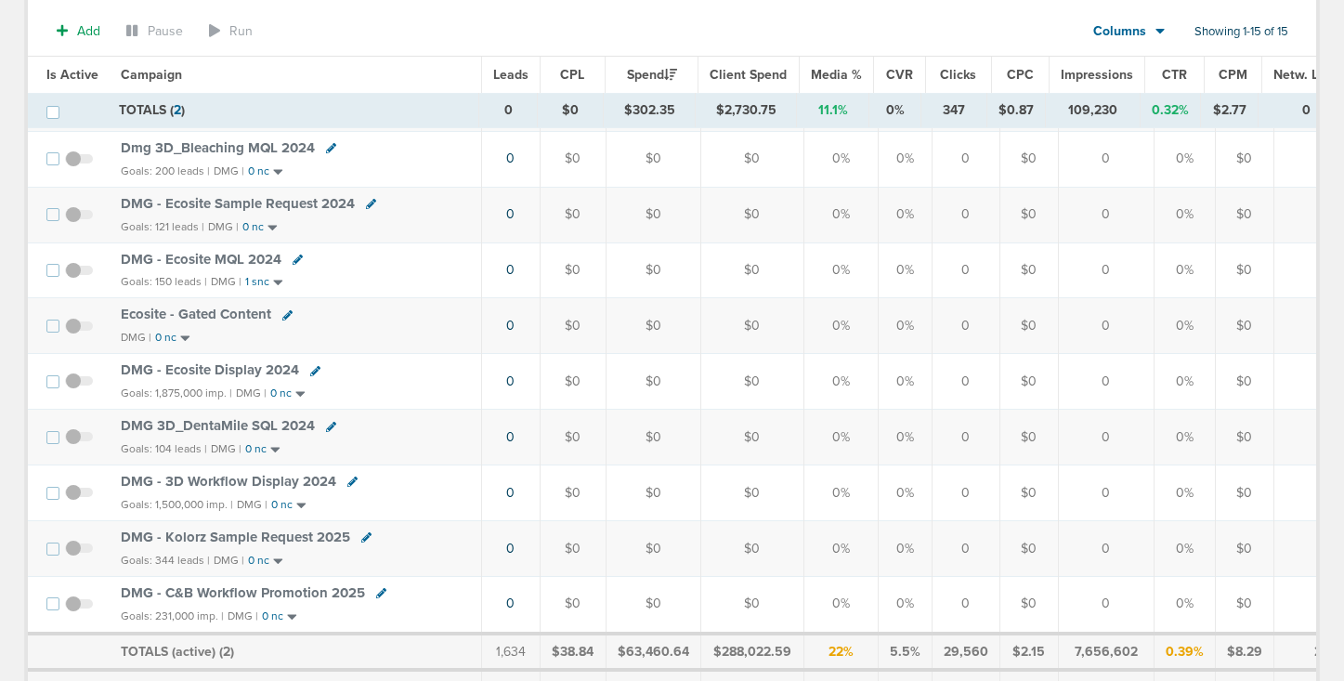
click at [210, 598] on span "DMG - C&B Workflow Promotion 2025" at bounding box center [243, 592] width 244 height 17
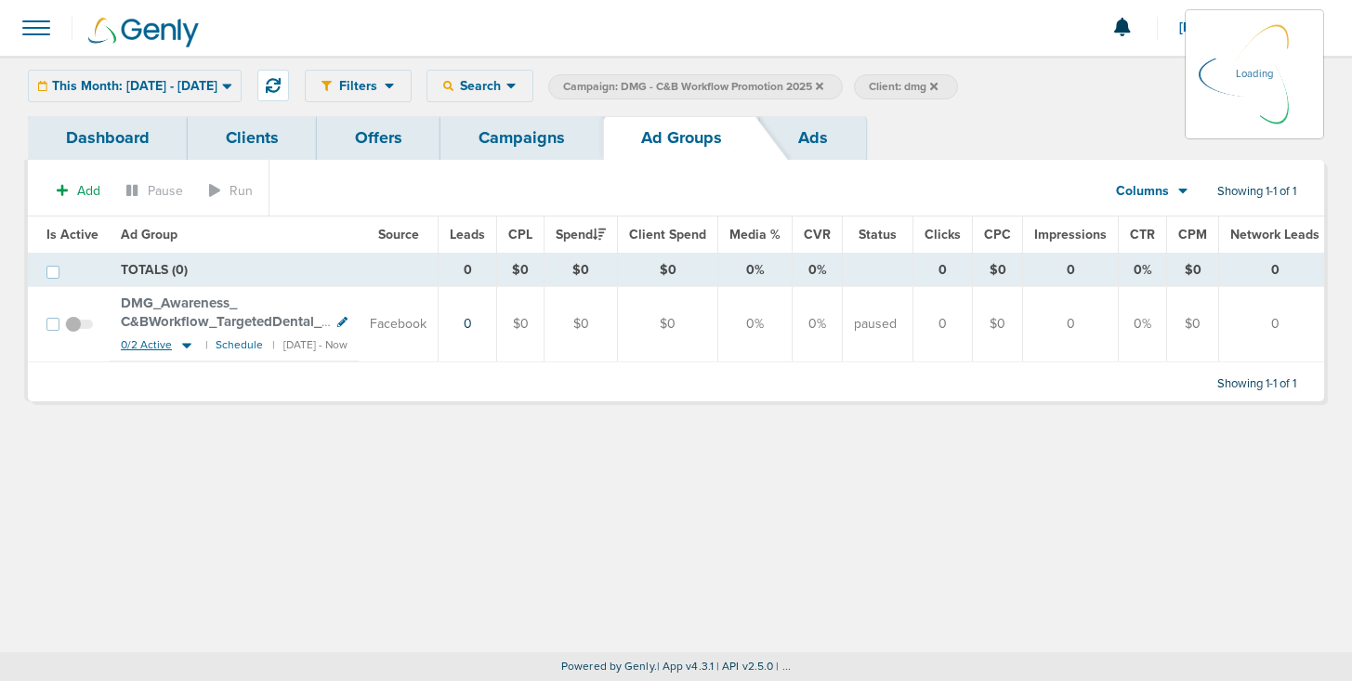
click at [184, 346] on icon at bounding box center [186, 346] width 9 height 6
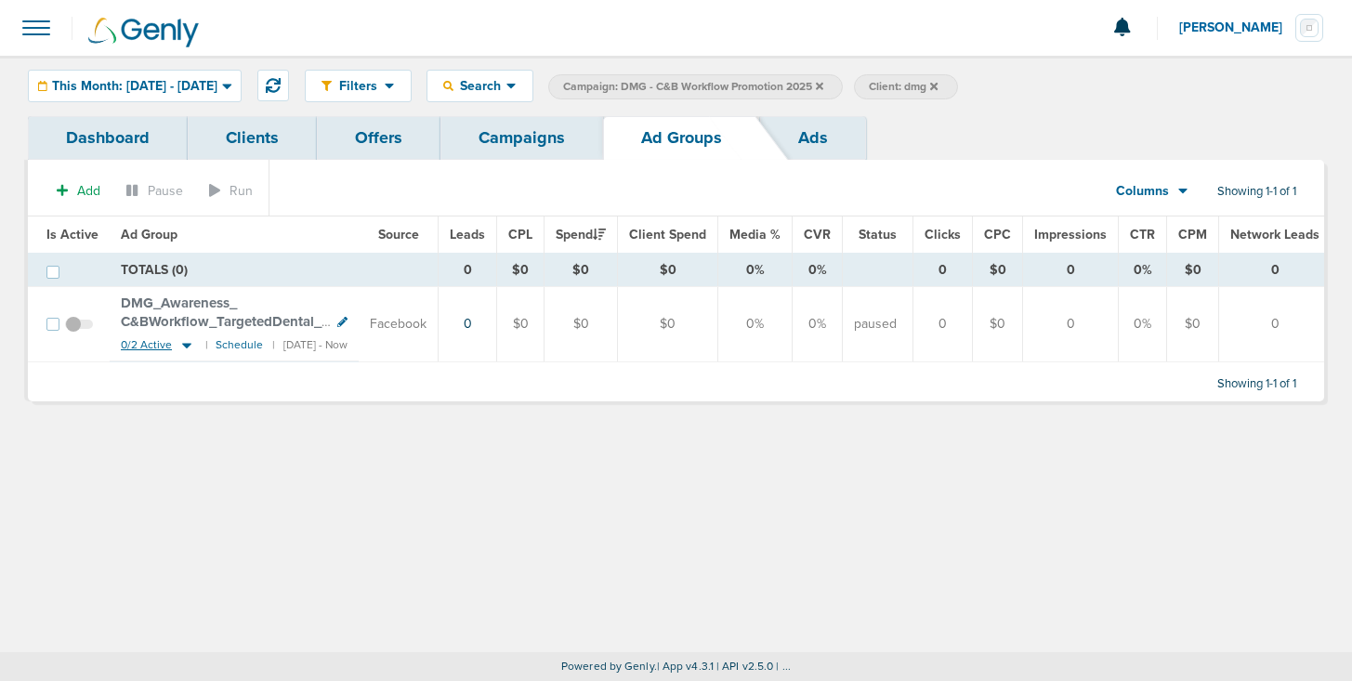
click at [186, 342] on icon at bounding box center [186, 345] width 19 height 16
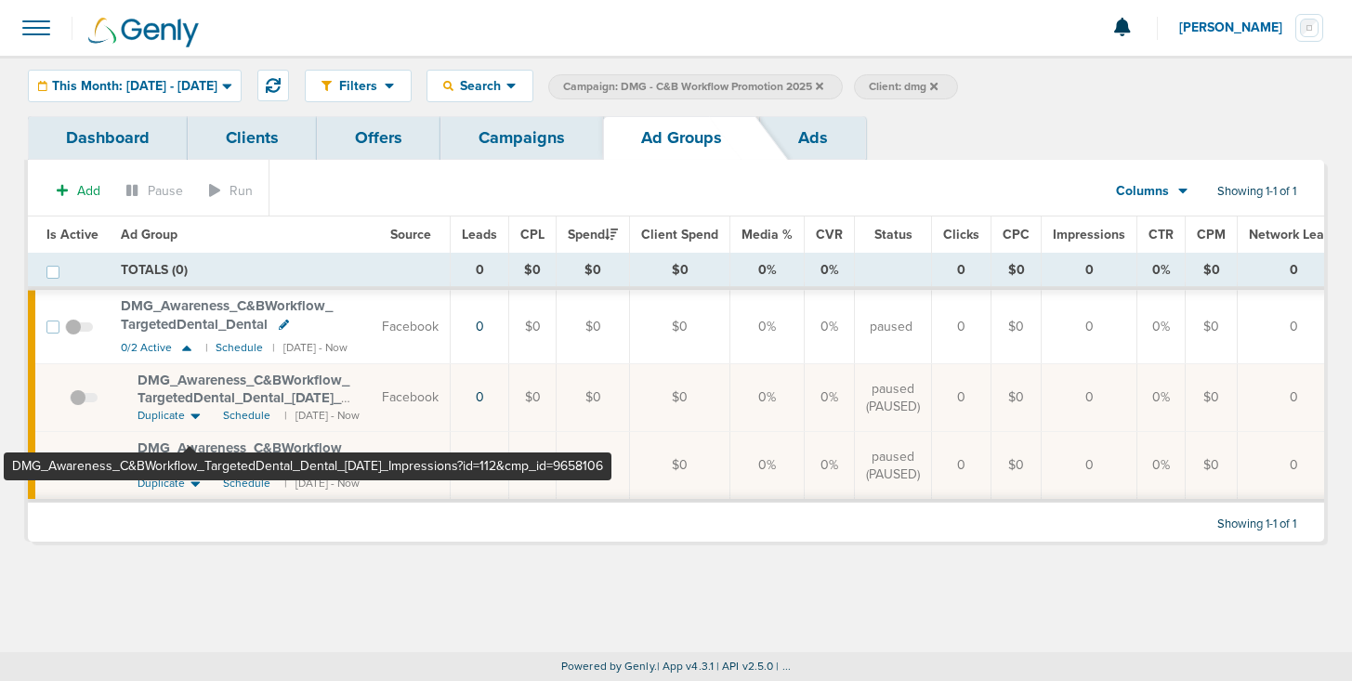
click at [190, 391] on span "DMG_ Awareness_ C&BWorkflow_ TargetedDental_ Dental_ [DATE]_ Impressions?id=112…" at bounding box center [244, 408] width 212 height 72
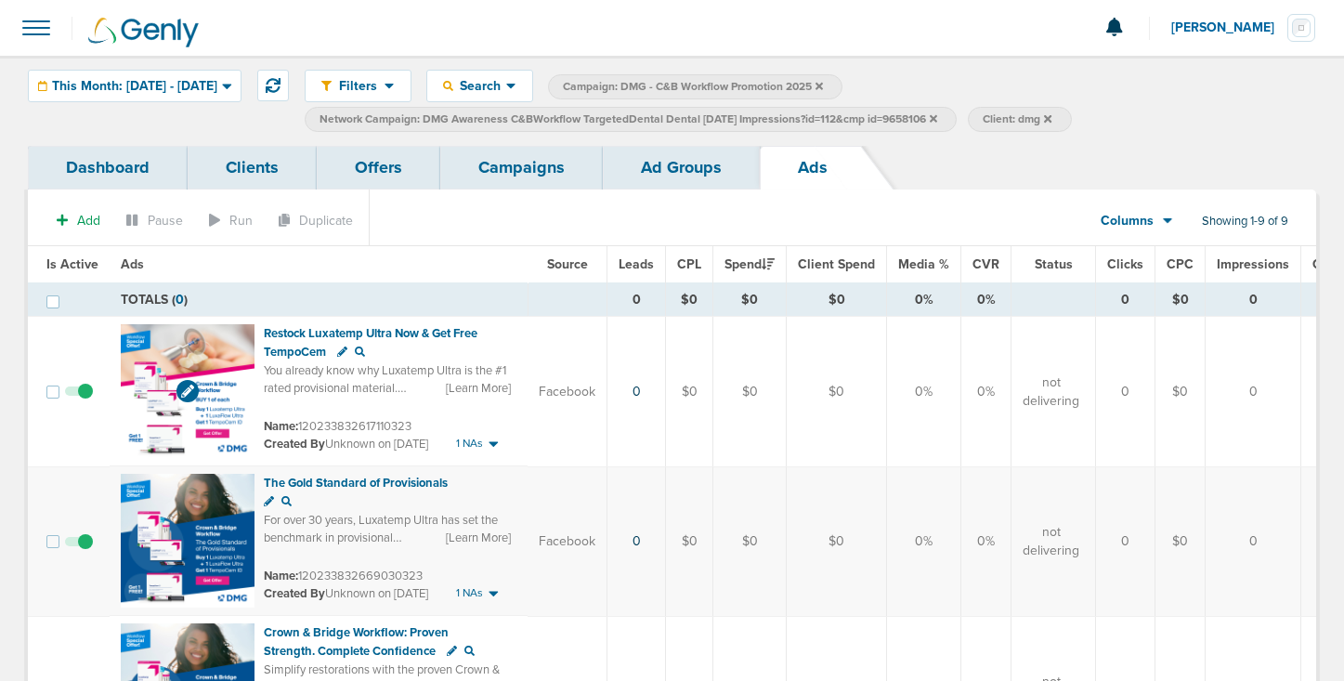
click at [221, 364] on img at bounding box center [188, 391] width 134 height 134
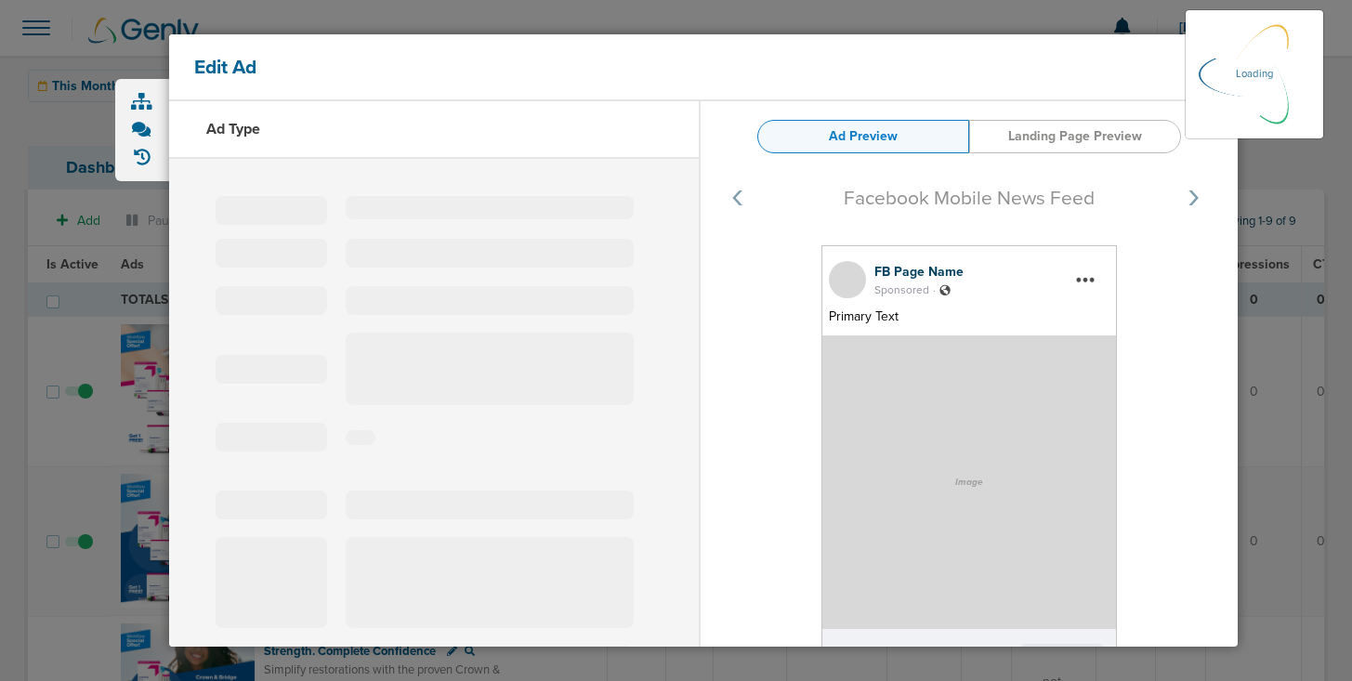
select select "learn_more"
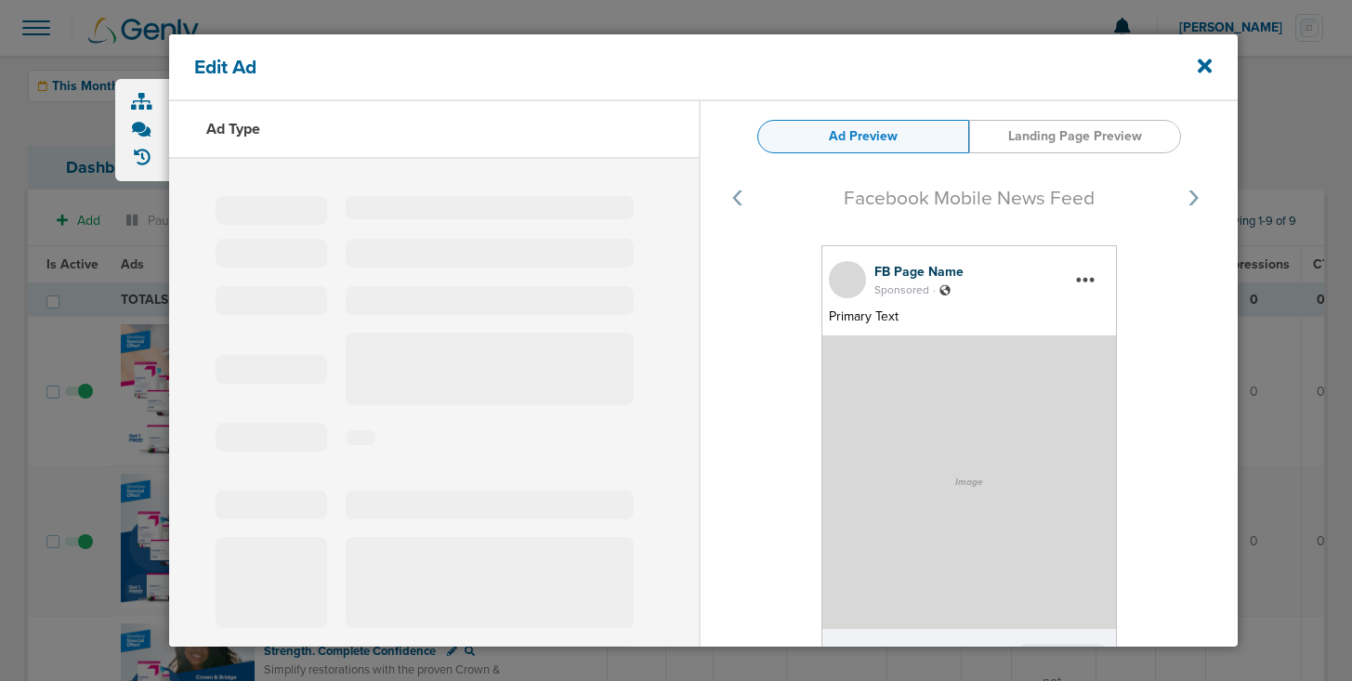
type input "120233832617110323"
type input "Restock Luxatemp Ultra Now & Get Free TempoCem"
type textarea "You already know why Luxatemp Ultra is the #1 rated provisional material. Compl…"
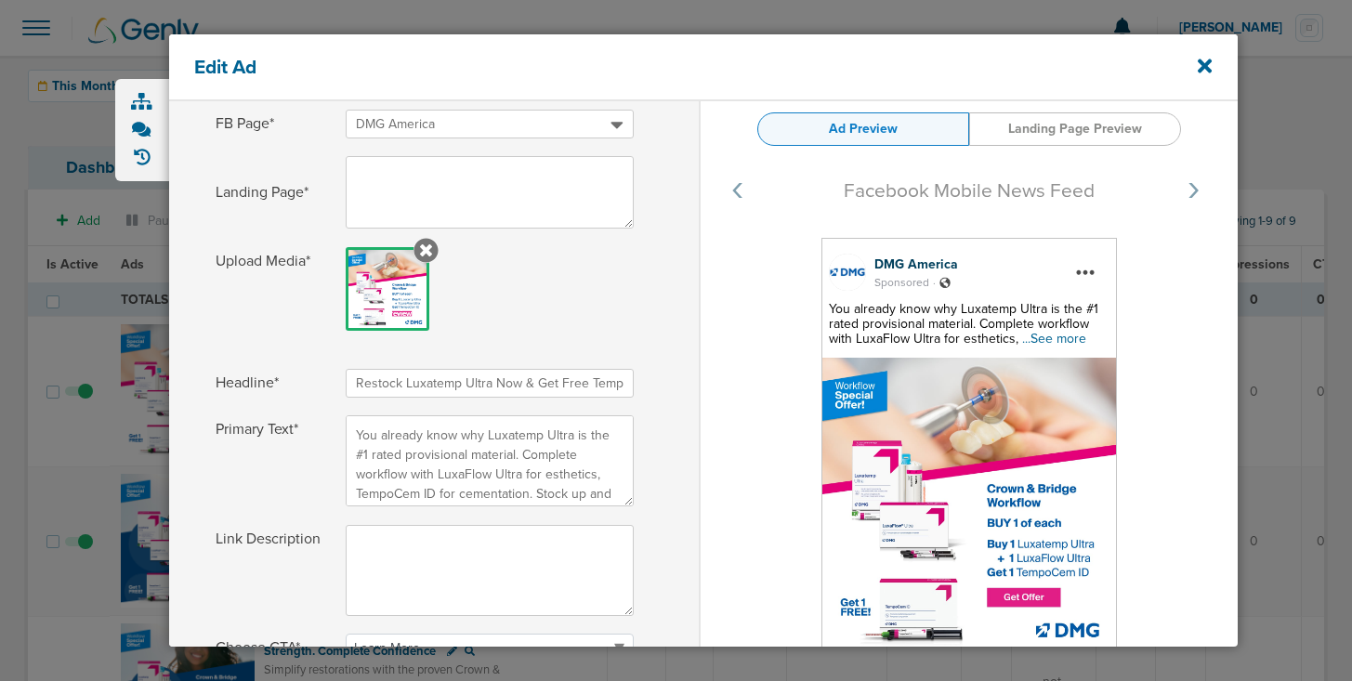
scroll to position [483, 0]
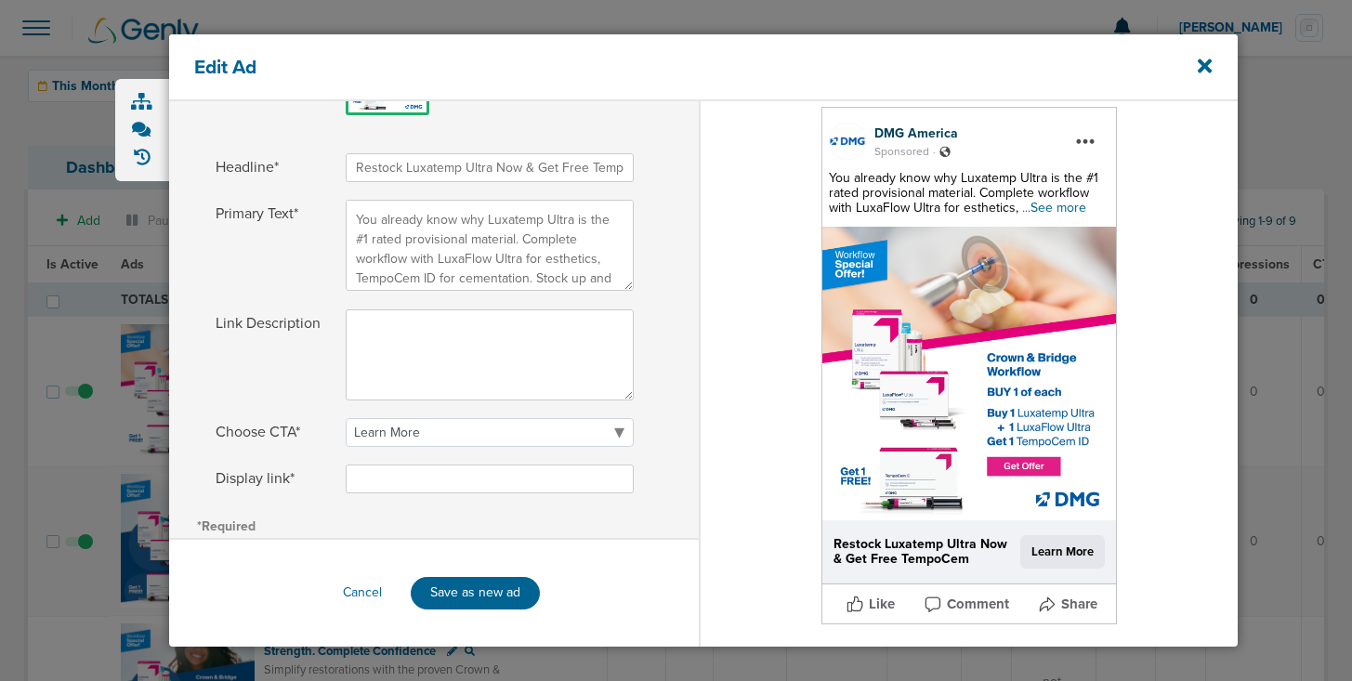
click at [1049, 207] on span "...See more" at bounding box center [1054, 208] width 64 height 16
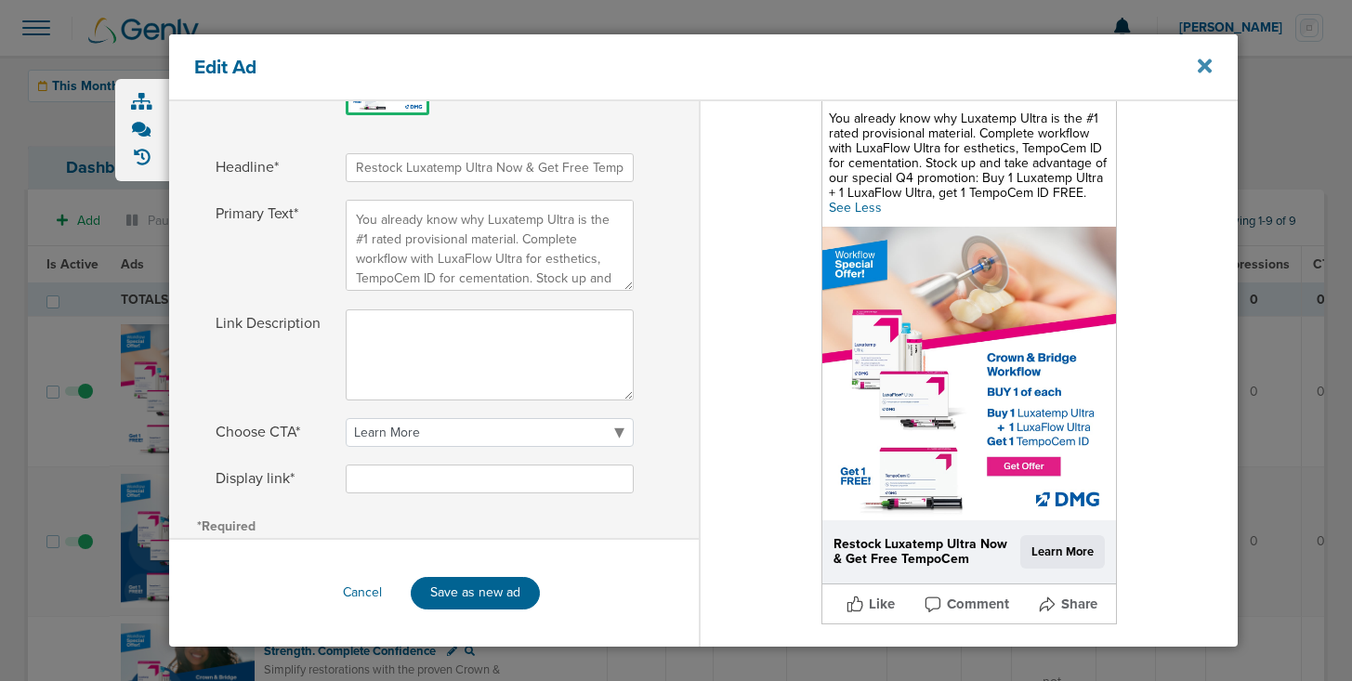
click at [1204, 66] on icon at bounding box center [1205, 66] width 14 height 14
